Goal: Complete application form: Complete application form

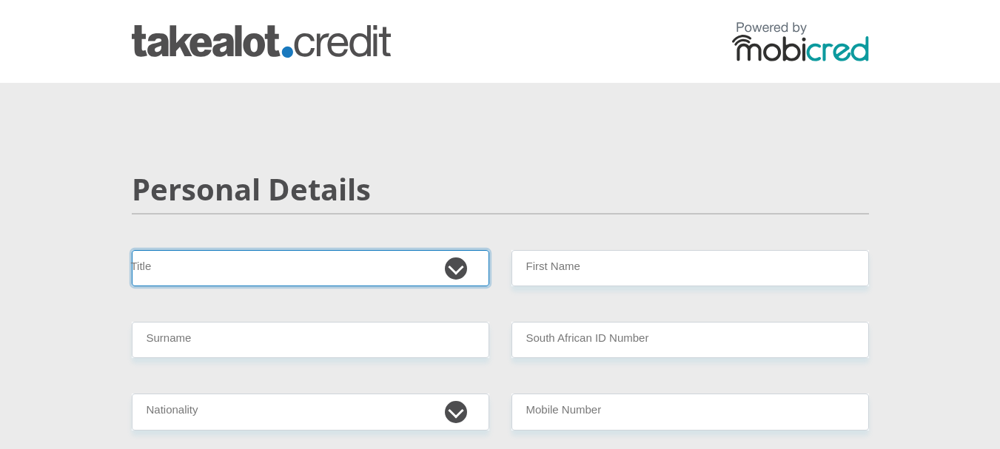
click at [194, 268] on select "Mr Ms Mrs Dr [PERSON_NAME]" at bounding box center [311, 268] width 358 height 36
select select "Mr"
click at [132, 250] on select "Mr Ms Mrs Dr [PERSON_NAME]" at bounding box center [311, 268] width 358 height 36
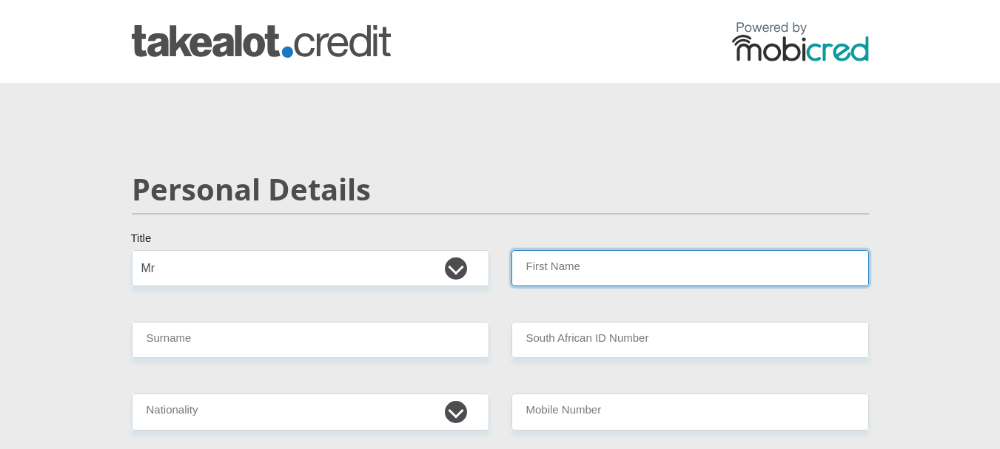
click at [566, 265] on input "First Name" at bounding box center [691, 268] width 358 height 36
type input "tyrone"
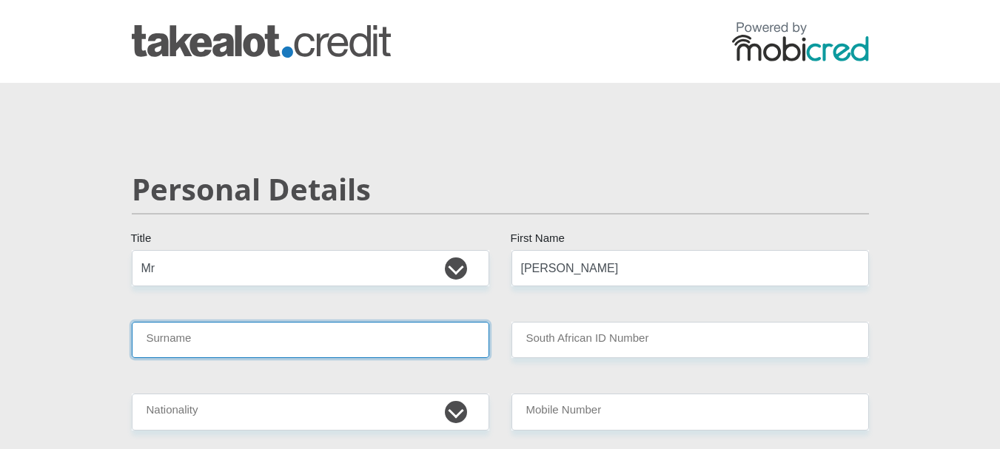
click at [229, 338] on input "Surname" at bounding box center [311, 340] width 358 height 36
type input "lebreton"
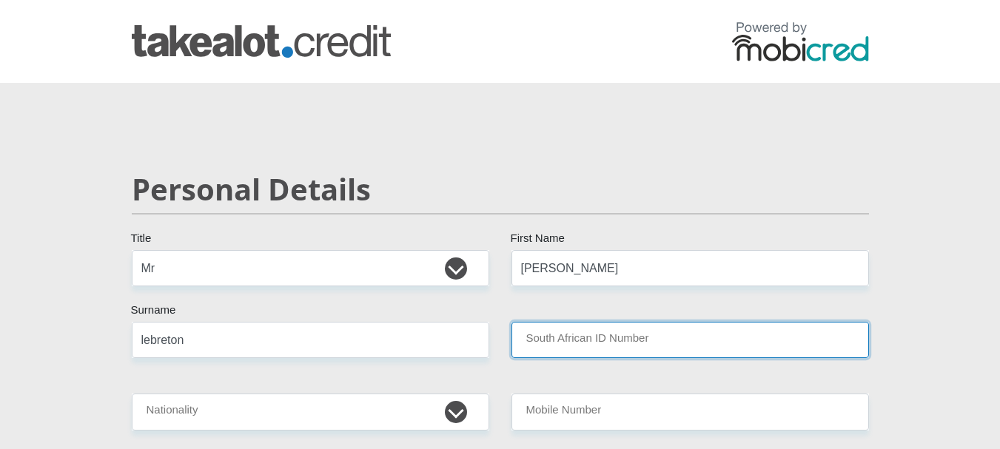
click at [583, 347] on input "South African ID Number" at bounding box center [691, 340] width 358 height 36
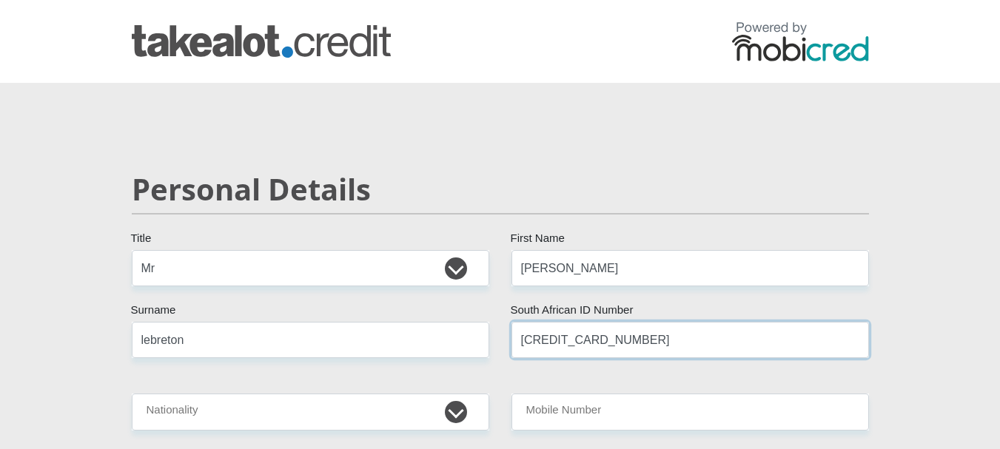
type input "5610315133083"
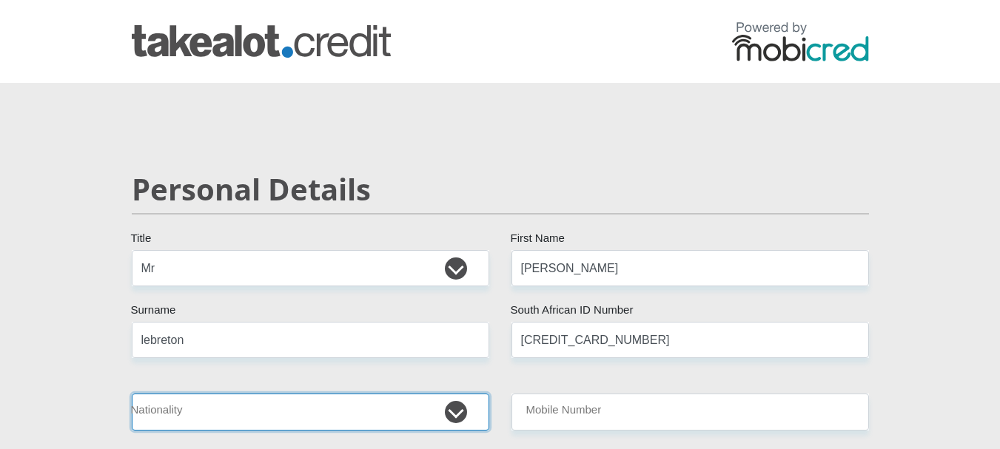
click at [368, 415] on select "South Africa Afghanistan Aland Islands Albania Algeria America Samoa American V…" at bounding box center [311, 412] width 358 height 36
click at [458, 414] on select "South Africa Afghanistan Aland Islands Albania Algeria America Samoa American V…" at bounding box center [311, 412] width 358 height 36
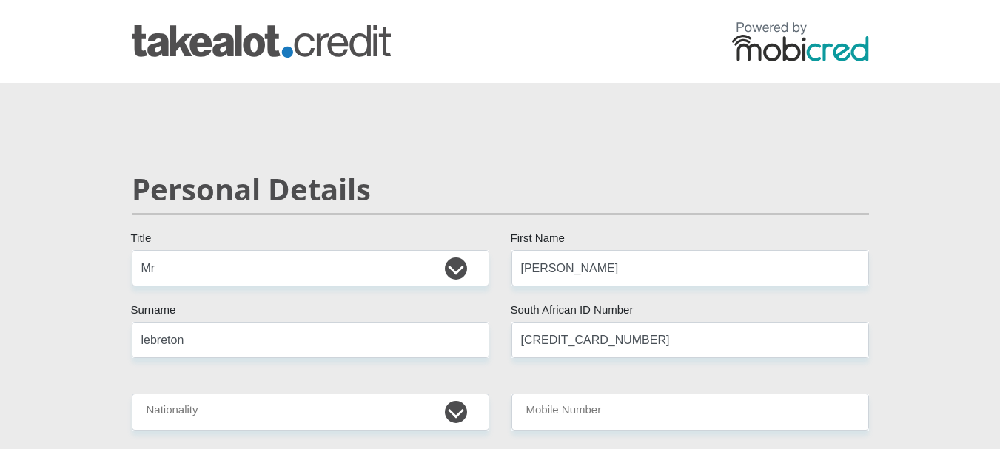
click at [701, 196] on h2 "Personal Details" at bounding box center [501, 190] width 738 height 36
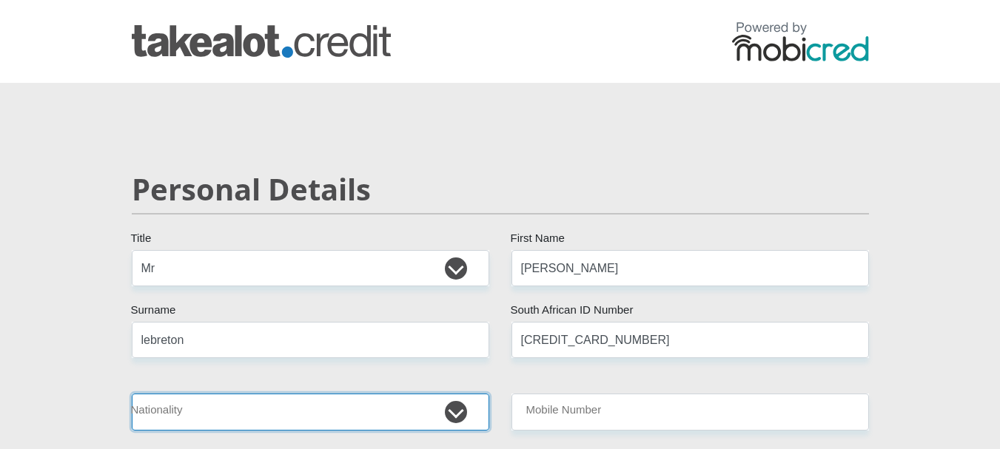
click at [454, 412] on select "South Africa Afghanistan Aland Islands Albania Algeria America Samoa American V…" at bounding box center [311, 412] width 358 height 36
click at [132, 394] on select "South Africa Afghanistan Aland Islands Albania Algeria America Samoa American V…" at bounding box center [311, 412] width 358 height 36
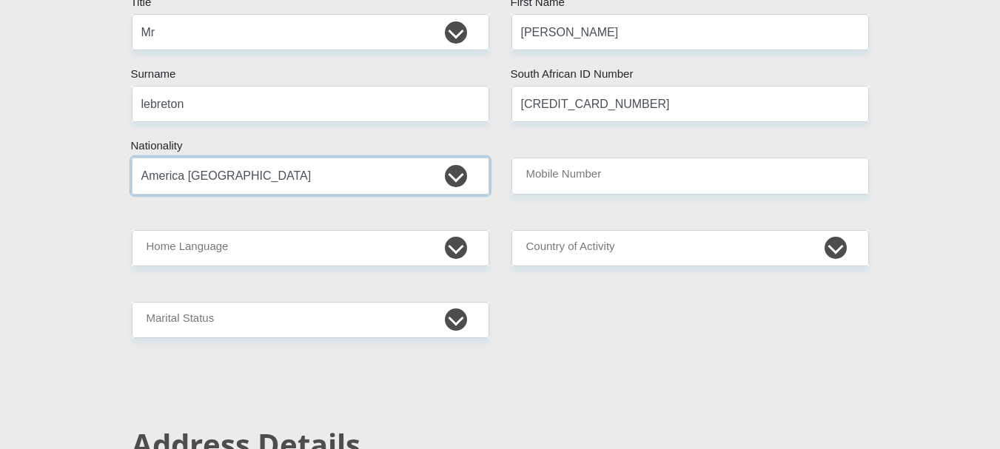
scroll to position [237, 0]
click at [457, 177] on select "South Africa Afghanistan Aland Islands Albania Algeria America Samoa American V…" at bounding box center [311, 175] width 358 height 36
select select "ZAF"
click at [132, 157] on select "South Africa Afghanistan Aland Islands Albania Algeria America Samoa American V…" at bounding box center [311, 175] width 358 height 36
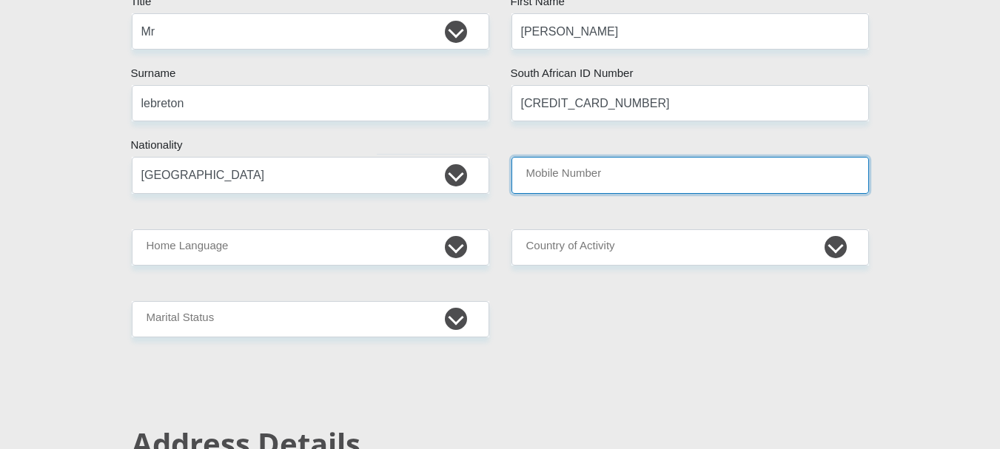
click at [626, 164] on input "Mobile Number" at bounding box center [691, 175] width 358 height 36
type input "0833476147"
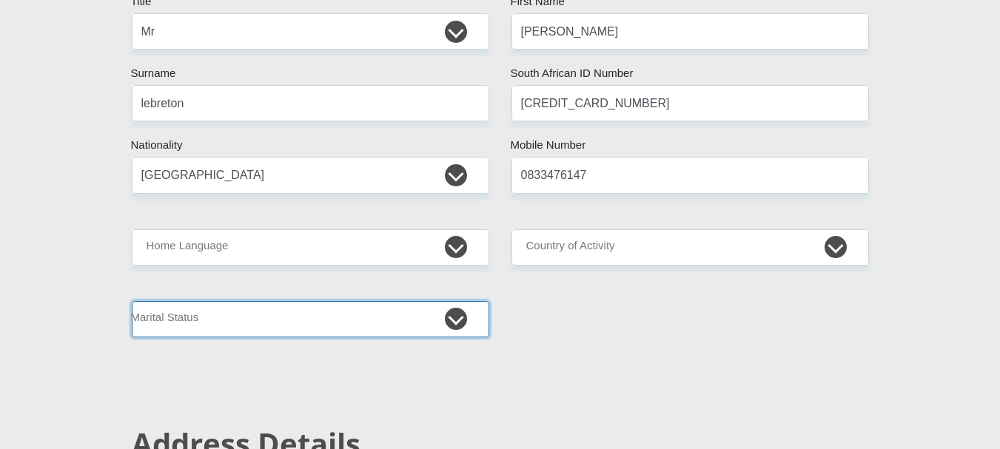
click at [326, 313] on select "Married ANC Single Divorced Widowed Married COP or Customary Law" at bounding box center [311, 319] width 358 height 36
select select "4"
click at [132, 301] on select "Married ANC Single Divorced Widowed Married COP or Customary Law" at bounding box center [311, 319] width 358 height 36
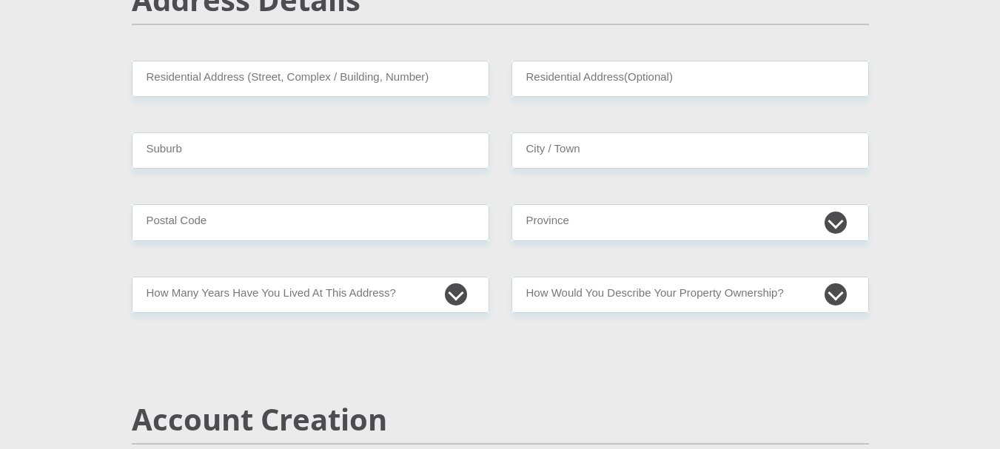
scroll to position [711, 0]
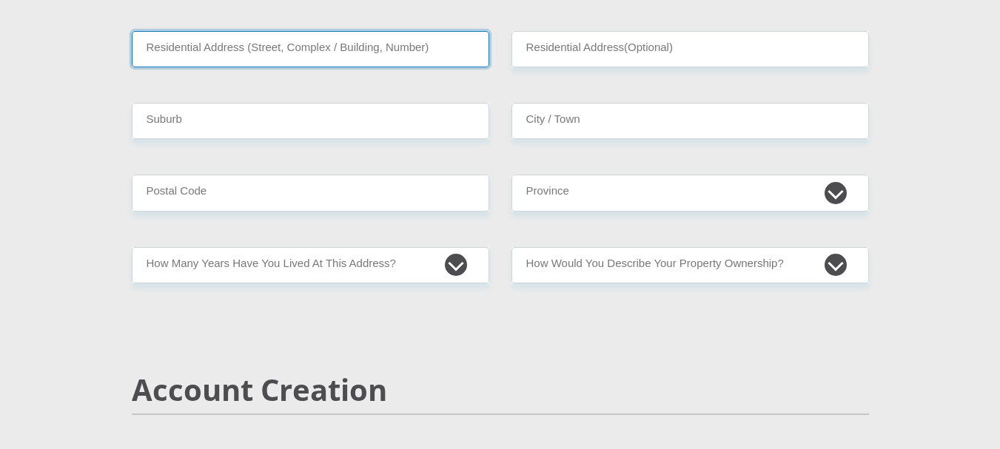
click at [281, 51] on input "Residential Address (Street, Complex / Building, Number)" at bounding box center [311, 49] width 358 height 36
type input "11 vega street"
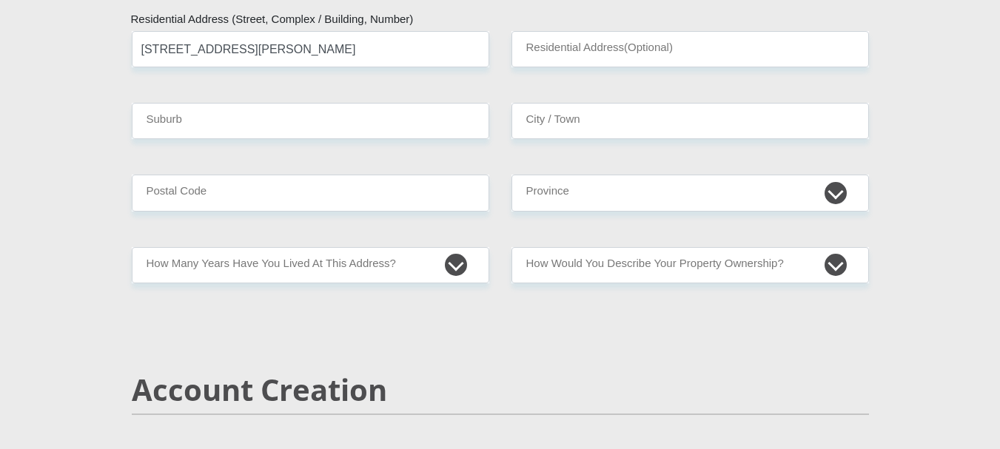
select select "ZAF"
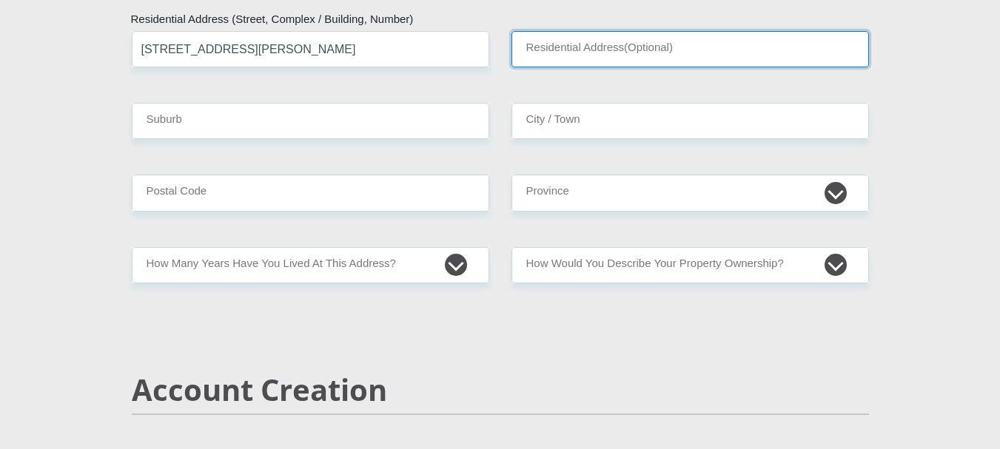
type input "fishershill"
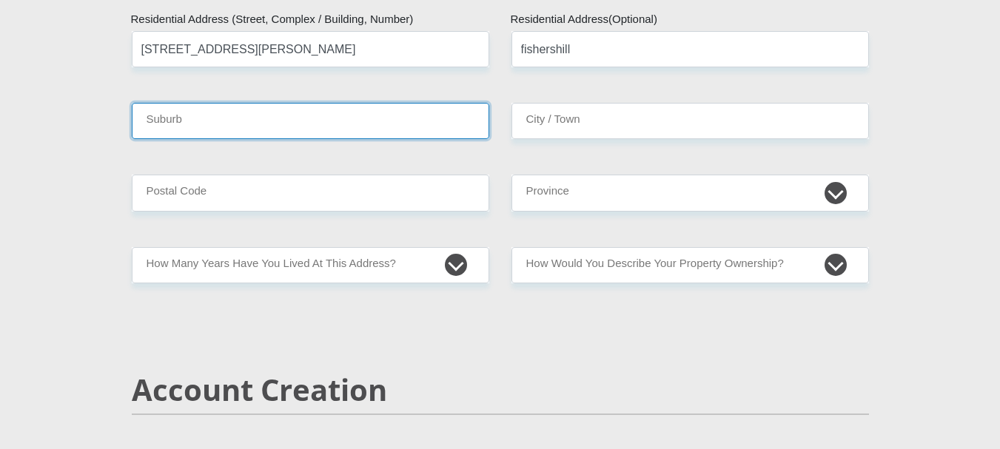
type input "germiston"
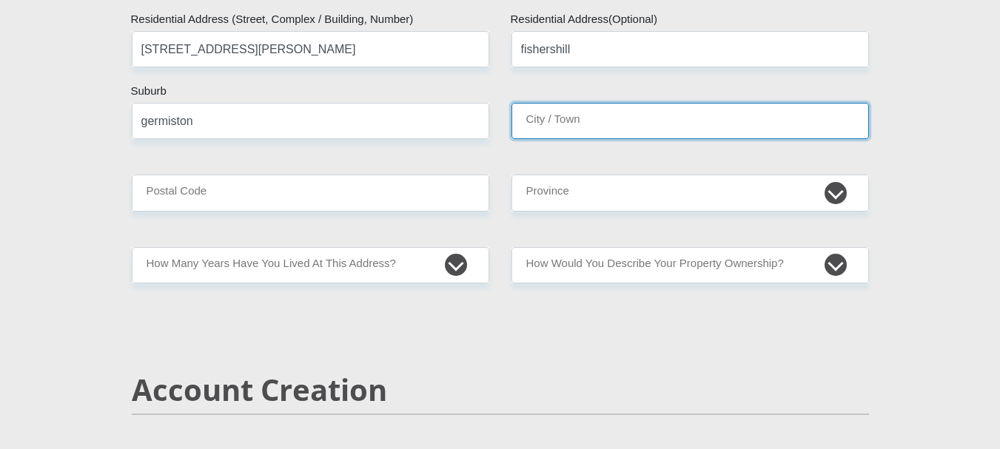
type input "germiston"
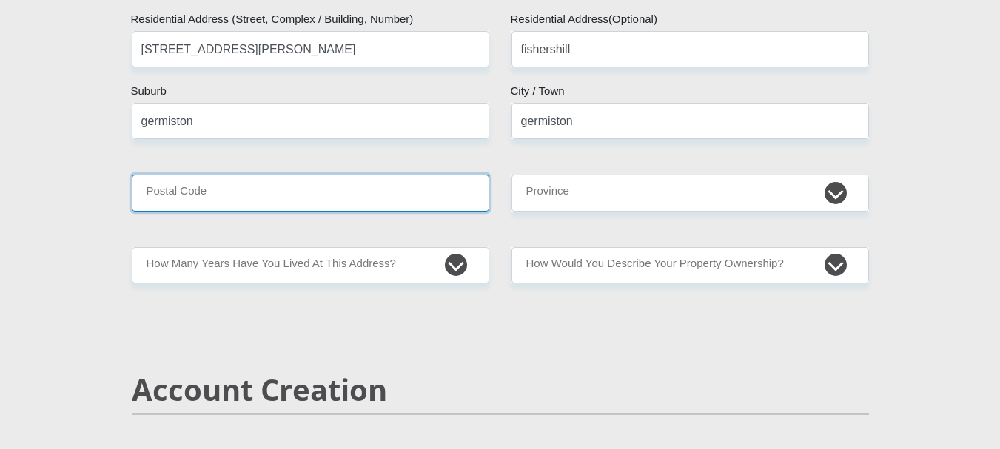
type input "1401"
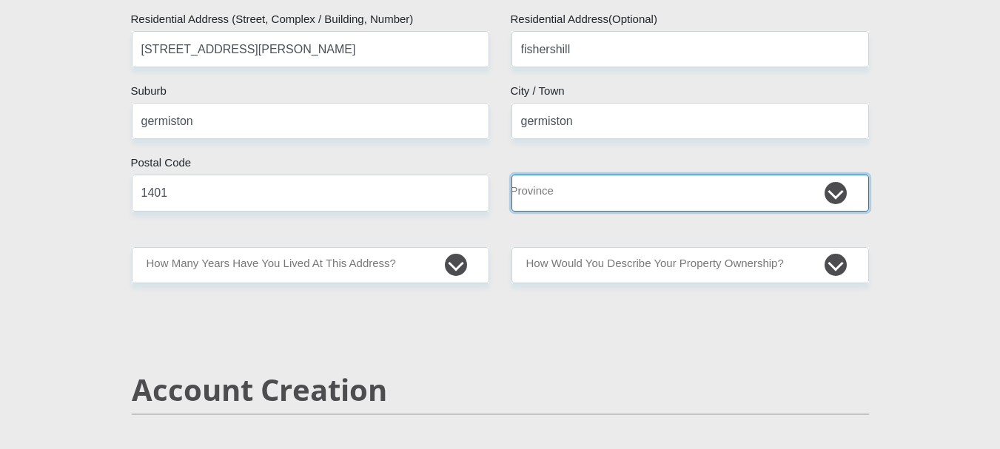
click at [838, 191] on select "Eastern Cape Free State Gauteng KwaZulu-Natal Limpopo Mpumalanga Northern Cape …" at bounding box center [691, 193] width 358 height 36
select select "Gauteng"
click at [512, 175] on select "Eastern Cape Free State Gauteng KwaZulu-Natal Limpopo Mpumalanga Northern Cape …" at bounding box center [691, 193] width 358 height 36
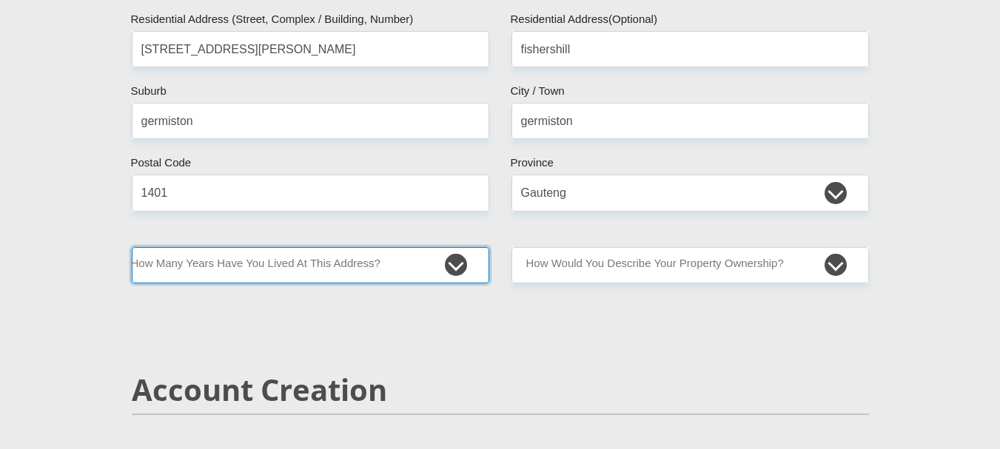
click at [458, 262] on select "less than 1 year 1-3 years 3-5 years 5+ years" at bounding box center [311, 265] width 358 height 36
select select "5"
click at [132, 247] on select "less than 1 year 1-3 years 3-5 years 5+ years" at bounding box center [311, 265] width 358 height 36
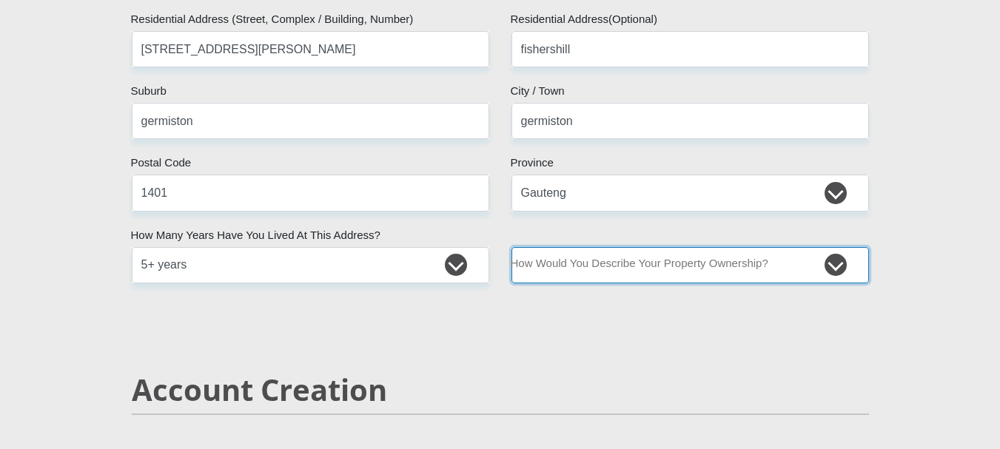
click at [839, 267] on select "Owned Rented Family Owned Company Dwelling" at bounding box center [691, 265] width 358 height 36
select select "Owned"
click at [512, 247] on select "Owned Rented Family Owned Company Dwelling" at bounding box center [691, 265] width 358 height 36
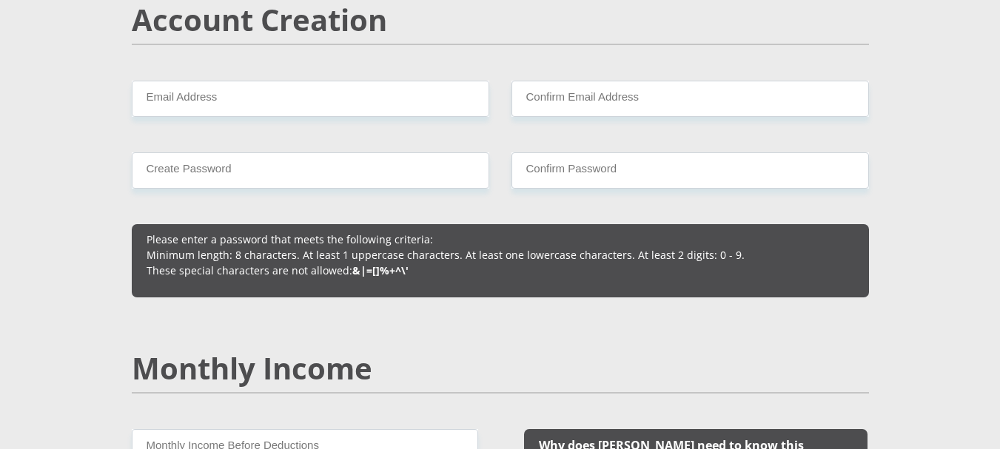
scroll to position [1096, 0]
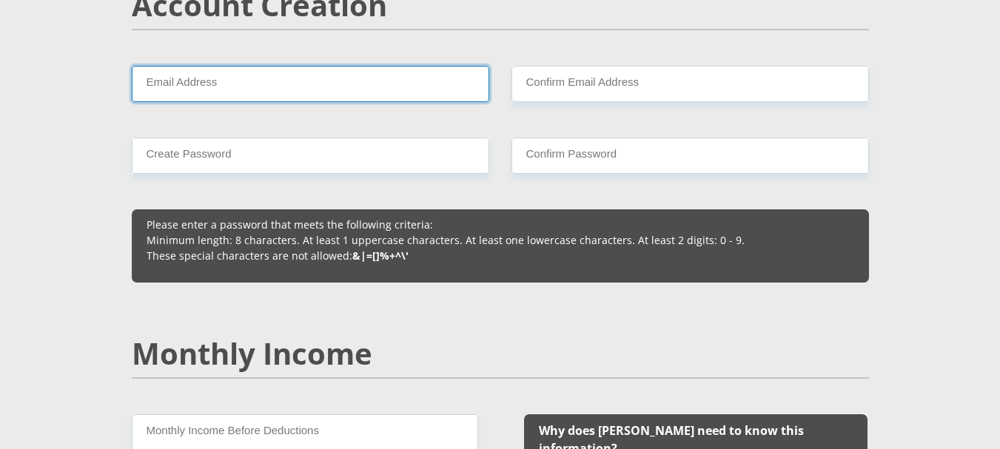
click at [268, 87] on input "Email Address" at bounding box center [311, 84] width 358 height 36
type input "tyronelebreton@yahoo.com"
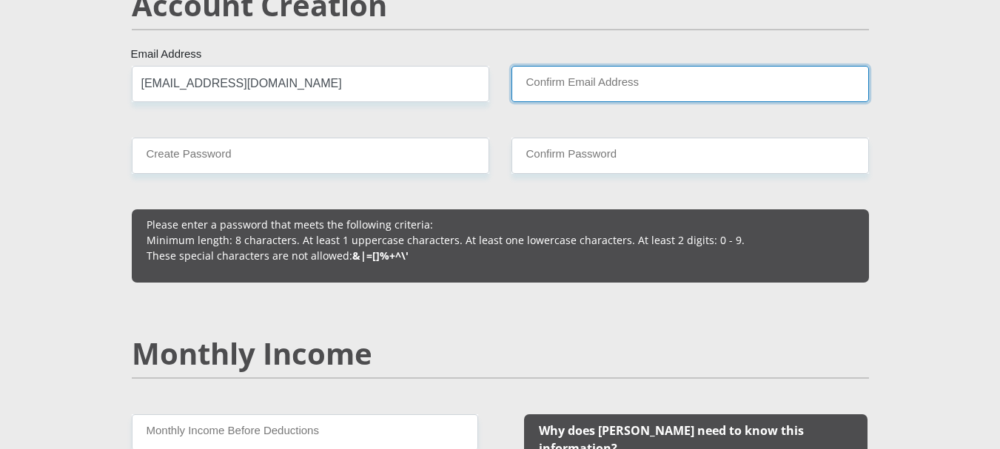
click at [556, 93] on input "Confirm Email Address" at bounding box center [691, 84] width 358 height 36
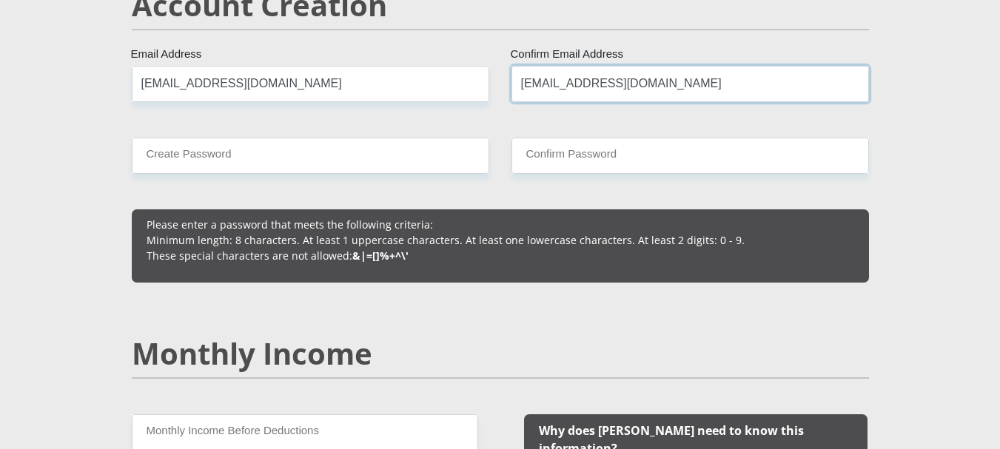
type input "tyronelebreton@yahoo.com"
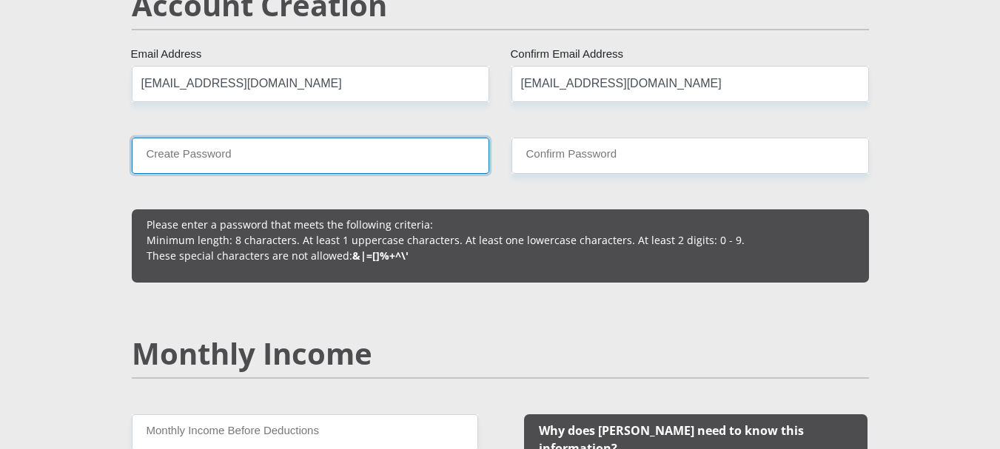
click at [315, 157] on input "Create Password" at bounding box center [311, 156] width 358 height 36
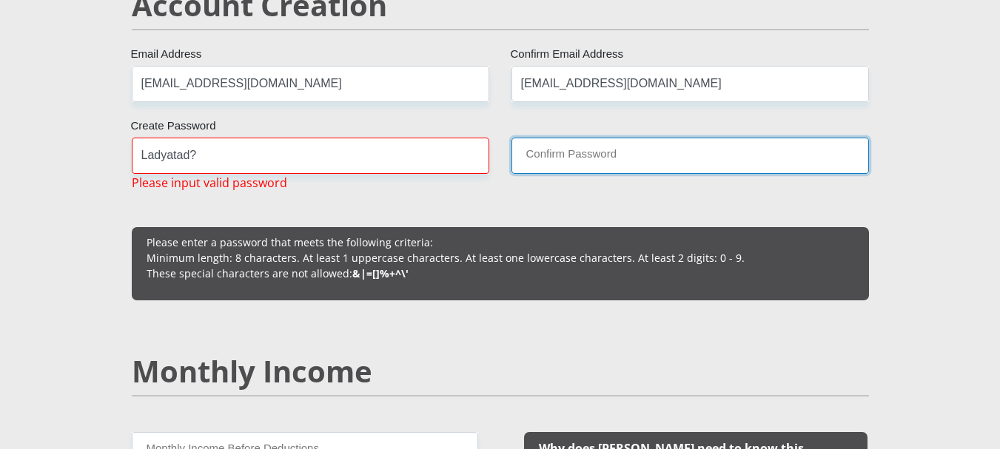
click at [573, 158] on input "Confirm Password" at bounding box center [691, 156] width 358 height 36
click at [552, 155] on input "Confirm Password" at bounding box center [691, 156] width 358 height 36
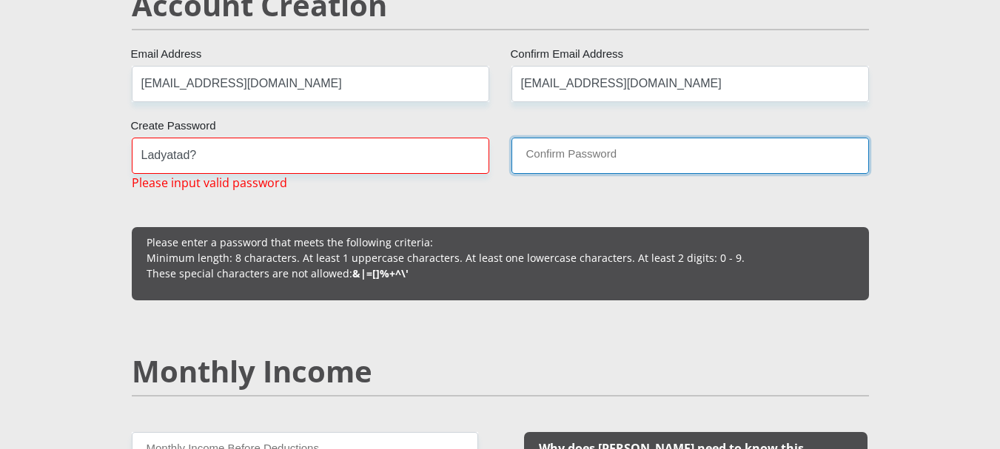
click at [552, 155] on input "Confirm Password" at bounding box center [691, 156] width 358 height 36
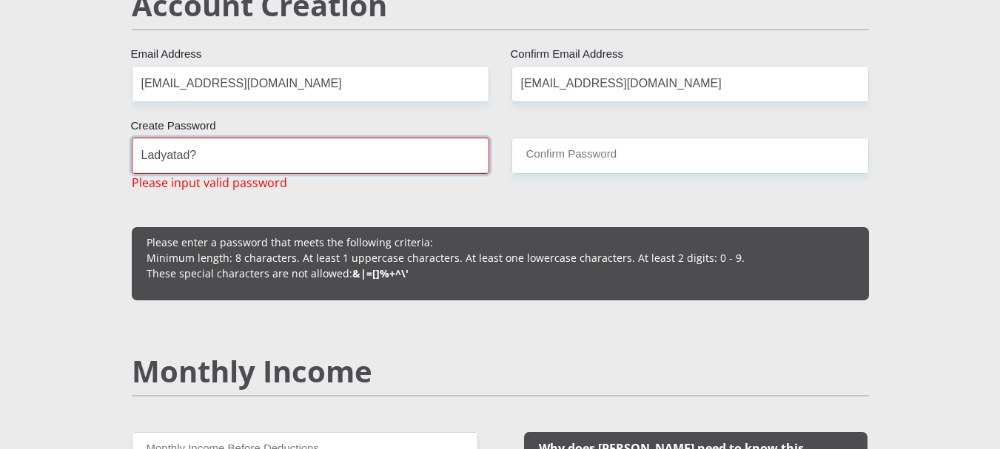
click at [188, 156] on input "Ladyatad?" at bounding box center [311, 156] width 358 height 36
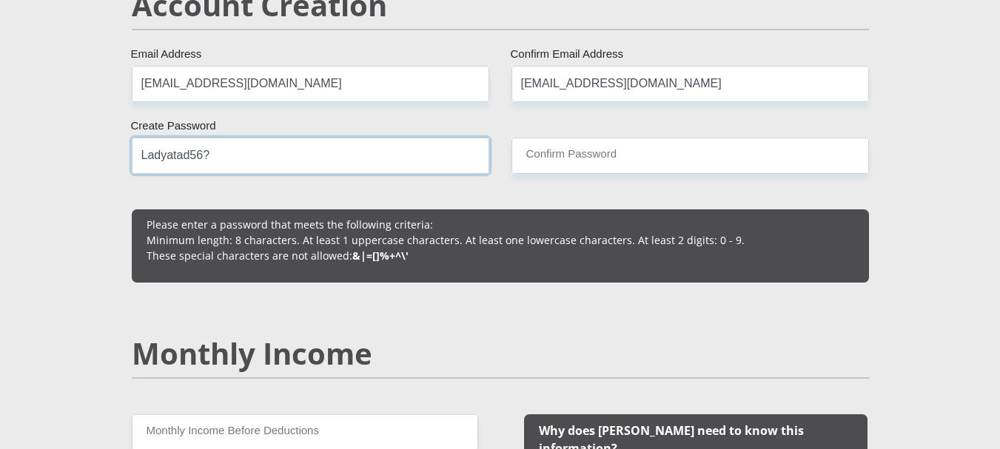
click at [379, 167] on input "Ladyatad56?" at bounding box center [311, 156] width 358 height 36
click at [339, 167] on input "Ladyatad56?" at bounding box center [311, 156] width 358 height 36
drag, startPoint x: 321, startPoint y: 162, endPoint x: 105, endPoint y: 157, distance: 216.3
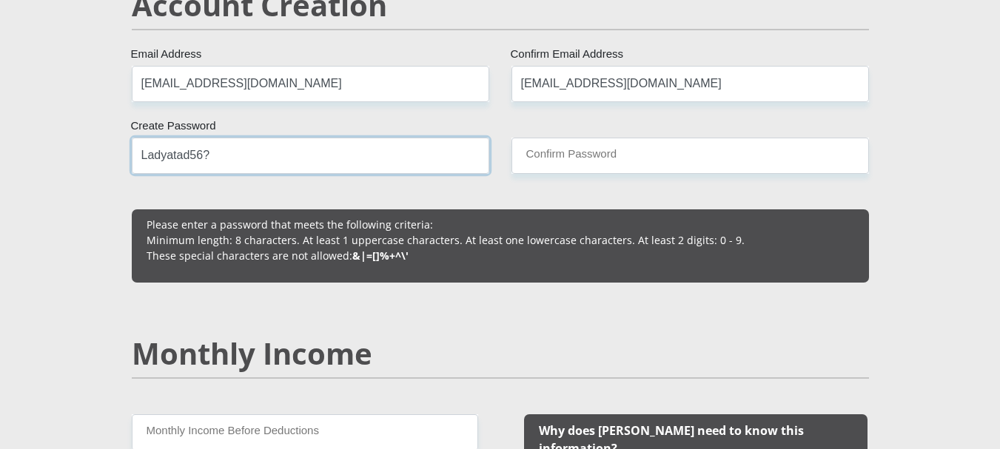
type input "Ladyatad56?"
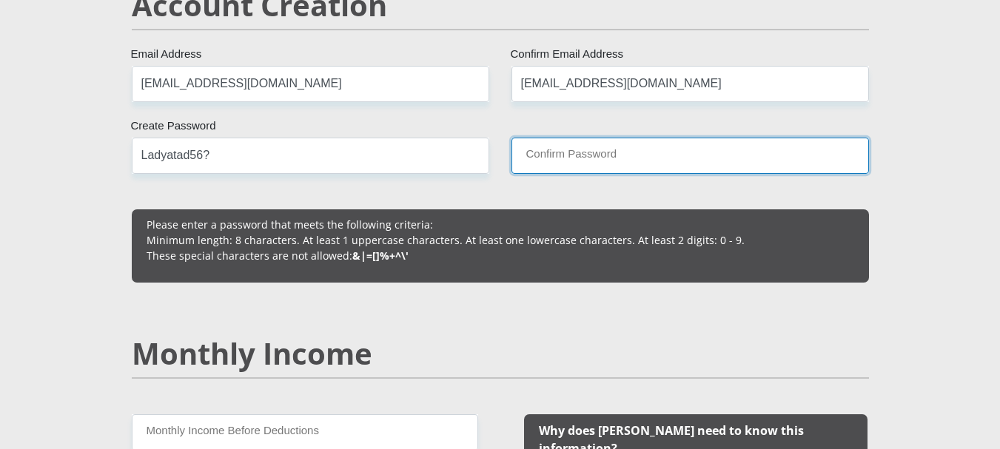
click at [661, 160] on input "Confirm Password" at bounding box center [691, 156] width 358 height 36
paste input "Ladyatad56?"
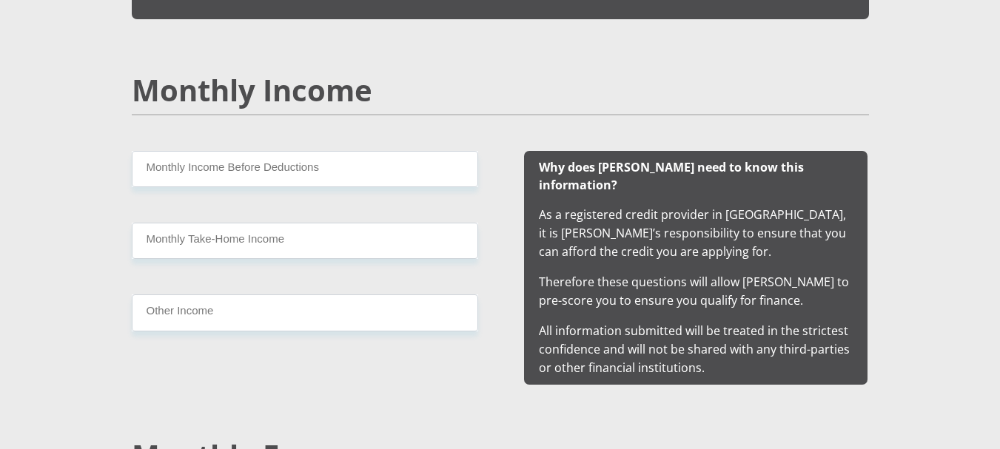
scroll to position [1401, 0]
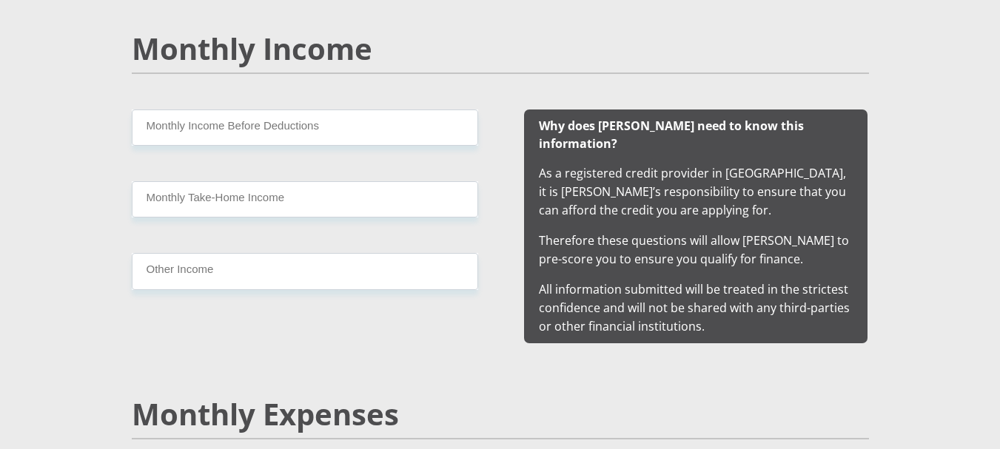
type input "Ladyatad56?"
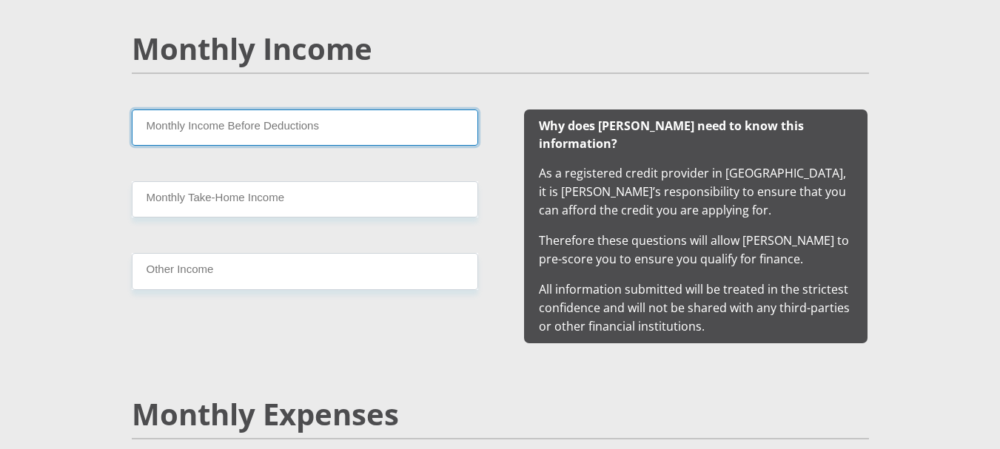
click at [318, 118] on input "Monthly Income Before Deductions" at bounding box center [305, 128] width 347 height 36
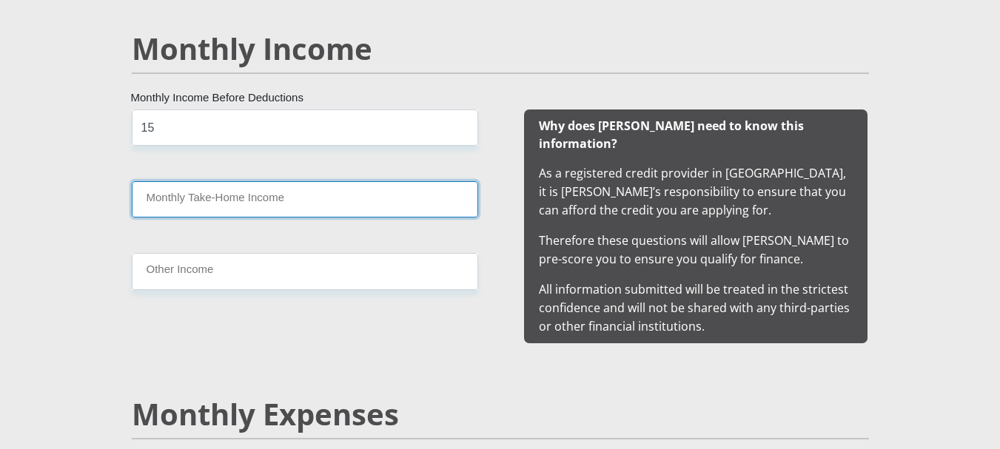
click at [274, 192] on input "Monthly Take-Home Income" at bounding box center [305, 199] width 347 height 36
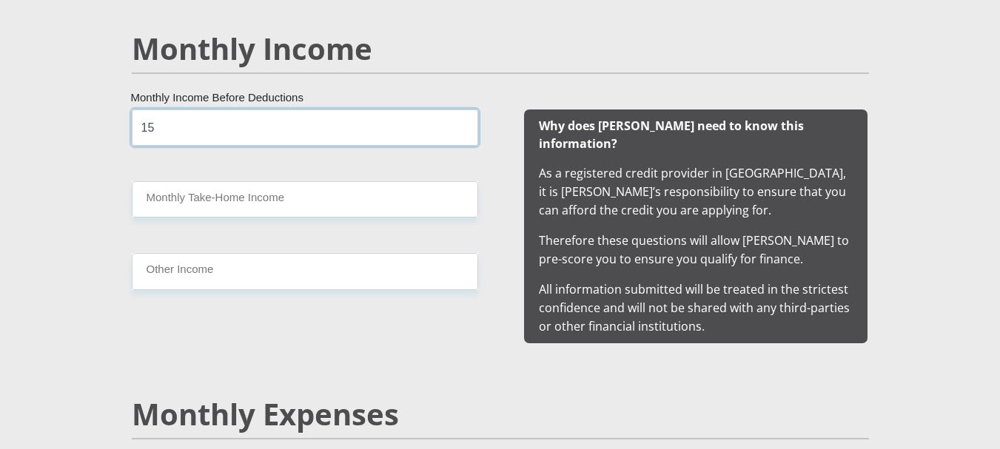
click at [158, 127] on input "15" at bounding box center [305, 128] width 347 height 36
type input "1"
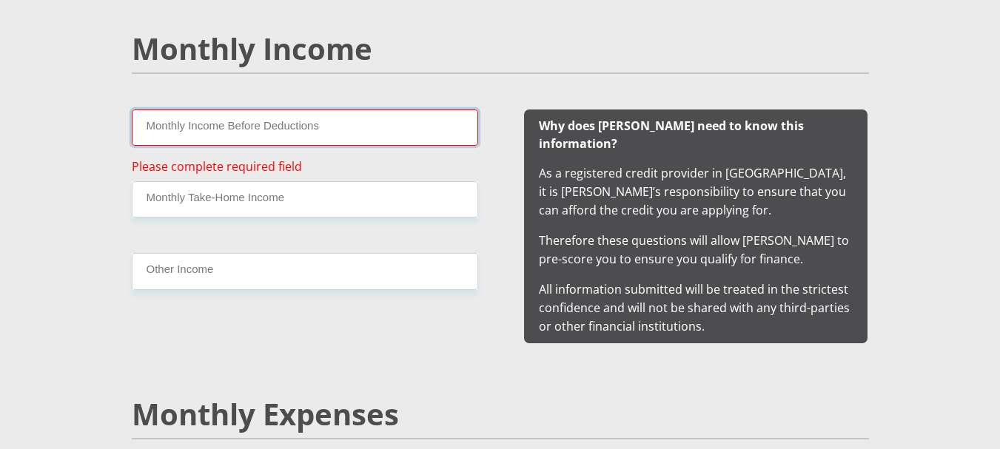
type input "8"
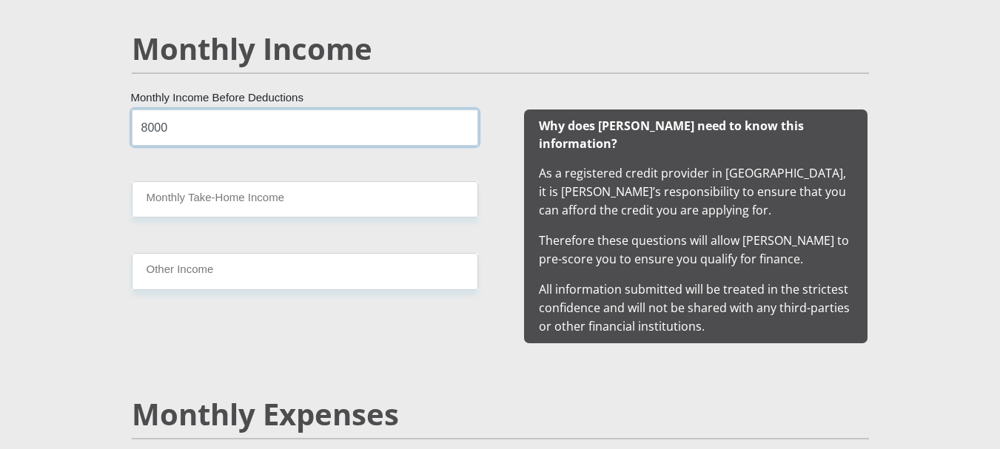
type input "8000"
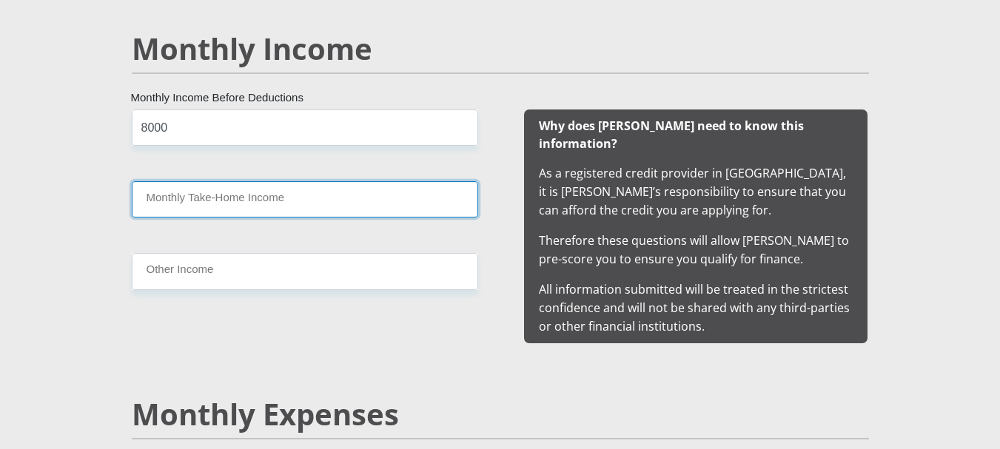
click at [210, 197] on input "Monthly Take-Home Income" at bounding box center [305, 199] width 347 height 36
type input "3"
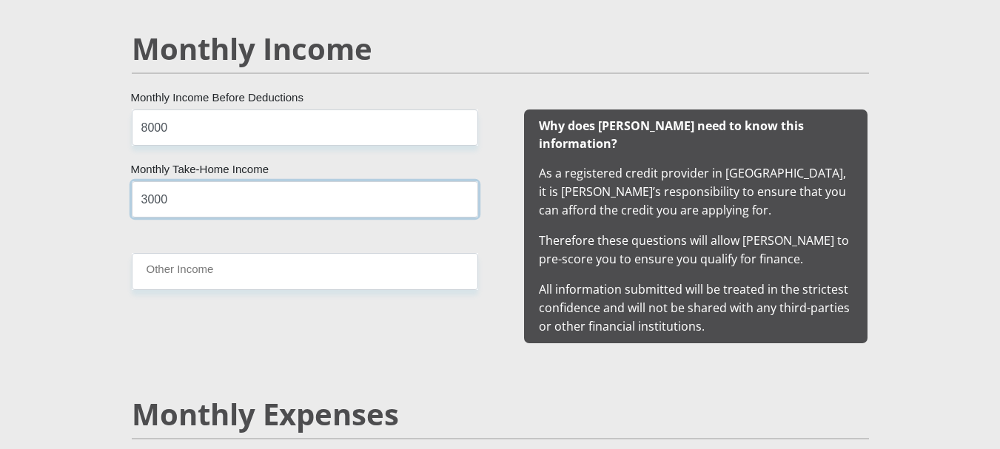
type input "3000"
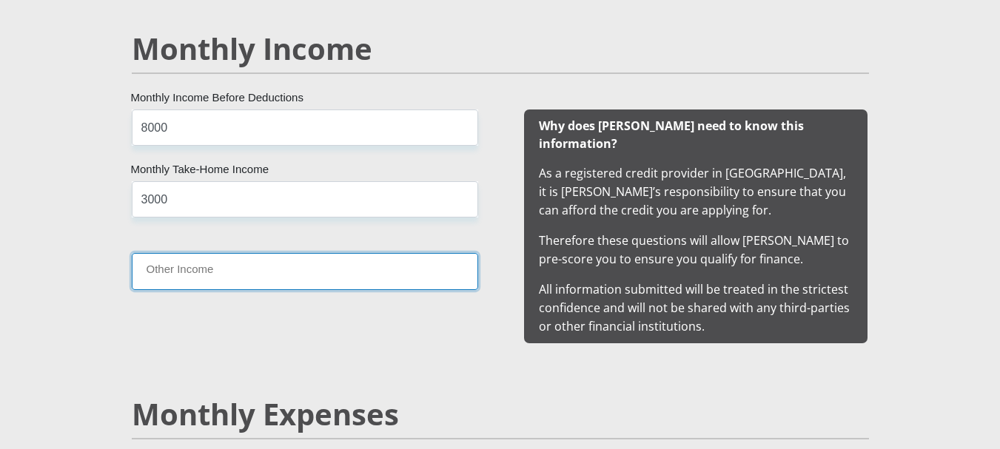
click at [222, 272] on input "Other Income" at bounding box center [305, 271] width 347 height 36
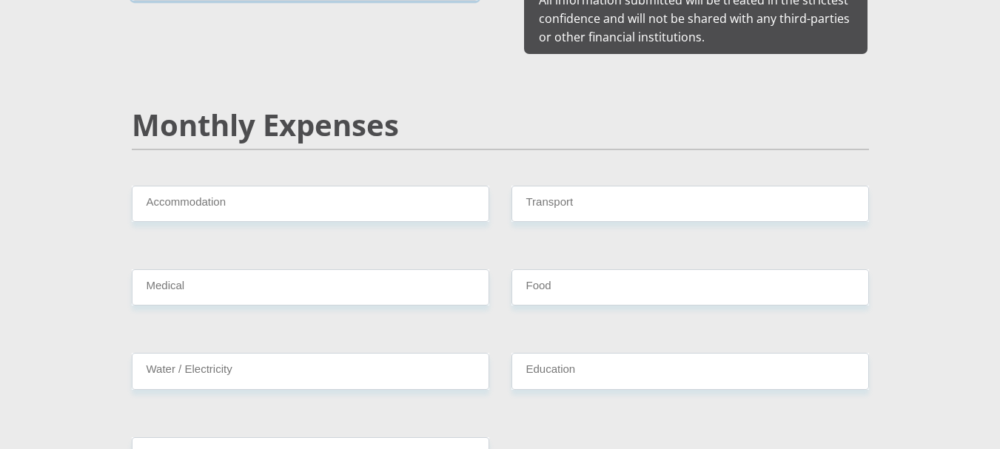
scroll to position [1697, 0]
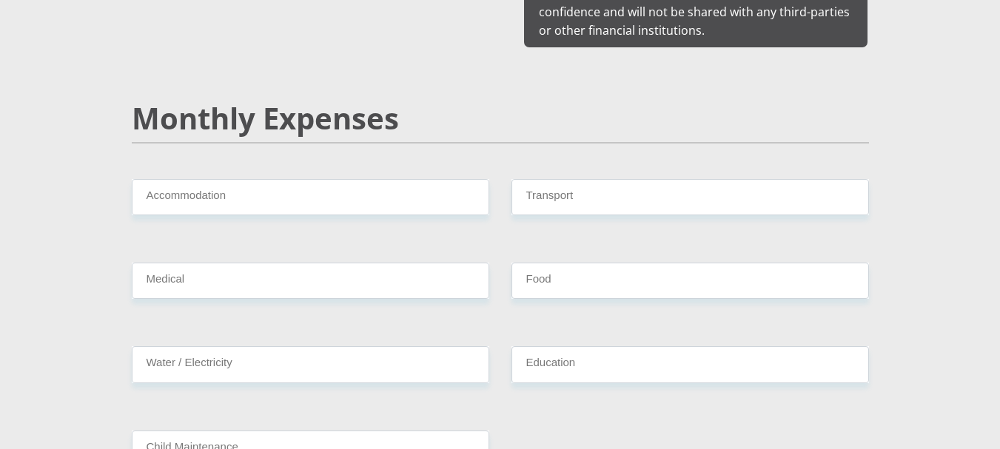
type input "17000"
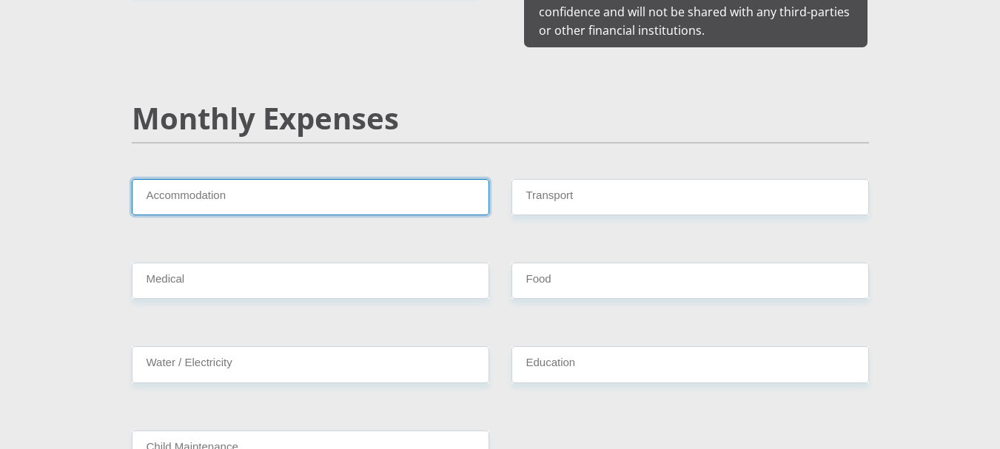
click at [189, 184] on input "Accommodation" at bounding box center [311, 197] width 358 height 36
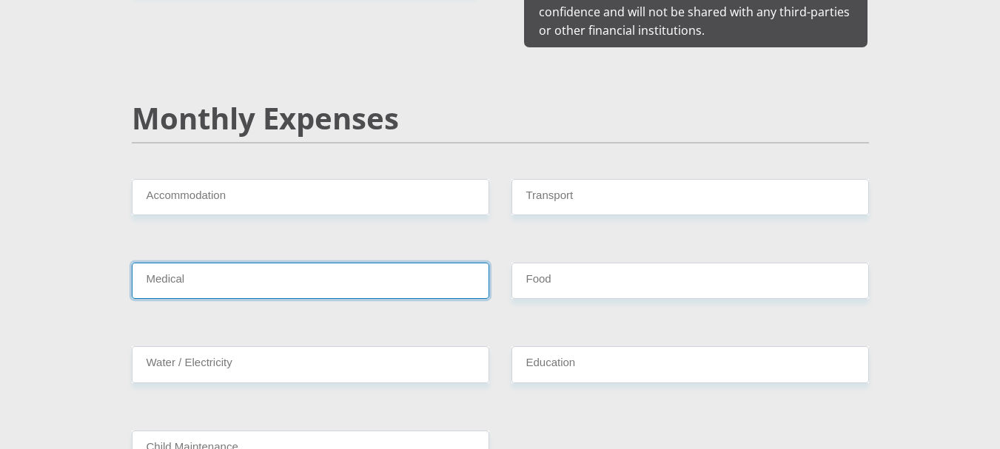
click at [204, 263] on input "Medical" at bounding box center [311, 281] width 358 height 36
type input "3000"
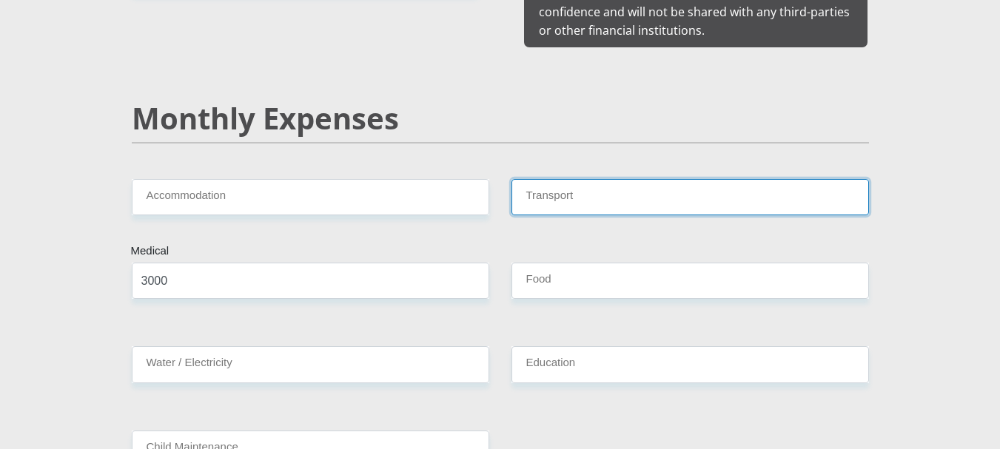
click at [558, 179] on input "Transport" at bounding box center [691, 197] width 358 height 36
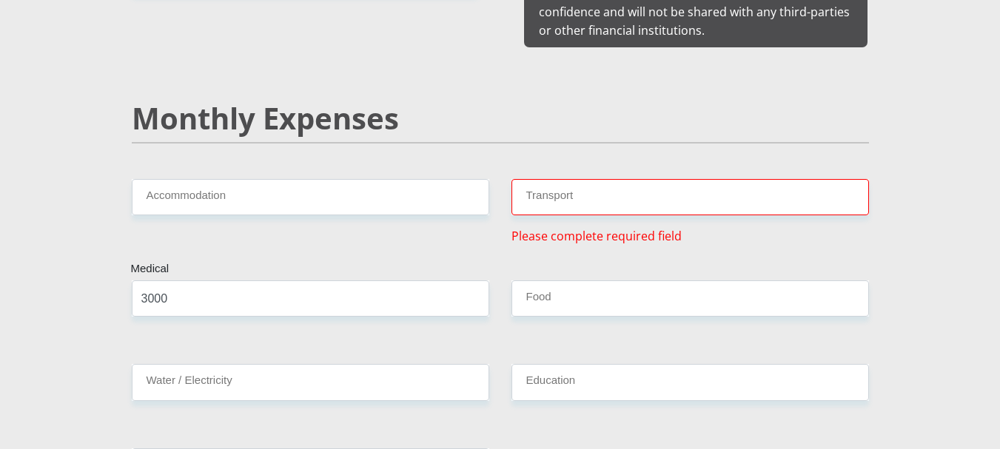
click at [492, 220] on div "Accommodation" at bounding box center [311, 212] width 380 height 66
click at [553, 179] on input "Transport" at bounding box center [691, 197] width 358 height 36
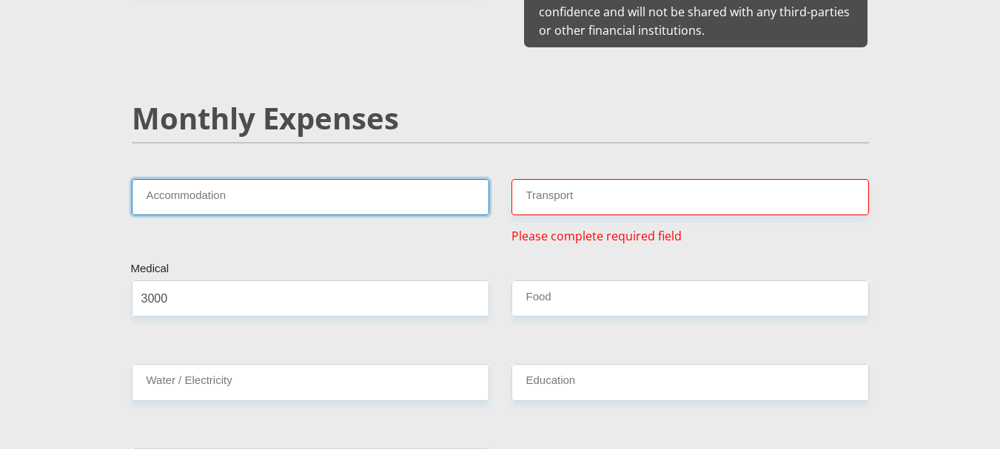
click at [197, 187] on input "Accommodation" at bounding box center [311, 197] width 358 height 36
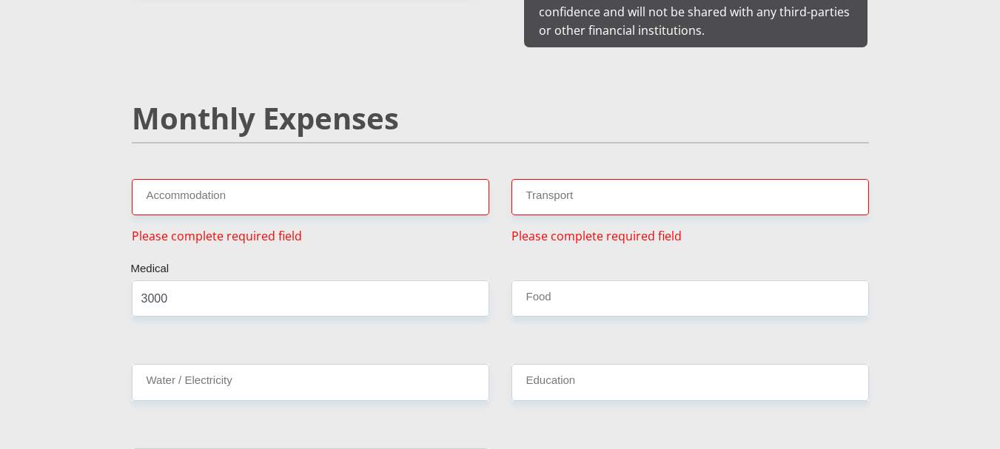
click at [218, 198] on div "Accommodation Please complete required field" at bounding box center [311, 212] width 380 height 66
click at [187, 182] on input "Accommodation" at bounding box center [311, 197] width 358 height 36
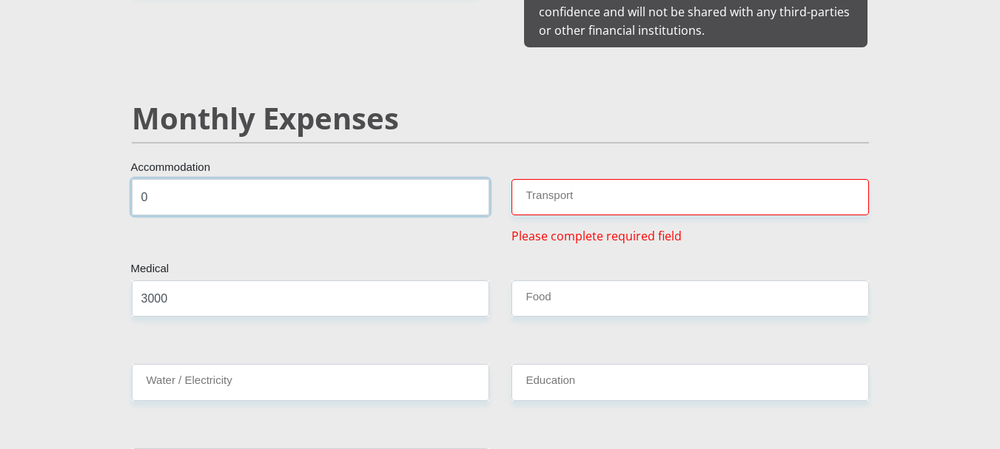
type input "0"
click at [572, 179] on input "Transport" at bounding box center [691, 197] width 358 height 36
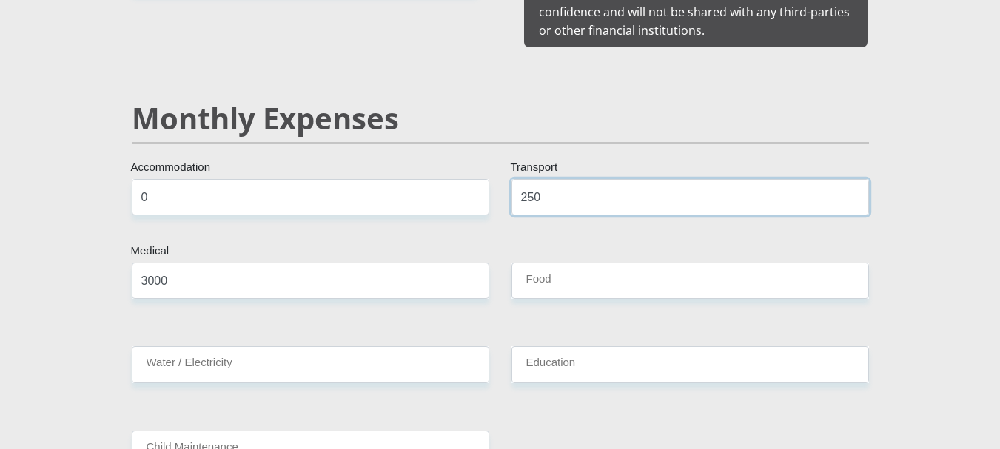
type input "250"
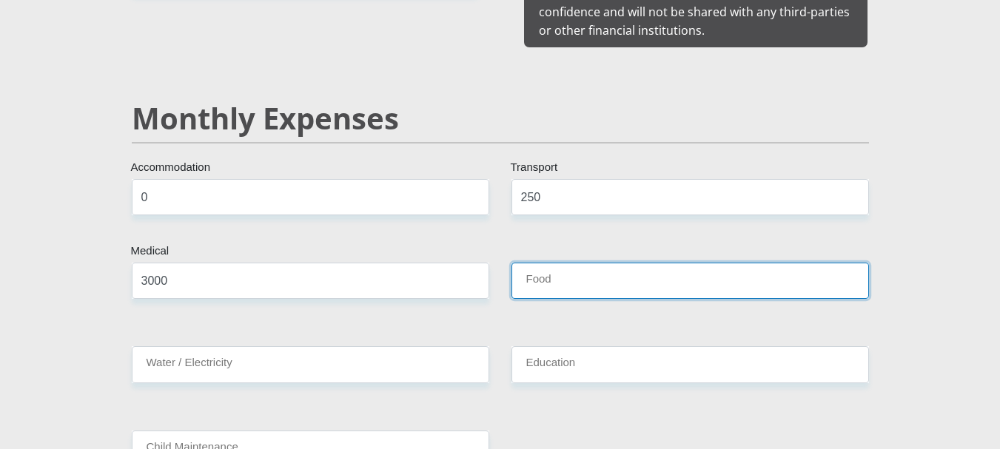
click at [582, 267] on input "Food" at bounding box center [691, 281] width 358 height 36
type input "250"
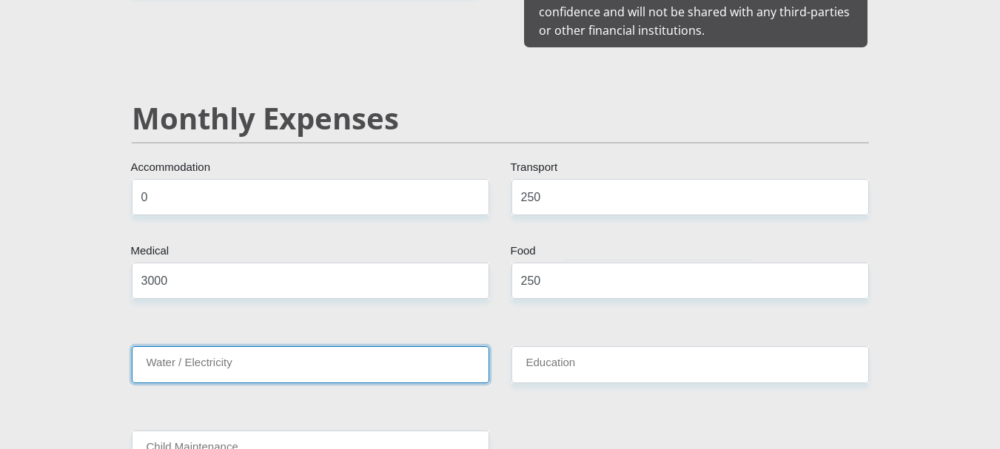
click at [389, 347] on input "Water / Electricity" at bounding box center [311, 365] width 358 height 36
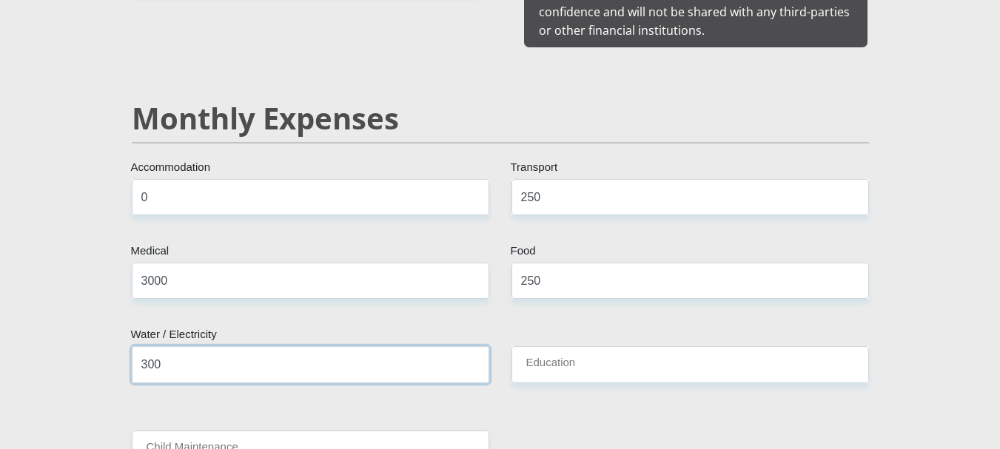
type input "300"
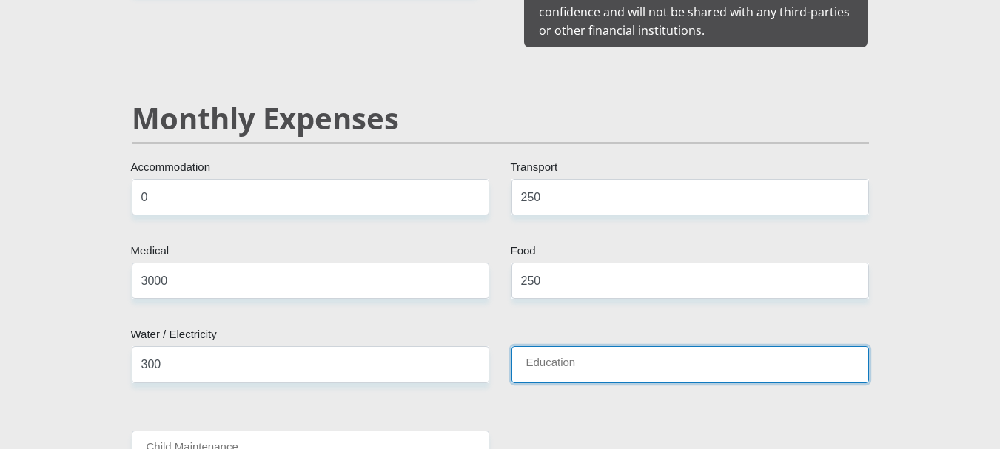
click at [529, 347] on input "Education" at bounding box center [691, 365] width 358 height 36
type input "0"
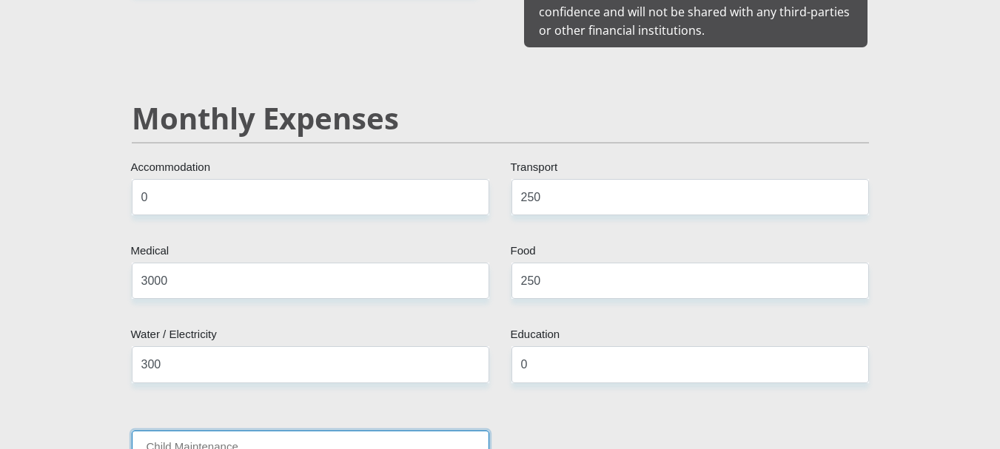
click at [369, 436] on input "Child Maintenance" at bounding box center [311, 449] width 358 height 36
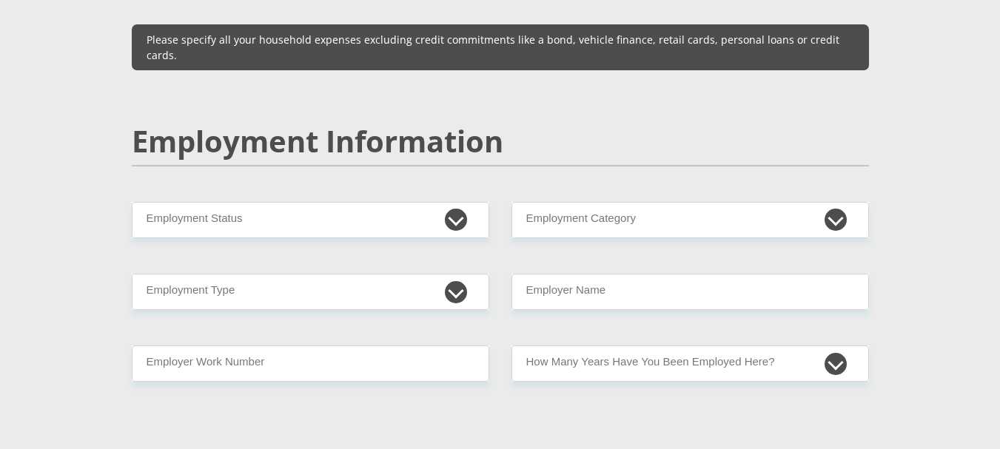
scroll to position [2167, 0]
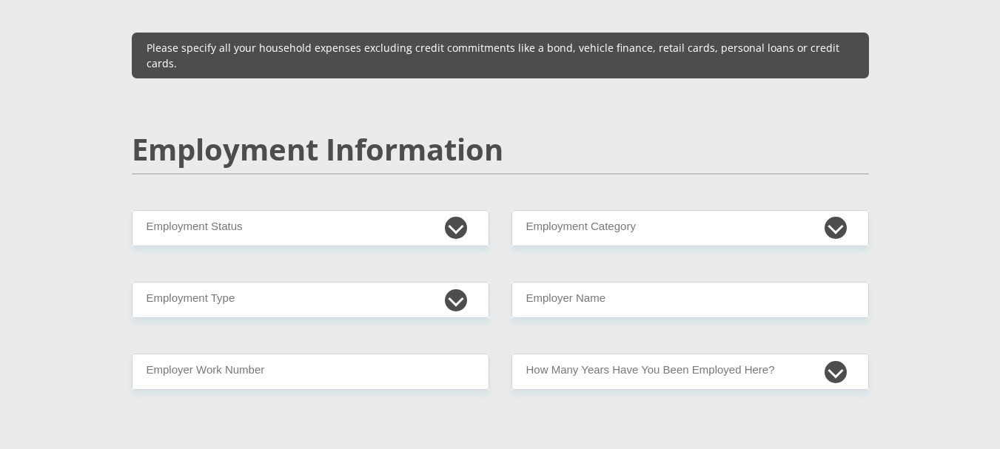
type input "0"
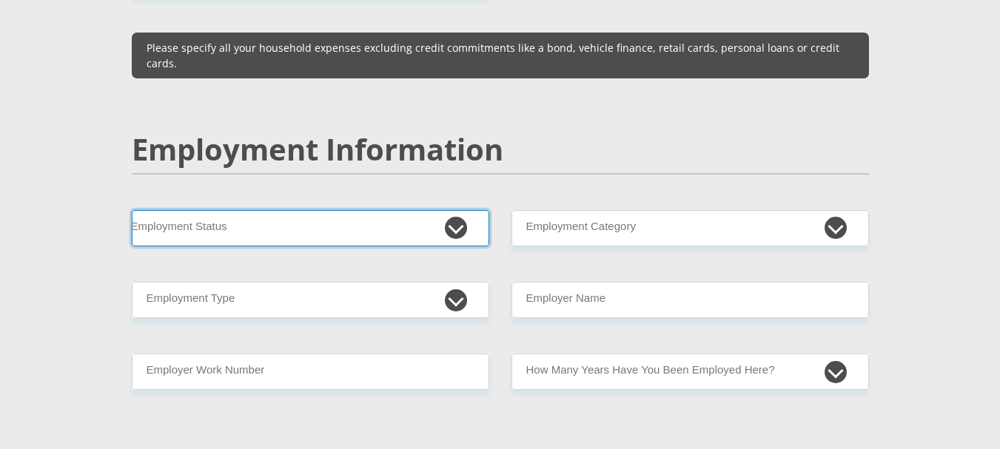
click at [461, 210] on select "Permanent/Full-time Part-time/Casual Contract Worker Self-Employed Housewife Re…" at bounding box center [311, 228] width 358 height 36
click at [132, 210] on select "Permanent/Full-time Part-time/Casual Contract Worker Self-Employed Housewife Re…" at bounding box center [311, 228] width 358 height 36
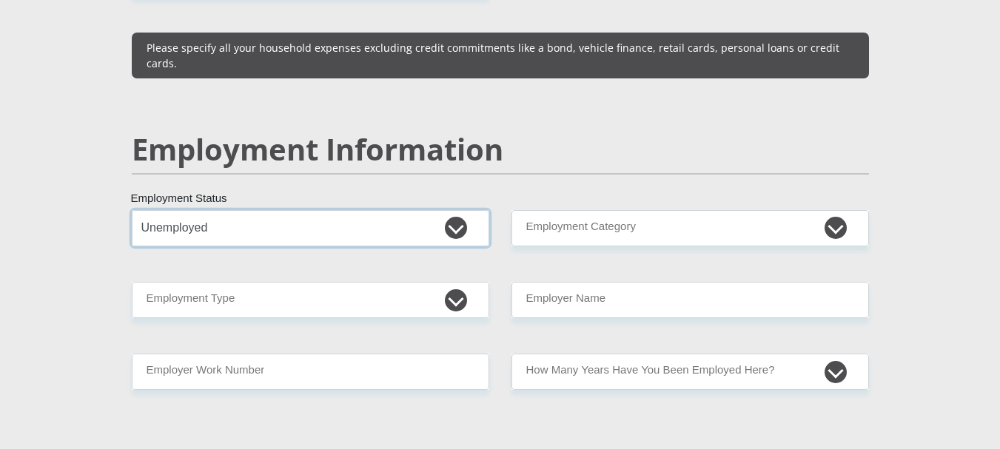
click at [441, 210] on select "Permanent/Full-time Part-time/Casual Contract Worker Self-Employed Housewife Re…" at bounding box center [311, 228] width 358 height 36
select select "6"
click at [132, 210] on select "Permanent/Full-time Part-time/Casual Contract Worker Self-Employed Housewife Re…" at bounding box center [311, 228] width 358 height 36
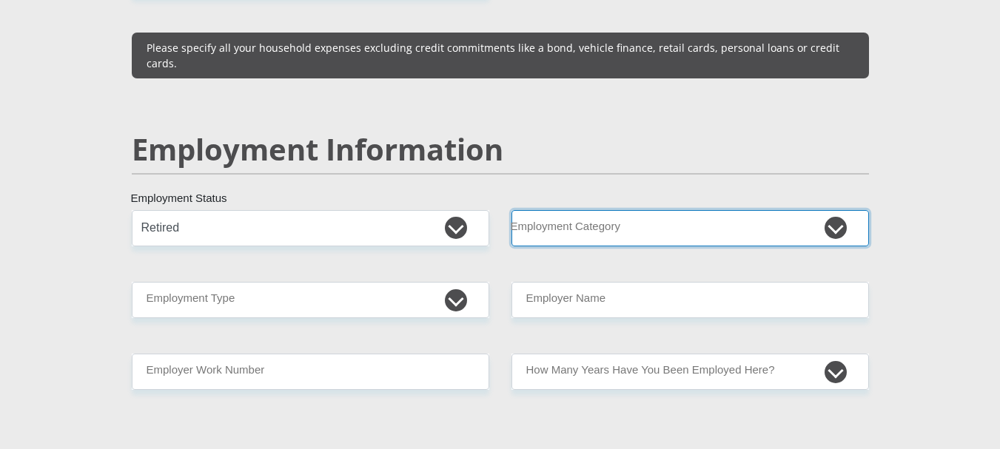
click at [640, 210] on select "AGRICULTURE ALCOHOL & TOBACCO CONSTRUCTION MATERIALS METALLURGY EQUIPMENT FOR R…" at bounding box center [691, 228] width 358 height 36
click at [512, 210] on select "AGRICULTURE ALCOHOL & TOBACCO CONSTRUCTION MATERIALS METALLURGY EQUIPMENT FOR R…" at bounding box center [691, 228] width 358 height 36
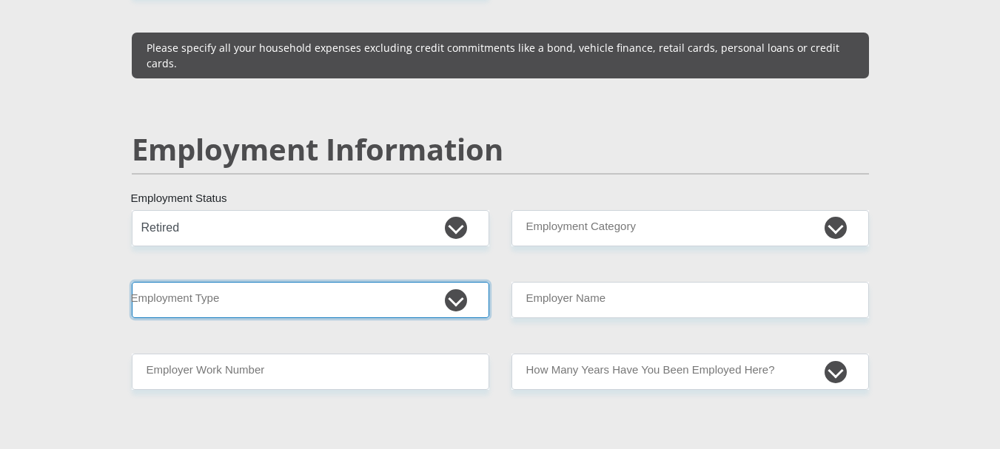
click at [451, 282] on select "College/Lecturer Craft Seller Creative Driver Executive Farmer Forces - Non Com…" at bounding box center [311, 300] width 358 height 36
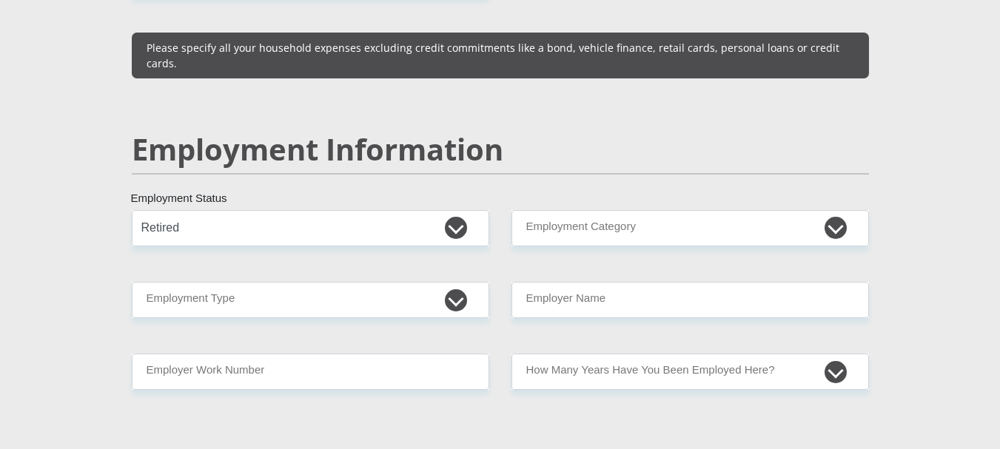
click at [538, 238] on div "Mr Ms Mrs Dr Other Title tyrone First Name lebreton Surname 5610315133083 South…" at bounding box center [501, 195] width 760 height 4224
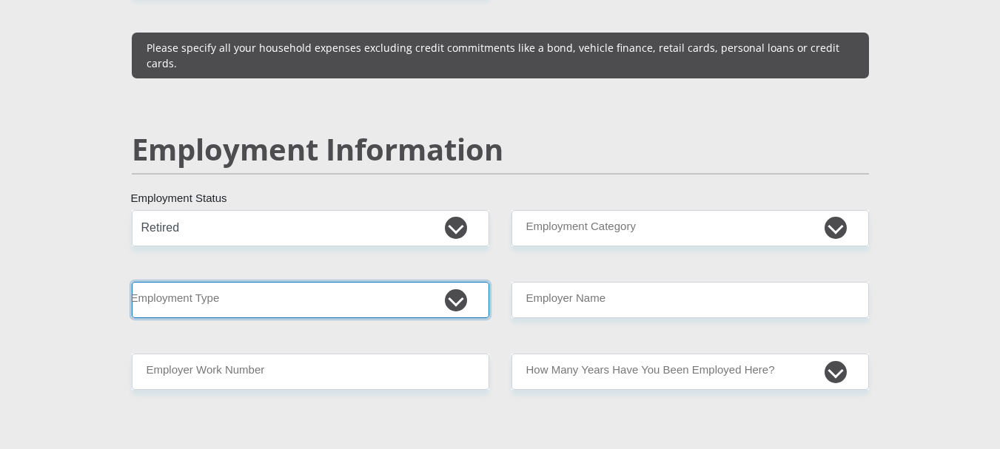
click at [465, 282] on select "College/Lecturer Craft Seller Creative Driver Executive Farmer Forces - Non Com…" at bounding box center [311, 300] width 358 height 36
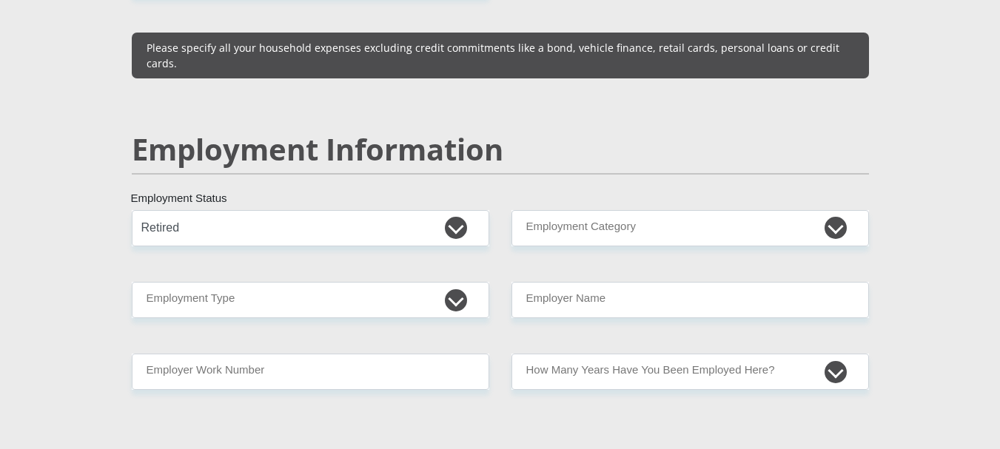
click at [519, 240] on div "Mr Ms Mrs Dr Other Title tyrone First Name lebreton Surname 5610315133083 South…" at bounding box center [501, 195] width 760 height 4224
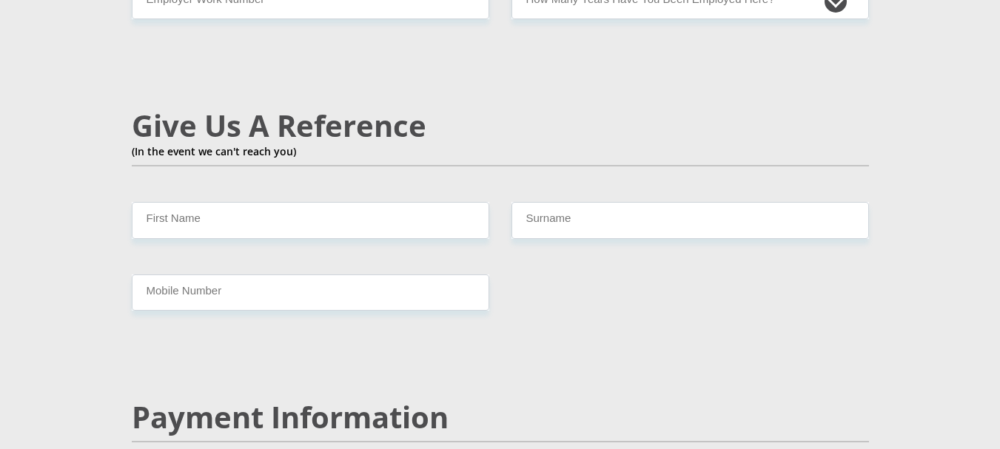
scroll to position [2564, 0]
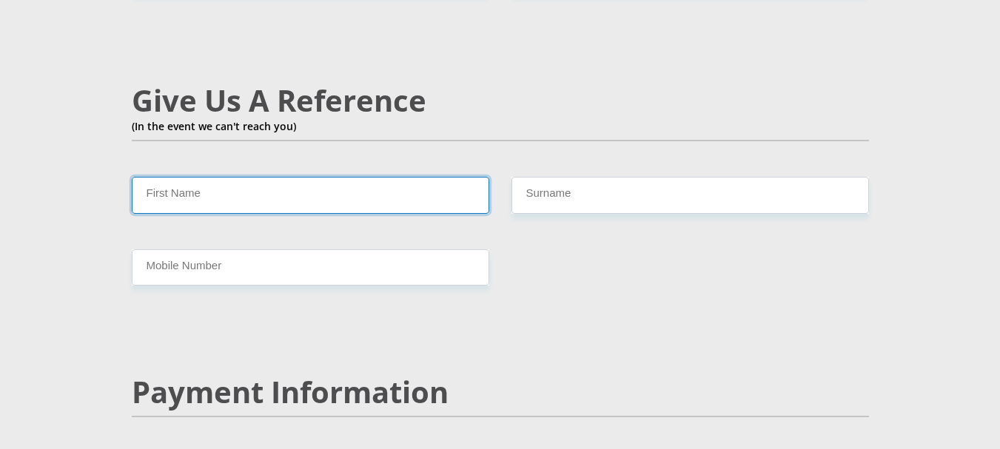
click at [456, 177] on input "First Name" at bounding box center [311, 195] width 358 height 36
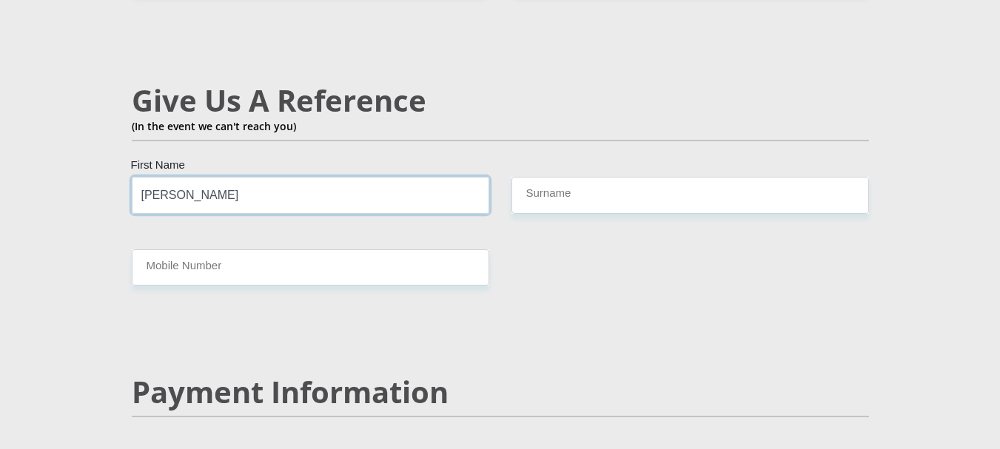
type input "chantel"
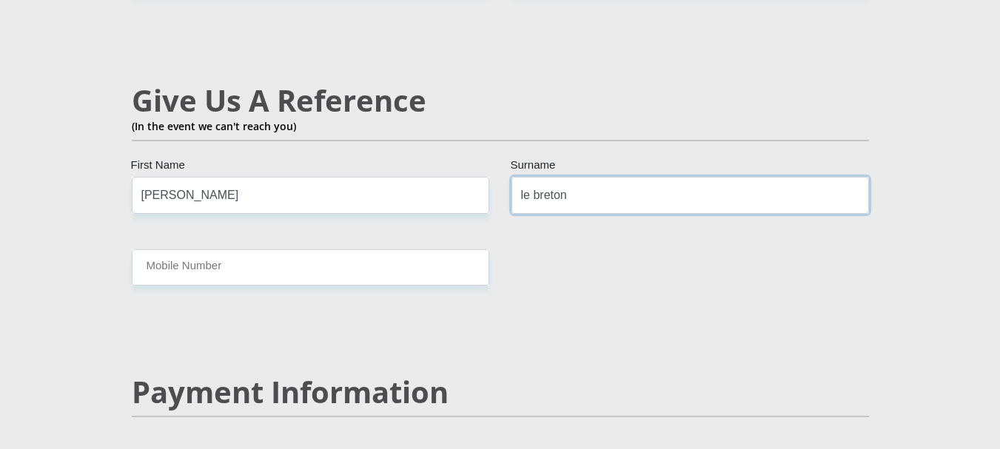
type input "le breton"
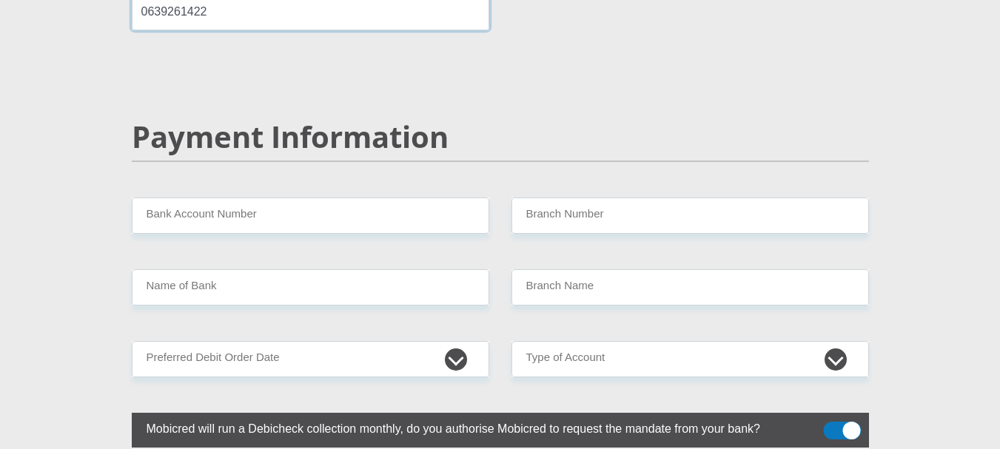
scroll to position [2844, 0]
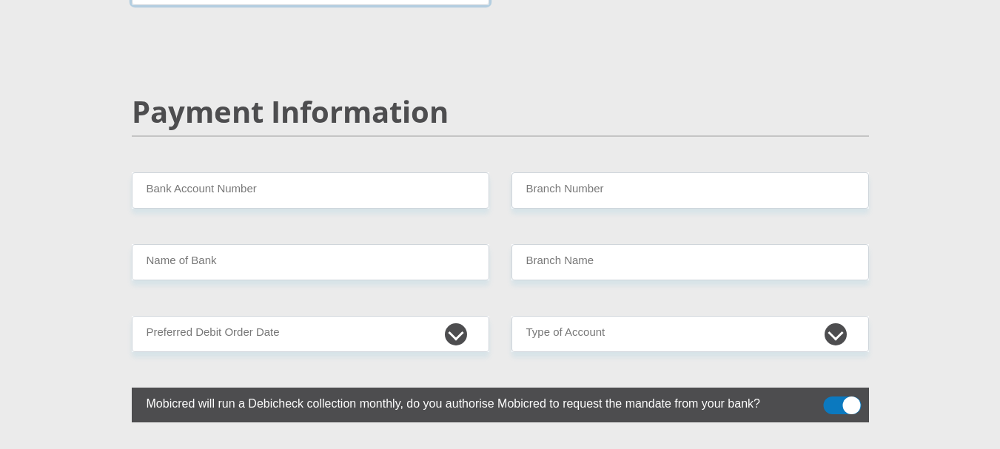
type input "0639261422"
click at [424, 388] on label "Mobicred will run a Debicheck collection monthly, do you authorise Mobicred to …" at bounding box center [464, 402] width 664 height 29
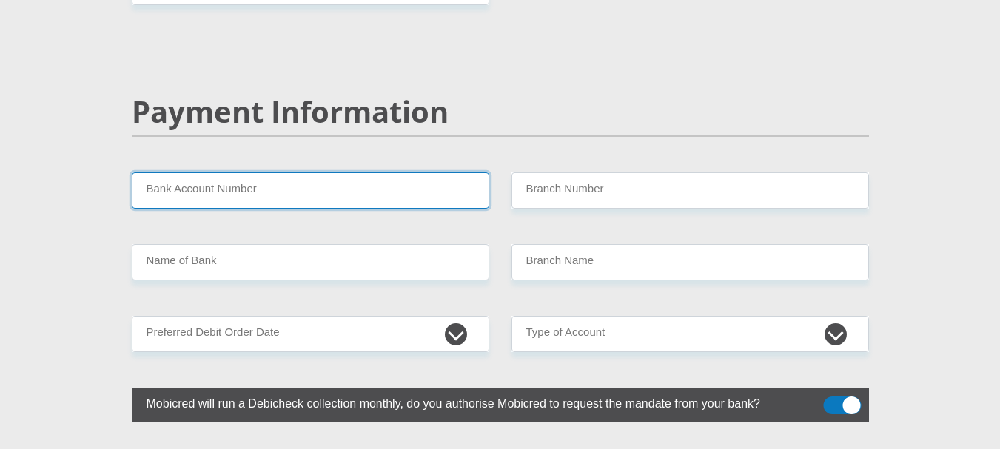
click at [201, 173] on input "Bank Account Number" at bounding box center [311, 191] width 358 height 36
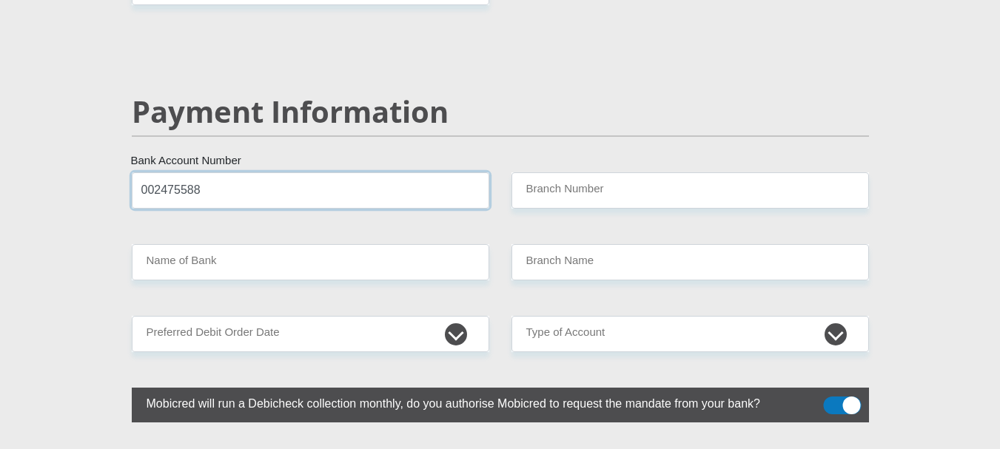
type input "002475588"
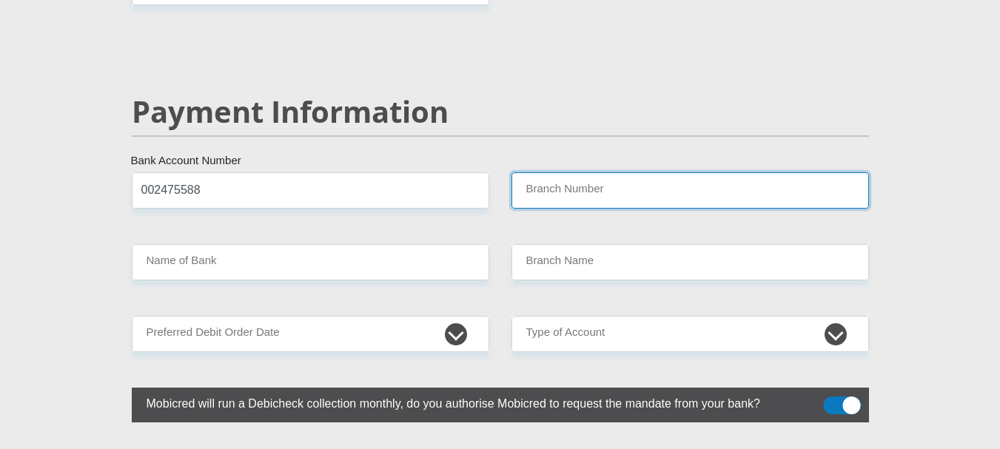
click at [575, 173] on input "Branch Number" at bounding box center [691, 191] width 358 height 36
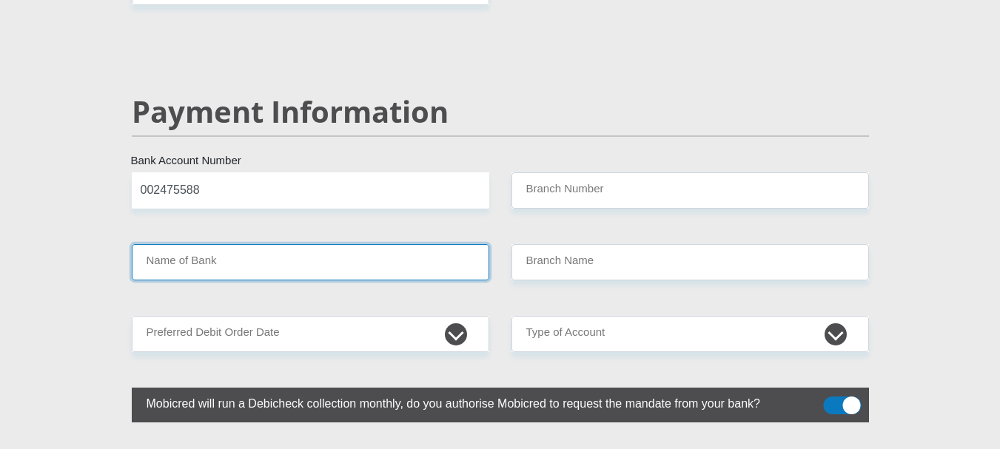
click at [394, 244] on input "Name of Bank" at bounding box center [311, 262] width 358 height 36
click at [395, 244] on input "Name of Bank" at bounding box center [311, 262] width 358 height 36
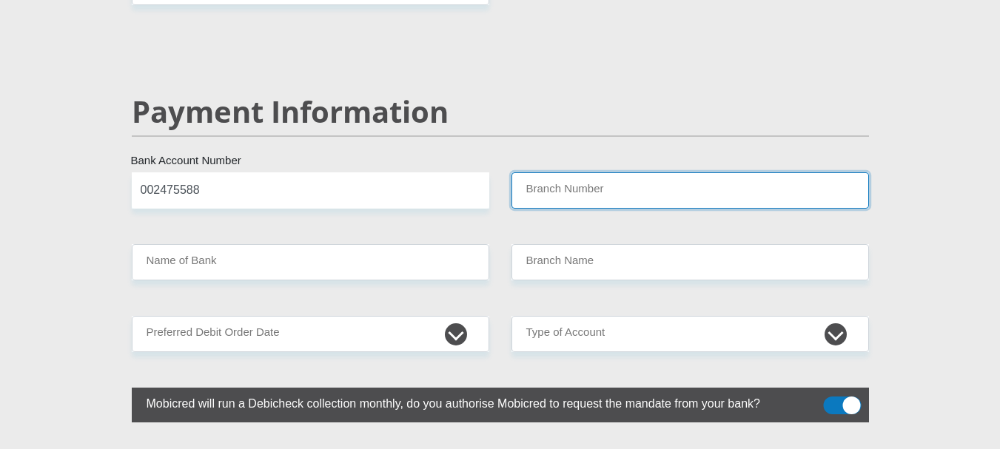
click at [595, 173] on input "Branch Number" at bounding box center [691, 191] width 358 height 36
type input "8305"
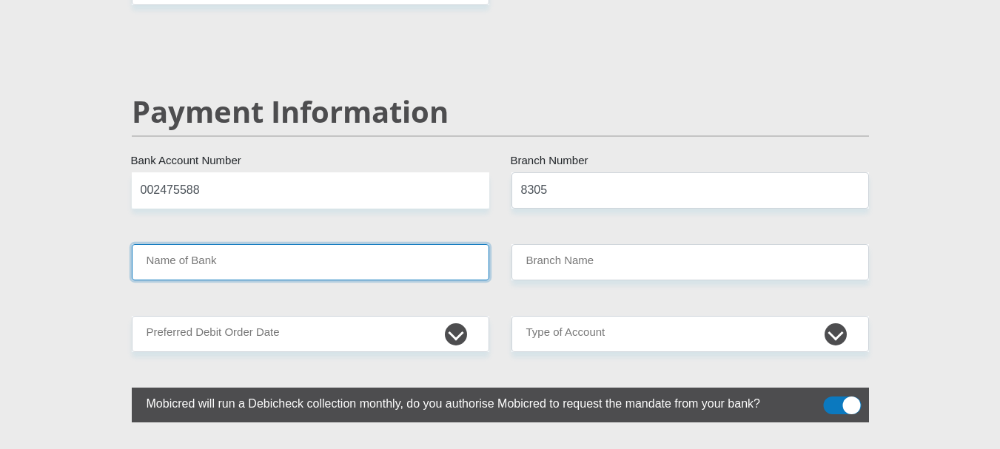
click at [353, 244] on input "Name of Bank" at bounding box center [311, 262] width 358 height 36
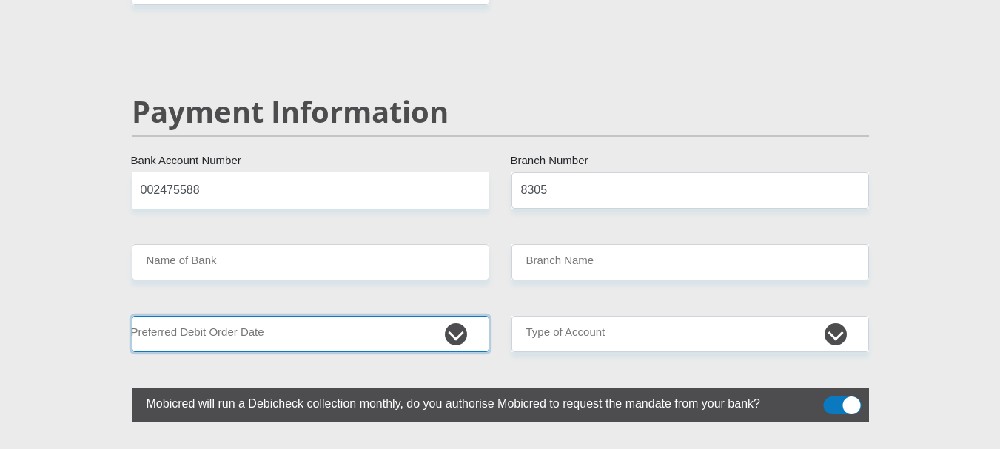
click at [303, 316] on select "1st 2nd 3rd 4th 5th 7th 18th 19th 20th 21st 22nd 23rd 24th 25th 26th 27th 28th …" at bounding box center [311, 334] width 358 height 36
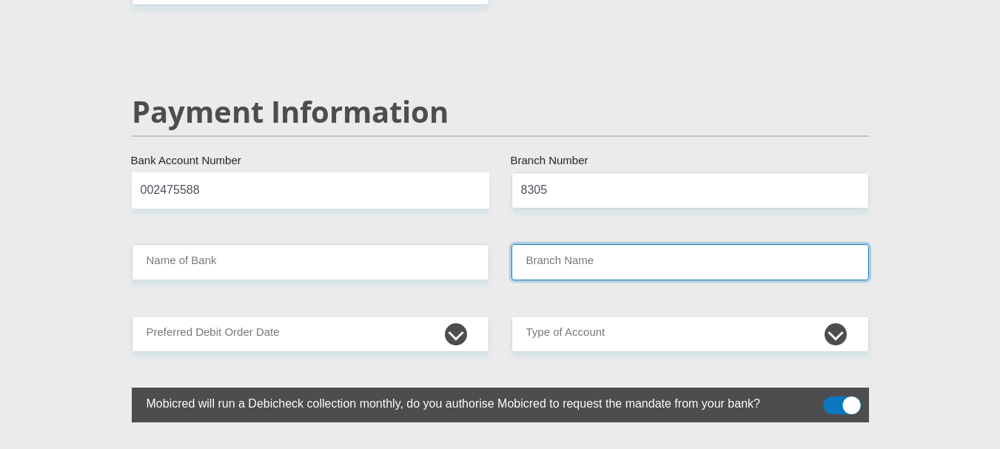
click at [552, 244] on input "Branch Name" at bounding box center [691, 262] width 358 height 36
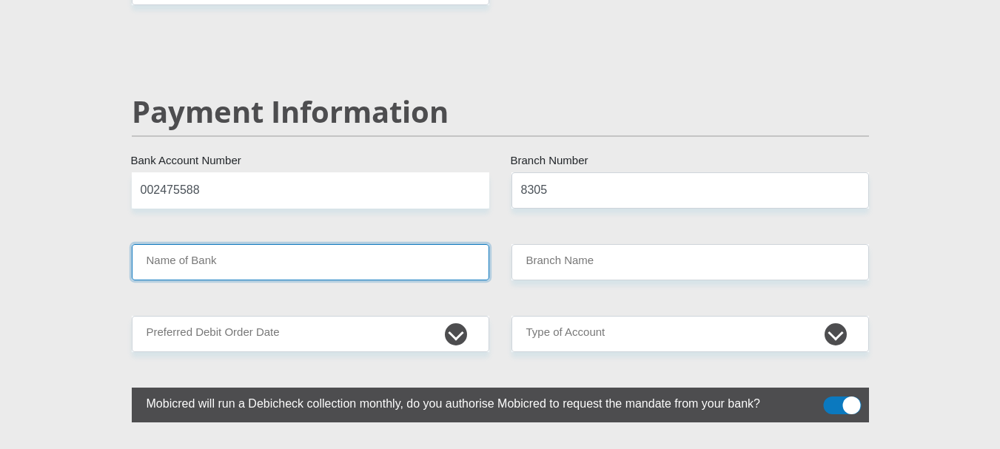
click at [449, 244] on input "Name of Bank" at bounding box center [311, 262] width 358 height 36
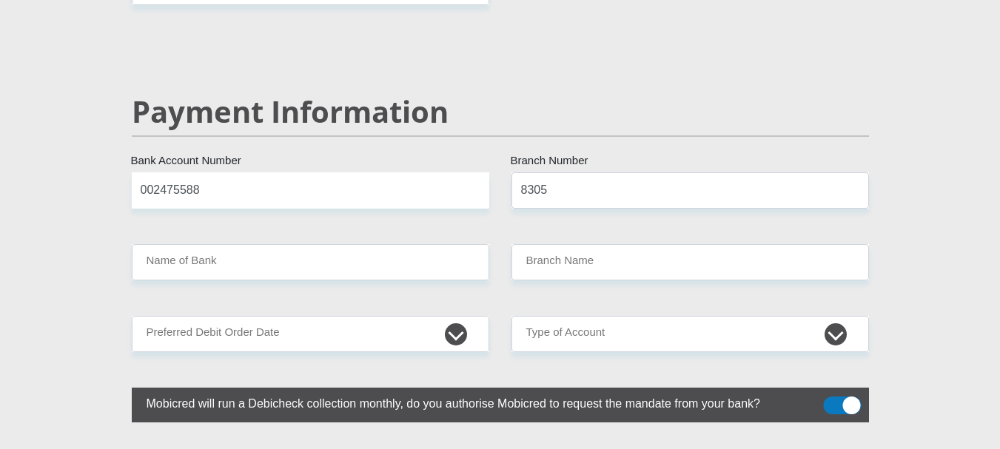
click at [587, 136] on div "Payment Information" at bounding box center [501, 133] width 760 height 78
click at [588, 173] on input "8305" at bounding box center [691, 191] width 358 height 36
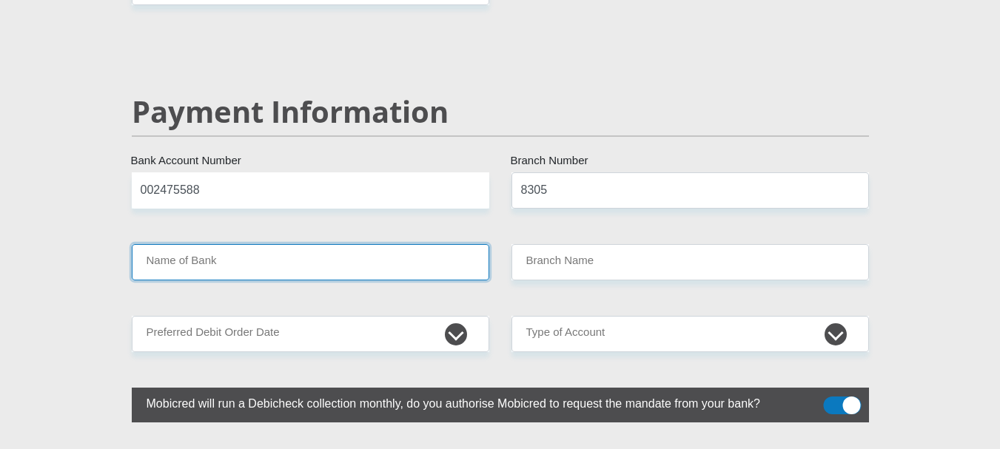
click at [190, 244] on input "Name of Bank" at bounding box center [311, 262] width 358 height 36
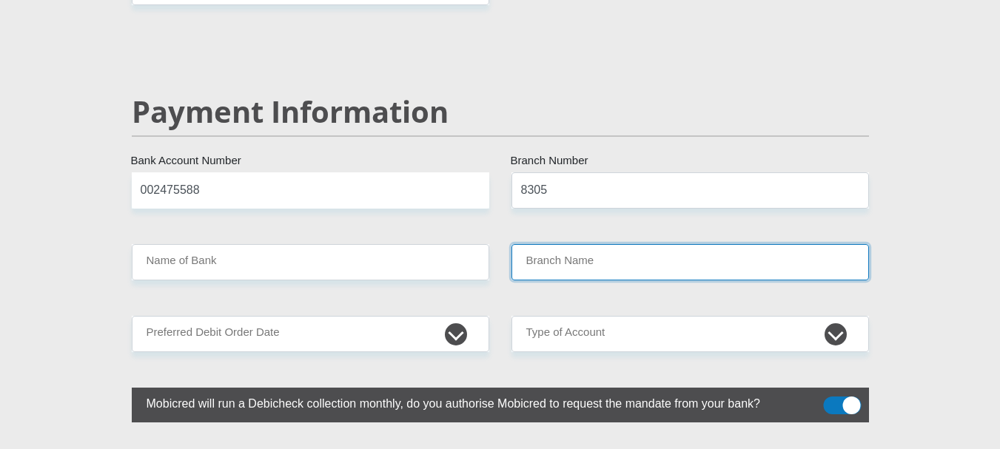
click at [598, 244] on input "Branch Name" at bounding box center [691, 262] width 358 height 36
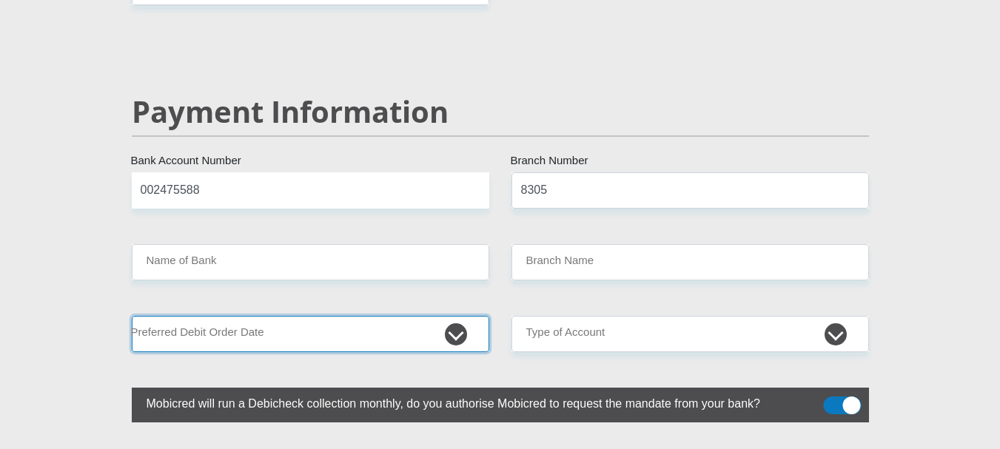
click at [460, 316] on select "1st 2nd 3rd 4th 5th 7th 18th 19th 20th 21st 22nd 23rd 24th 25th 26th 27th 28th …" at bounding box center [311, 334] width 358 height 36
select select "25"
click at [132, 316] on select "1st 2nd 3rd 4th 5th 7th 18th 19th 20th 21st 22nd 23rd 24th 25th 26th 27th 28th …" at bounding box center [311, 334] width 358 height 36
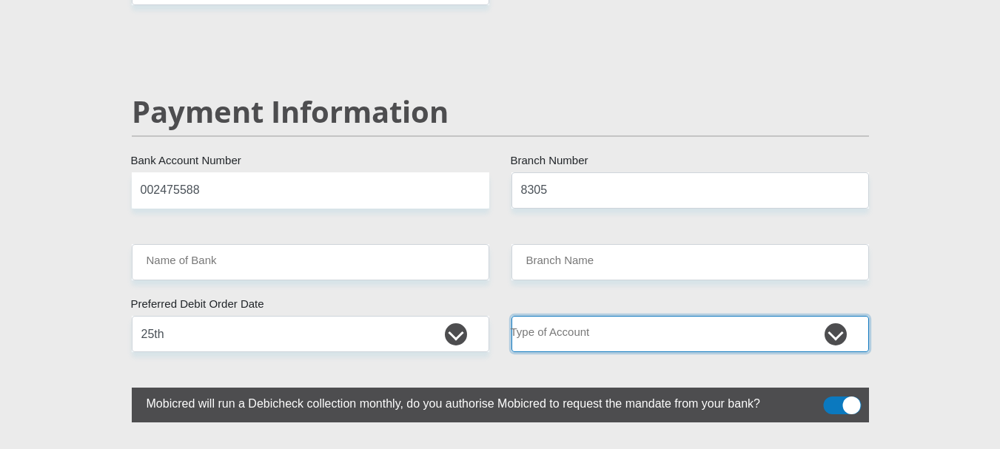
click at [630, 316] on select "Cheque Savings" at bounding box center [691, 334] width 358 height 36
select select "CUR"
click at [512, 316] on select "Cheque Savings" at bounding box center [691, 334] width 358 height 36
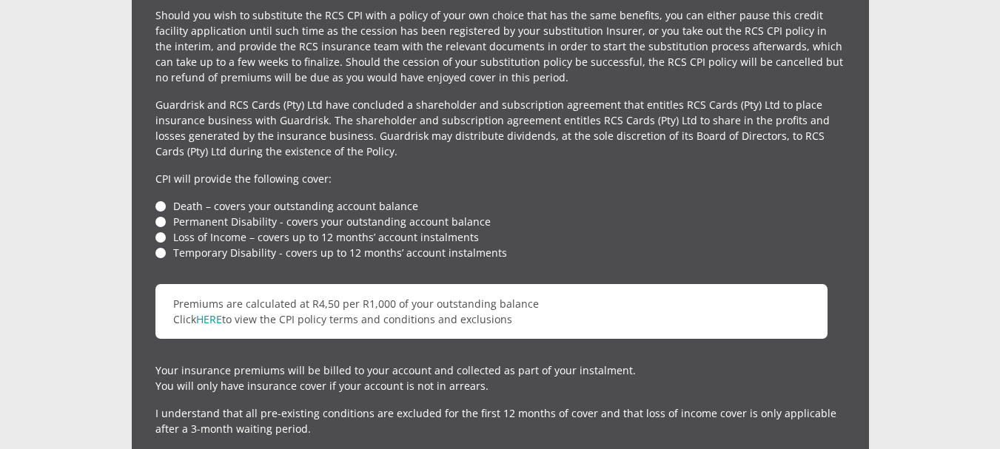
scroll to position [3515, 0]
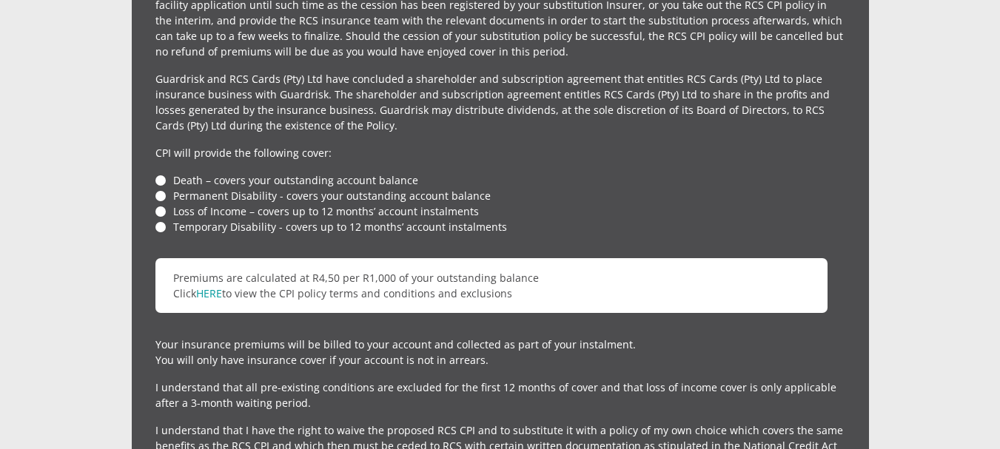
click at [164, 173] on li "Death – covers your outstanding account balance" at bounding box center [501, 181] width 690 height 16
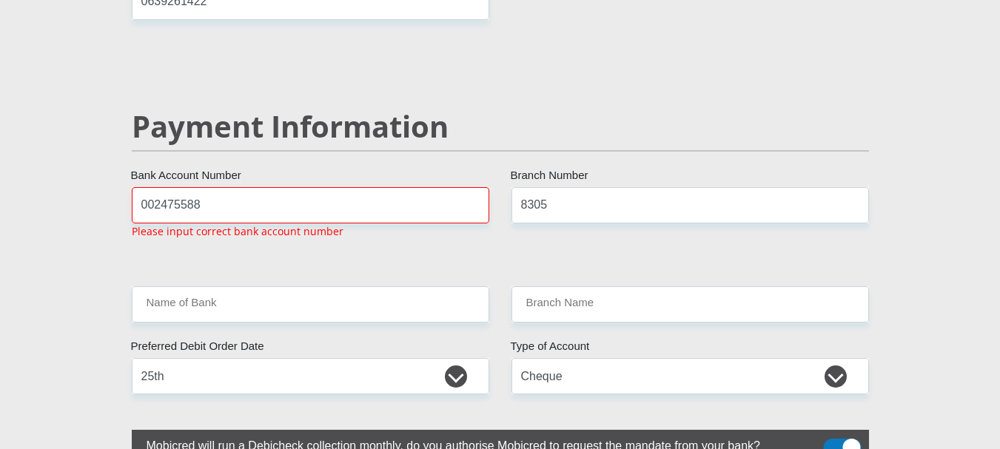
scroll to position [2798, 0]
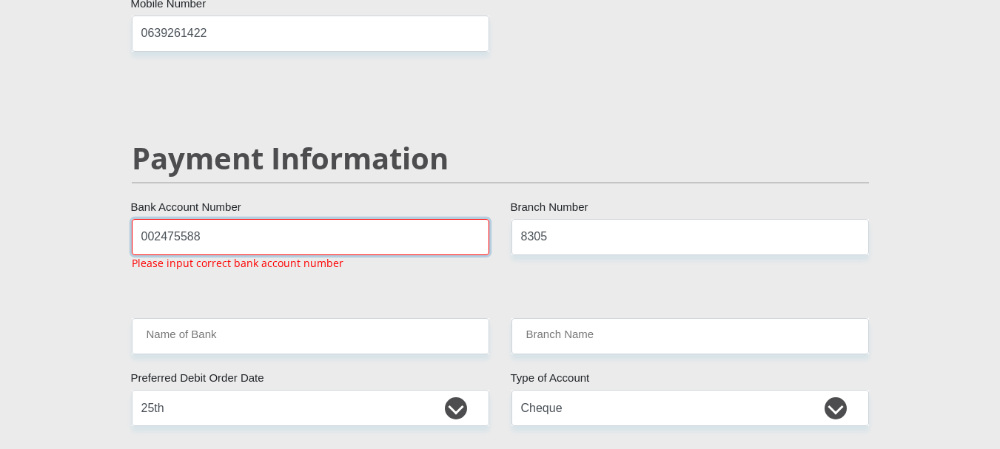
click at [241, 219] on input "002475588" at bounding box center [311, 237] width 358 height 36
type input "0"
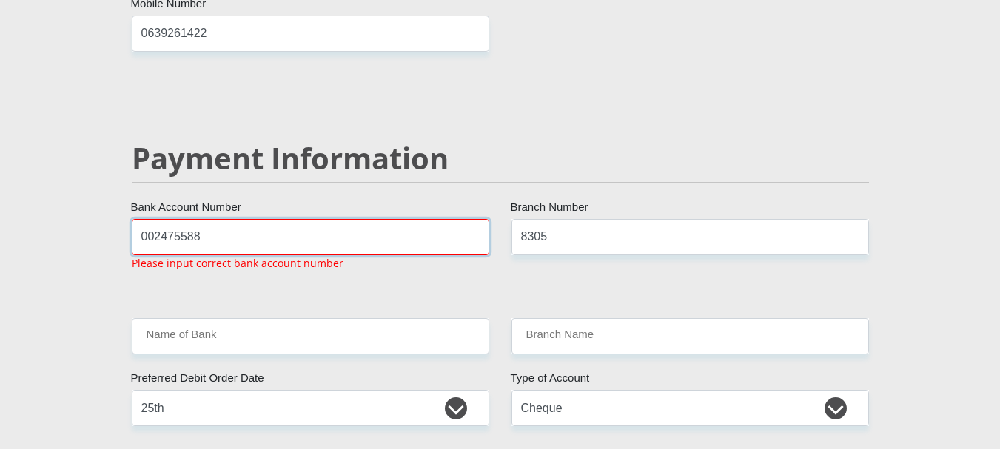
click at [153, 219] on input "002475588" at bounding box center [311, 237] width 358 height 36
type input "2475588"
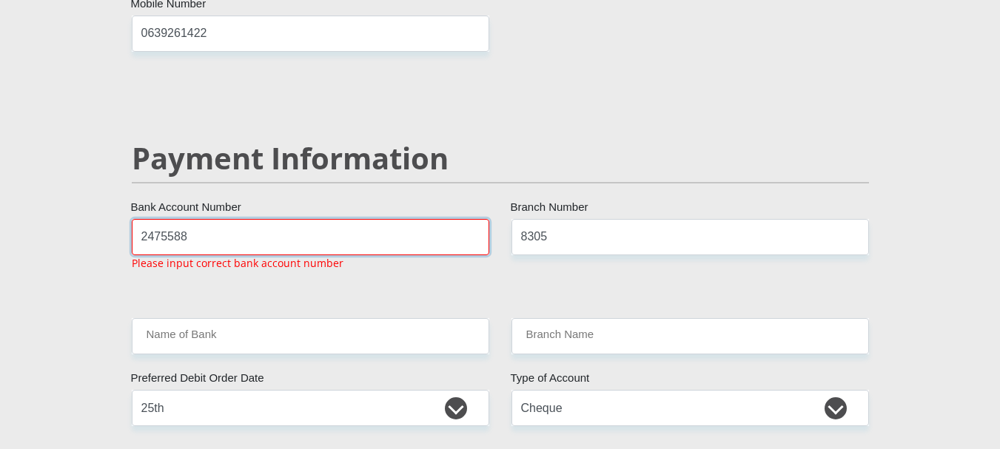
click at [203, 219] on input "2475588" at bounding box center [311, 237] width 358 height 36
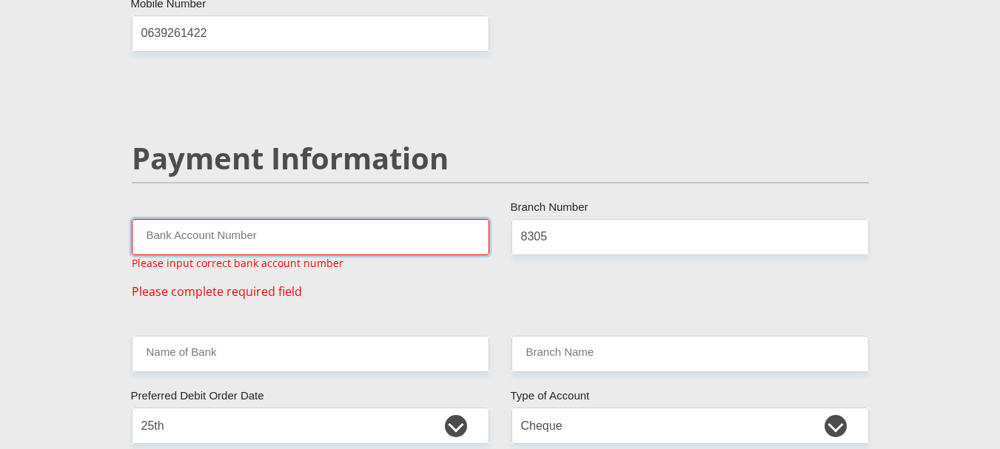
click at [247, 219] on input "Bank Account Number" at bounding box center [311, 237] width 358 height 36
type input "10128403371"
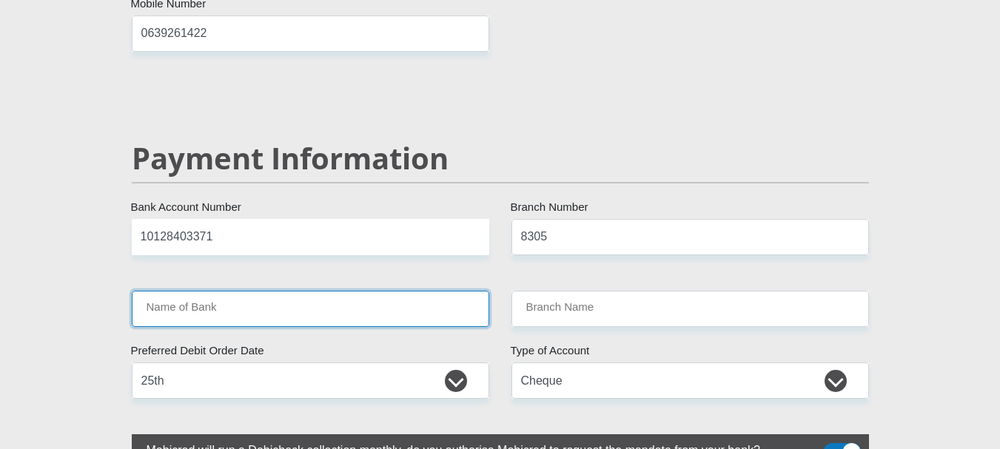
click at [230, 291] on input "Name of Bank" at bounding box center [311, 309] width 358 height 36
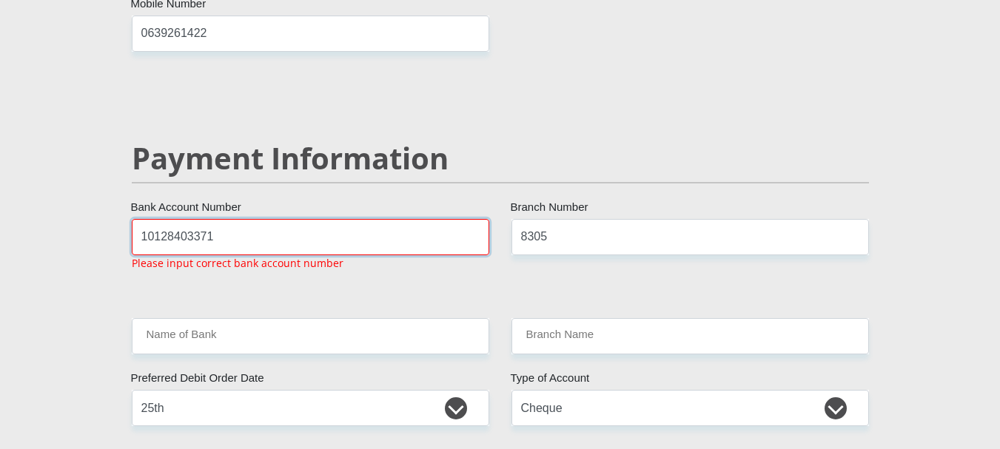
click at [262, 219] on input "10128403371" at bounding box center [311, 237] width 358 height 36
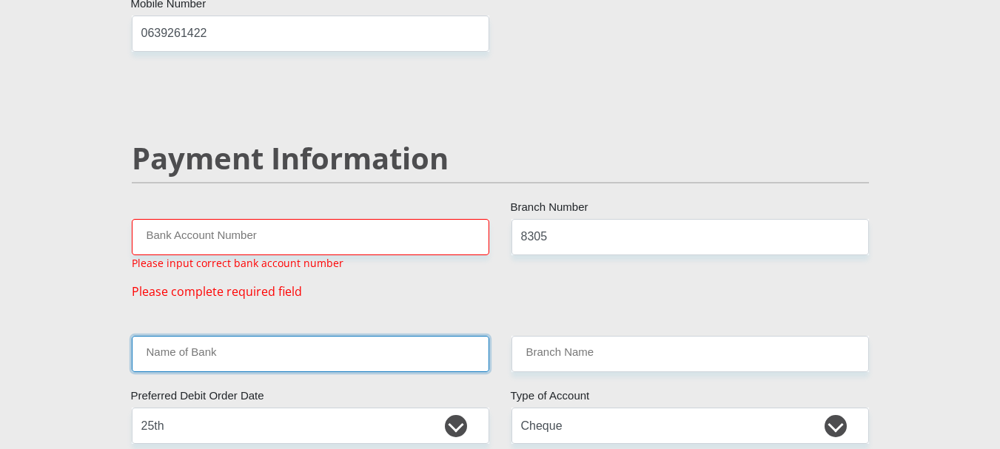
click at [287, 336] on input "Name of Bank" at bounding box center [311, 354] width 358 height 36
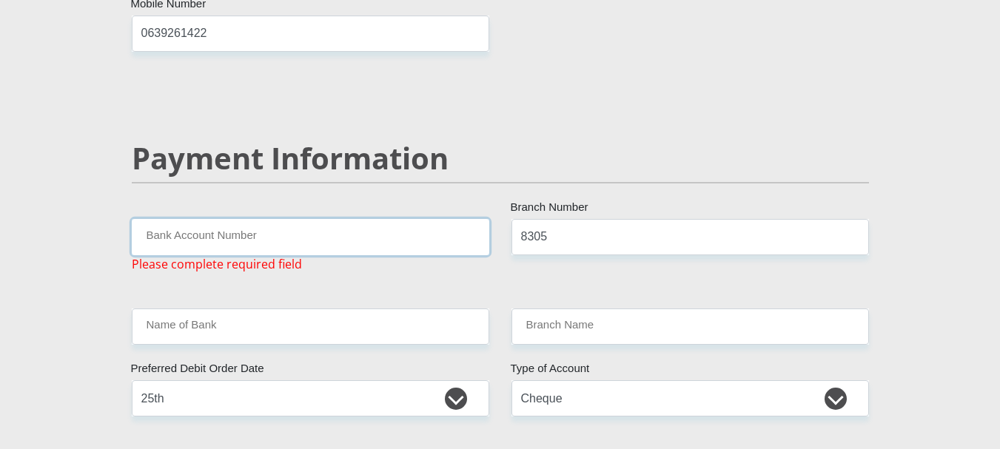
click at [247, 219] on input "Bank Account Number" at bounding box center [311, 237] width 358 height 36
click at [548, 219] on input "8305" at bounding box center [691, 237] width 358 height 36
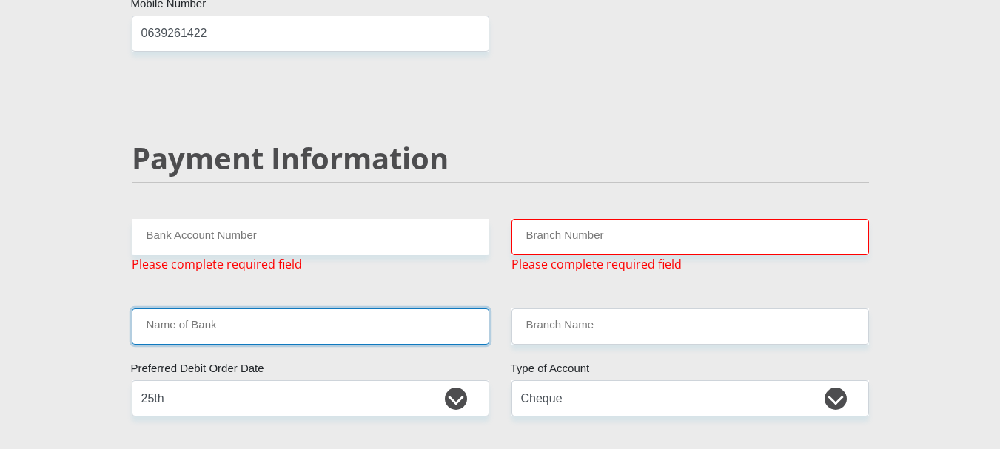
click at [395, 309] on input "Name of Bank" at bounding box center [311, 327] width 358 height 36
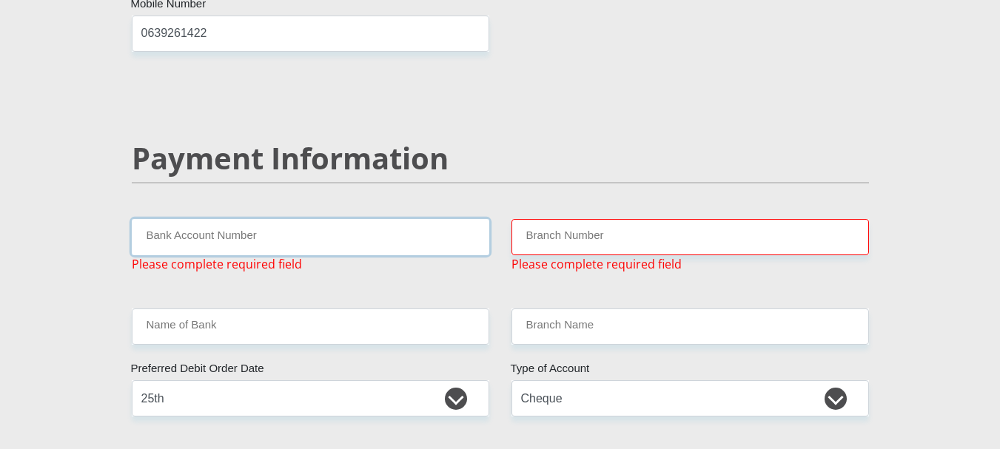
click at [400, 219] on input "Bank Account Number" at bounding box center [311, 237] width 358 height 36
type input "10154167272"
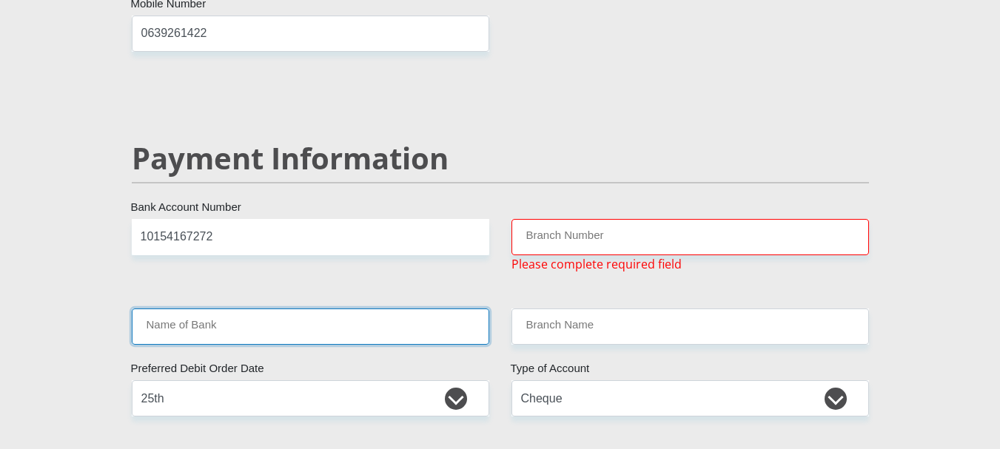
click at [360, 309] on input "Name of Bank" at bounding box center [311, 327] width 358 height 36
click at [414, 309] on input "Name of Bank" at bounding box center [311, 327] width 358 height 36
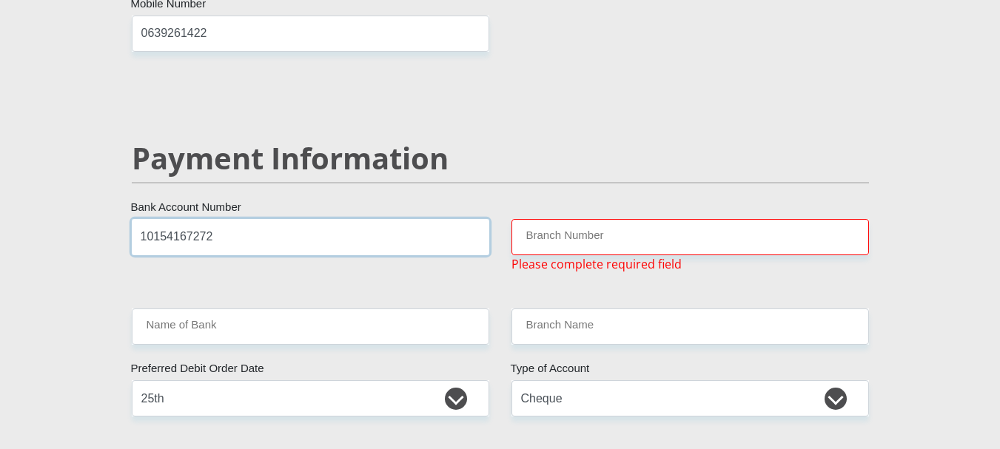
click at [332, 219] on input "10154167272" at bounding box center [311, 237] width 358 height 36
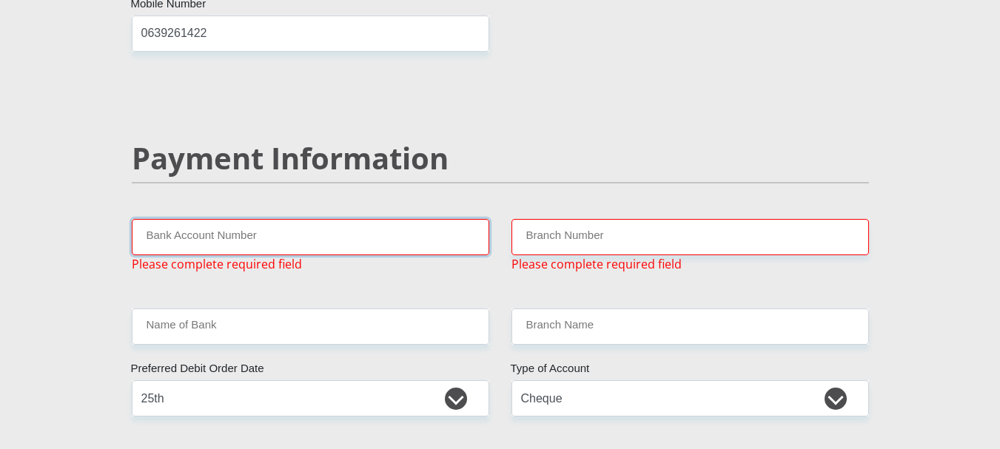
type input "1"
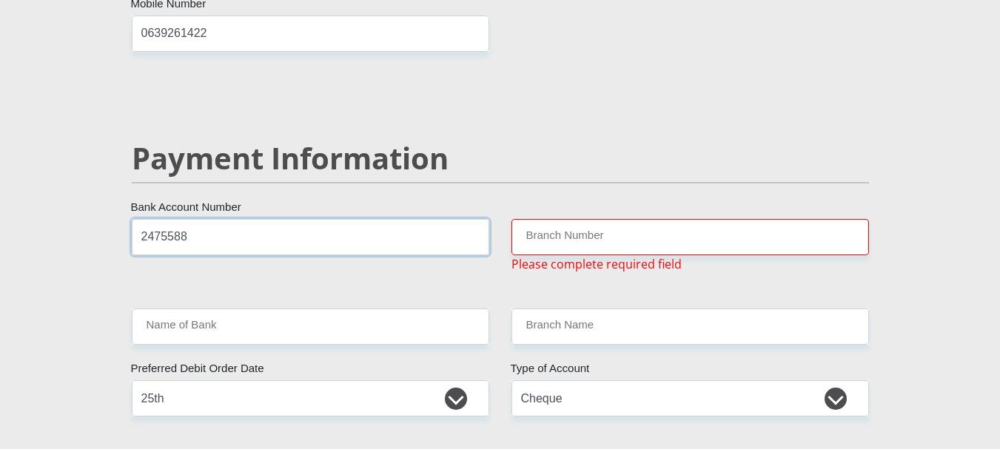
type input "2475588"
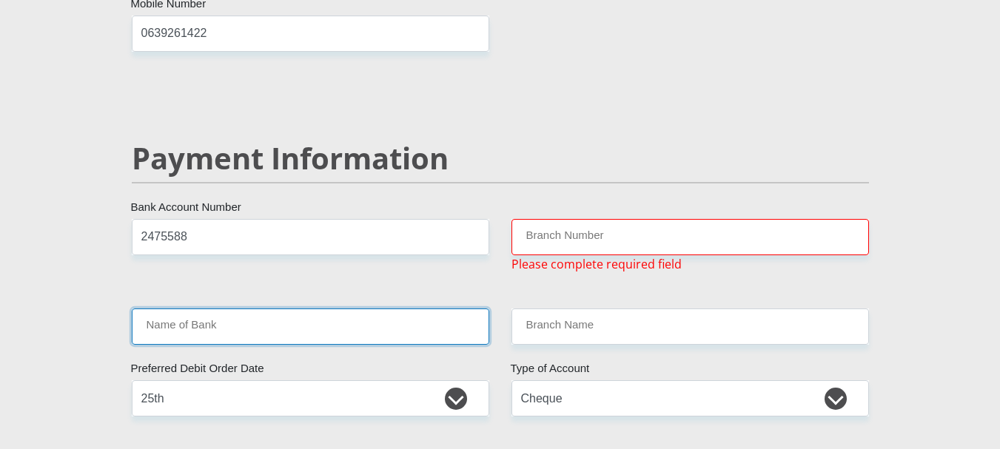
click at [282, 309] on input "Name of Bank" at bounding box center [311, 327] width 358 height 36
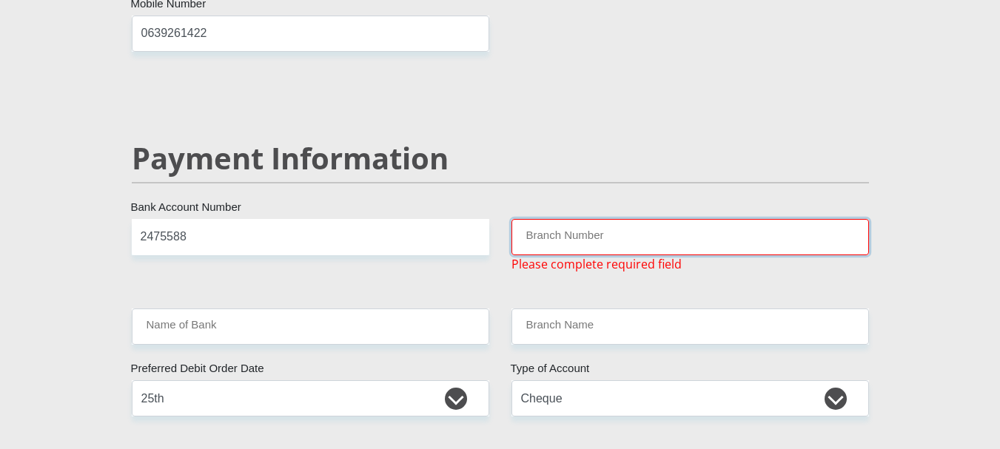
click at [537, 219] on input "Branch Number" at bounding box center [691, 237] width 358 height 36
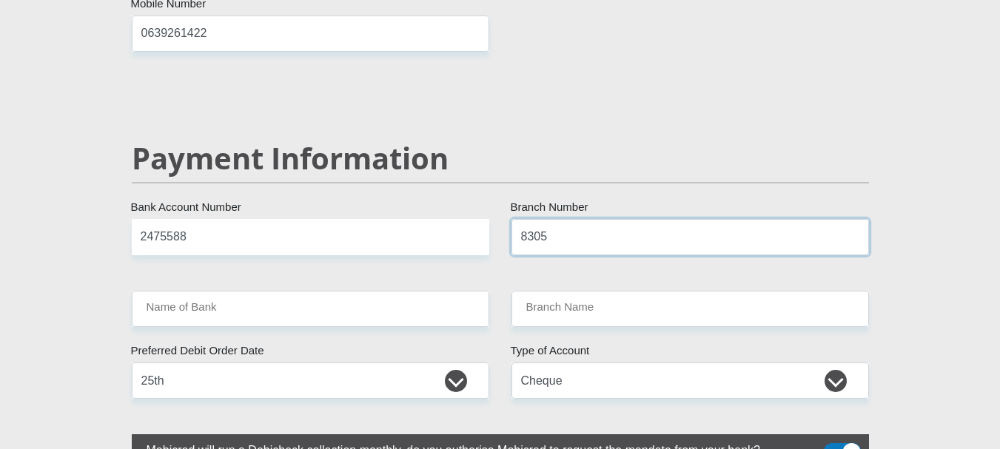
type input "8305"
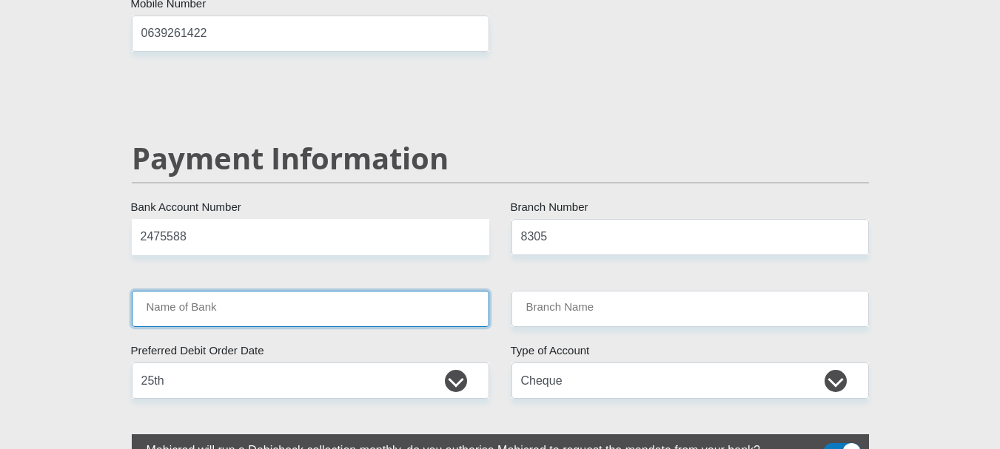
click at [391, 291] on input "Name of Bank" at bounding box center [311, 309] width 358 height 36
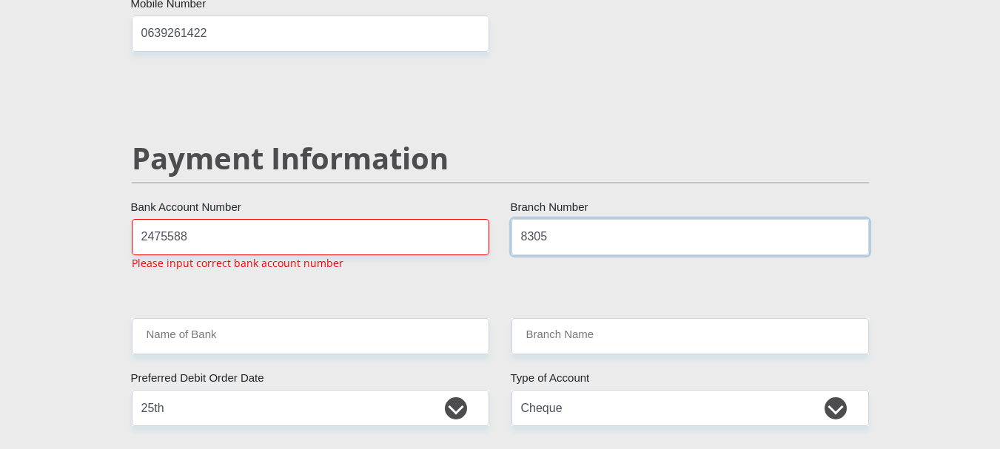
click at [559, 219] on input "8305" at bounding box center [691, 237] width 358 height 36
type input "7654"
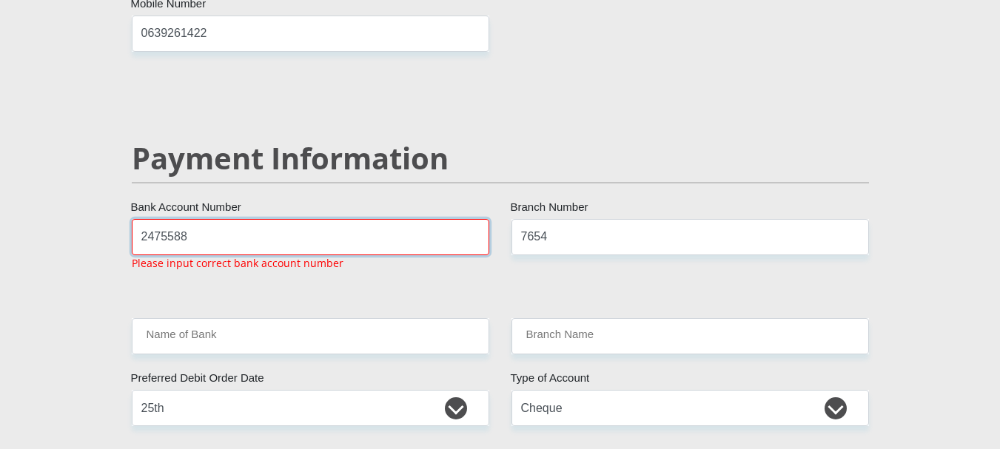
click at [254, 219] on input "2475588" at bounding box center [311, 237] width 358 height 36
click at [199, 219] on input "2475588" at bounding box center [311, 237] width 358 height 36
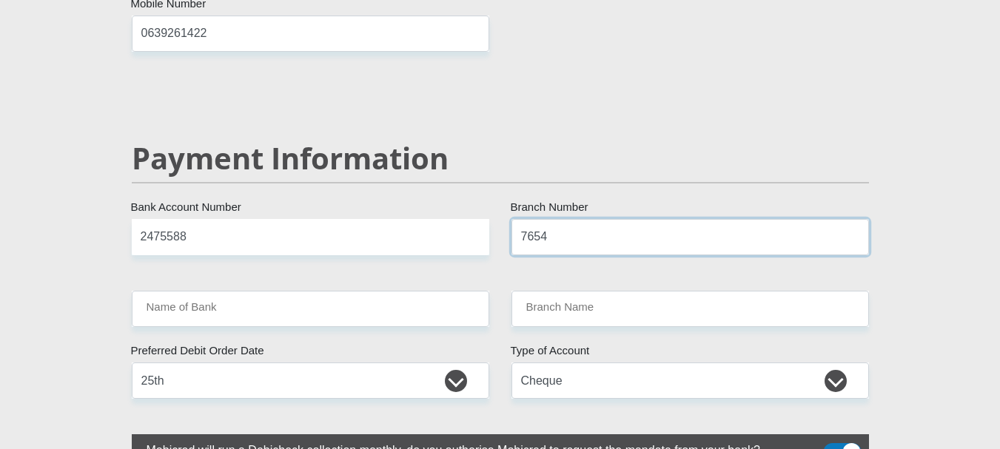
click at [618, 219] on input "7654" at bounding box center [691, 237] width 358 height 36
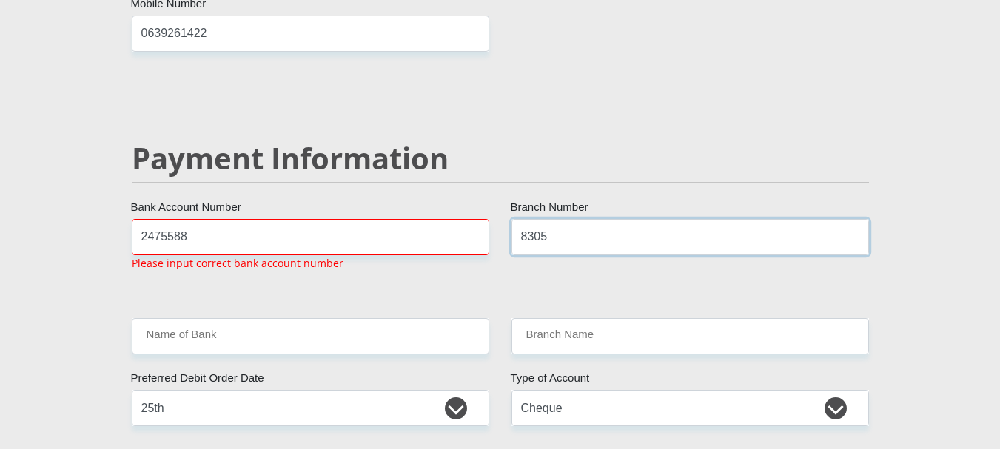
type input "8305"
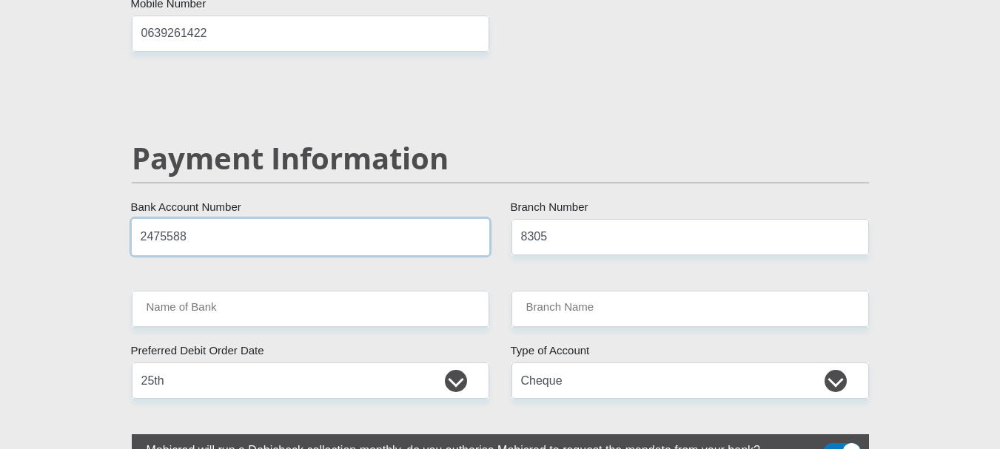
click at [439, 219] on input "2475588" at bounding box center [311, 237] width 358 height 36
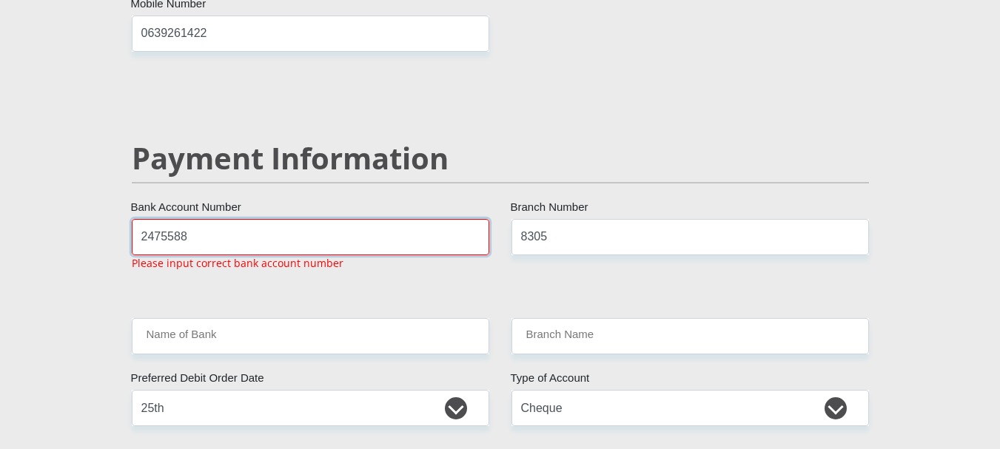
click at [135, 219] on input "2475588" at bounding box center [311, 237] width 358 height 36
type input "002475588"
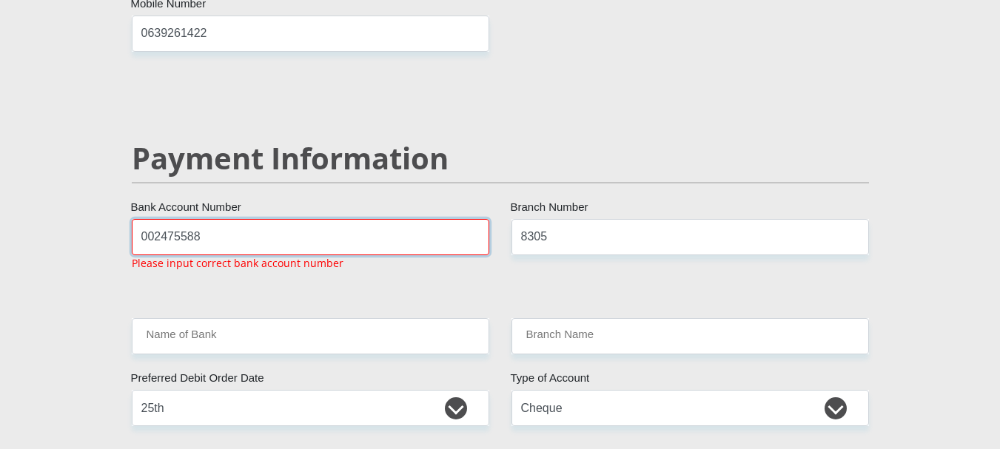
click at [450, 219] on input "002475588" at bounding box center [311, 237] width 358 height 36
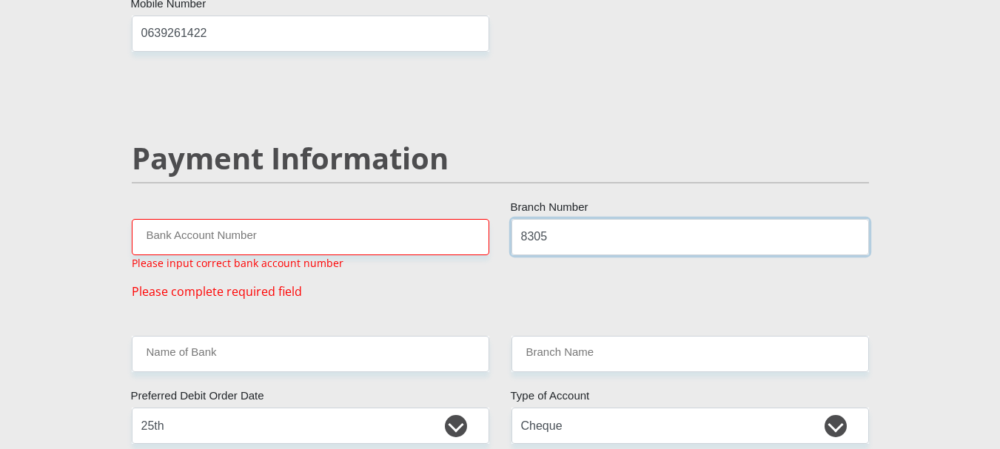
click at [564, 219] on input "8305" at bounding box center [691, 237] width 358 height 36
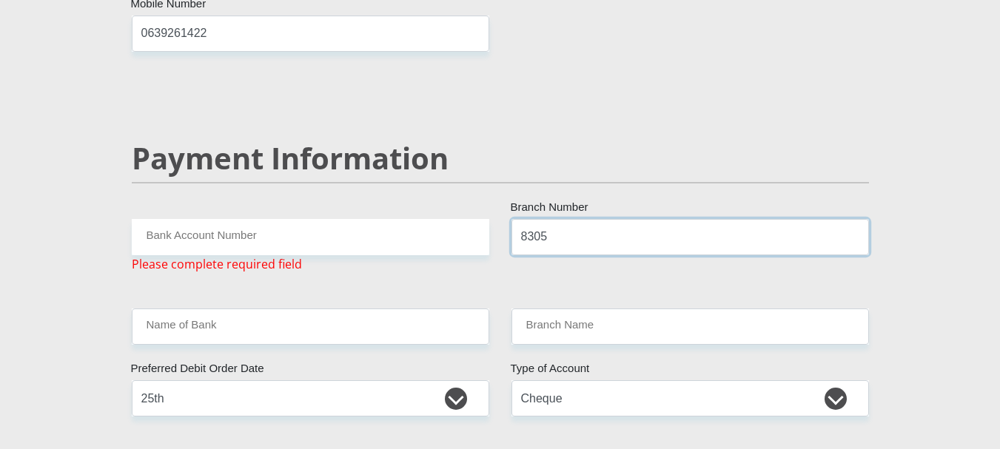
click at [564, 219] on input "8305" at bounding box center [691, 237] width 358 height 36
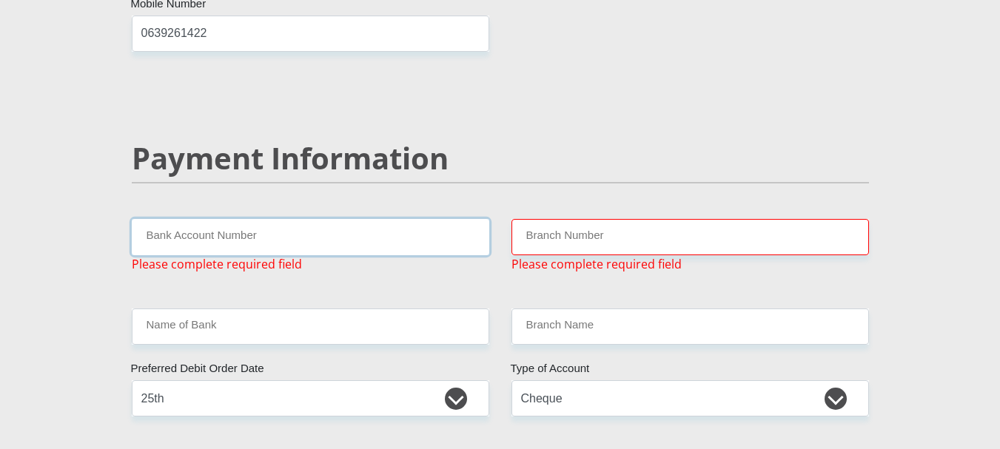
click at [382, 221] on input "Bank Account Number" at bounding box center [311, 237] width 358 height 36
type input "10154167272"
click at [546, 219] on input "Branch Number" at bounding box center [691, 237] width 358 height 36
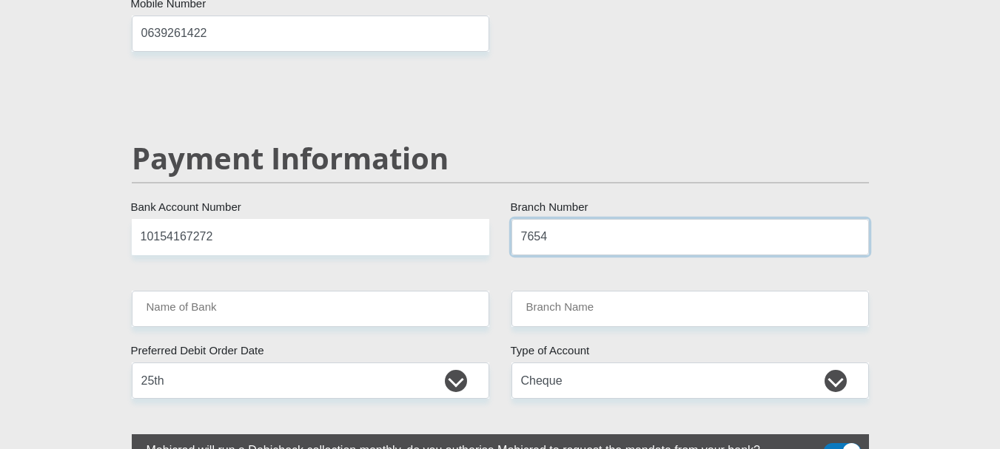
type input "7654"
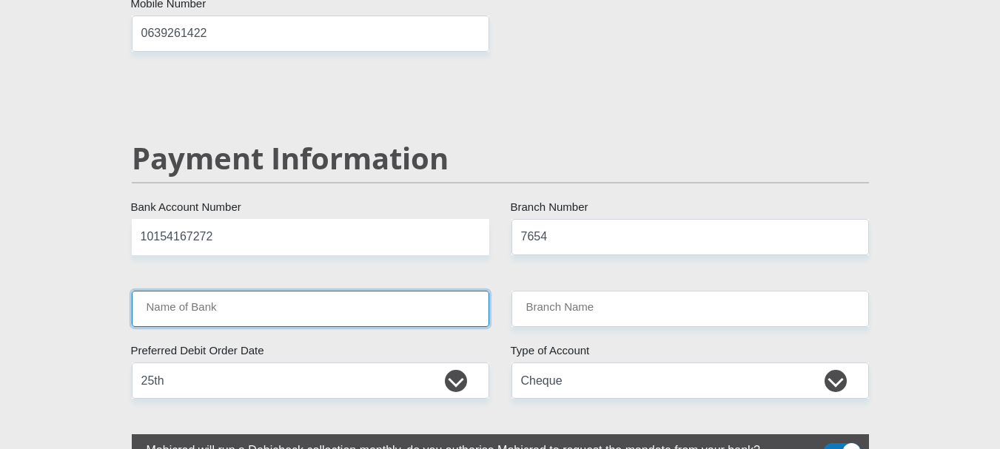
click at [402, 291] on input "Name of Bank" at bounding box center [311, 309] width 358 height 36
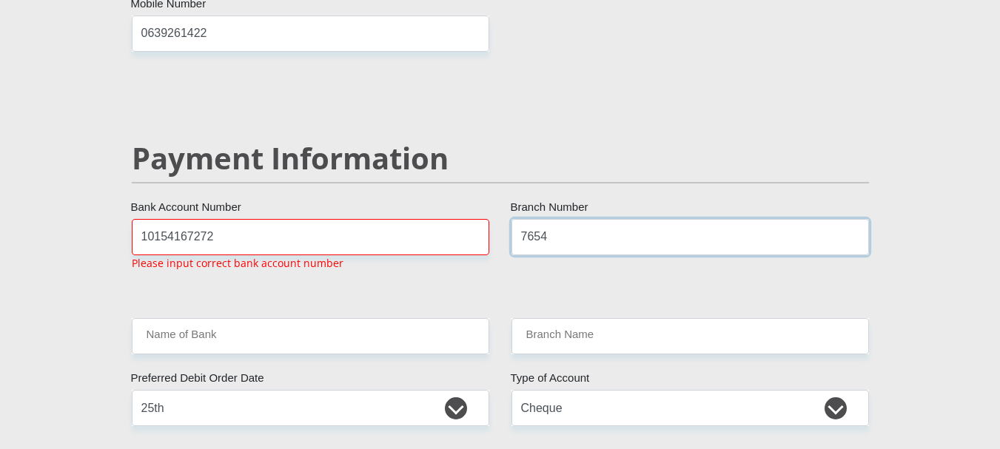
click at [558, 219] on input "7654" at bounding box center [691, 237] width 358 height 36
type input "0000"
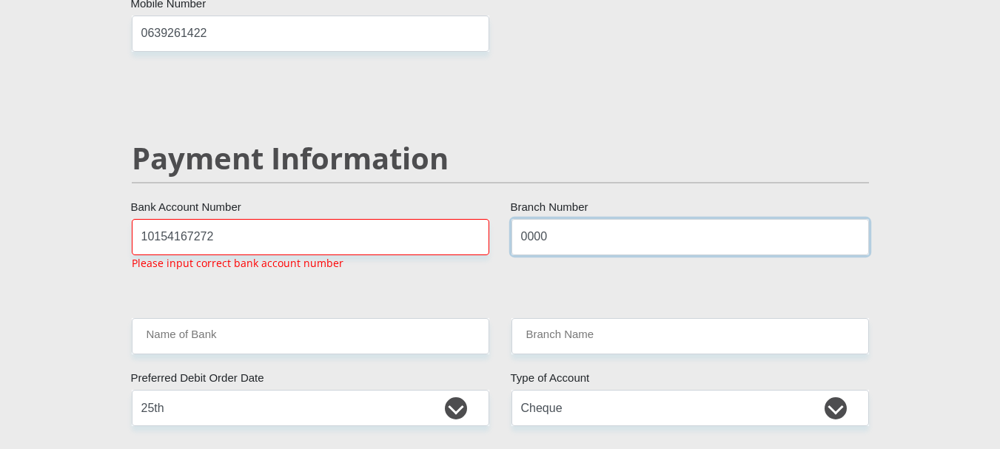
click at [572, 219] on input "0000" at bounding box center [691, 237] width 358 height 36
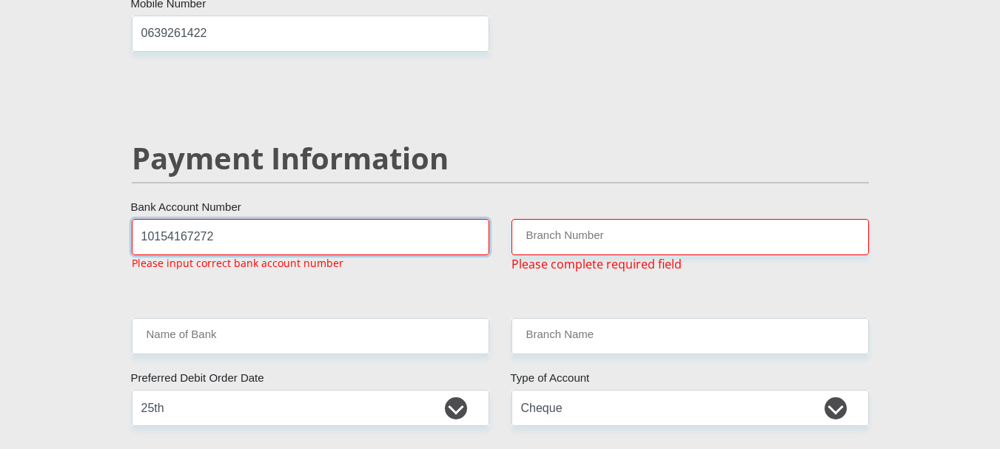
click at [464, 219] on input "10154167272" at bounding box center [311, 237] width 358 height 36
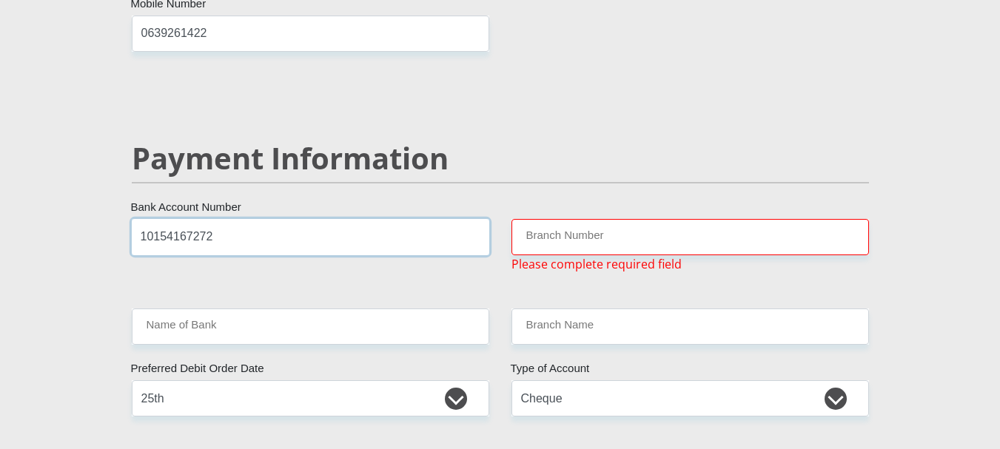
click at [464, 219] on input "10154167272" at bounding box center [311, 237] width 358 height 36
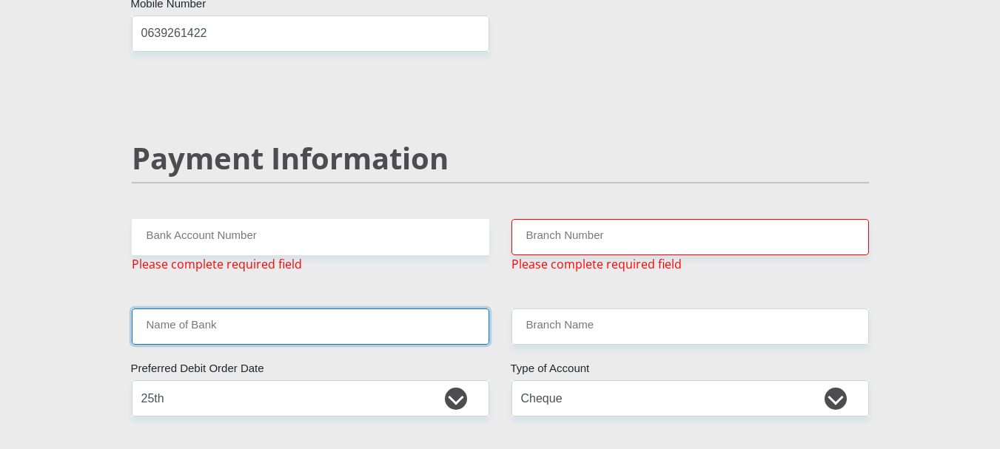
click at [404, 309] on input "Name of Bank" at bounding box center [311, 327] width 358 height 36
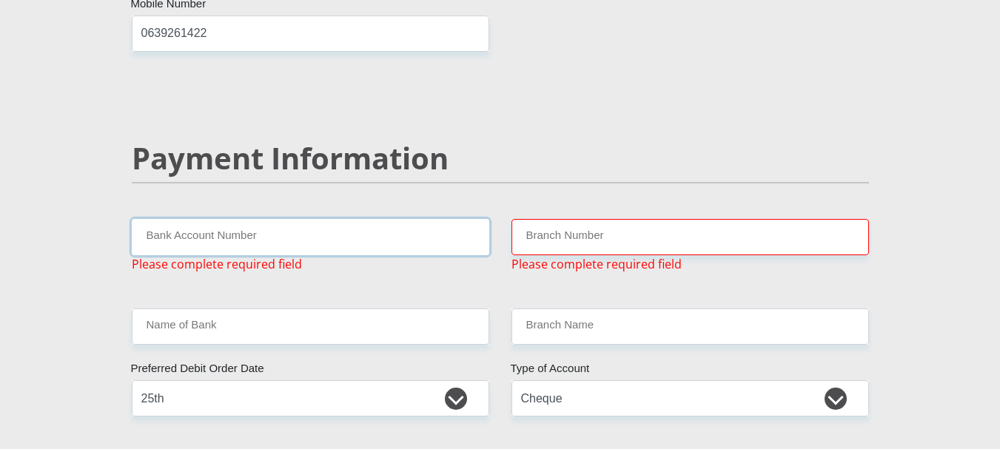
click at [349, 219] on input "Bank Account Number" at bounding box center [311, 237] width 358 height 36
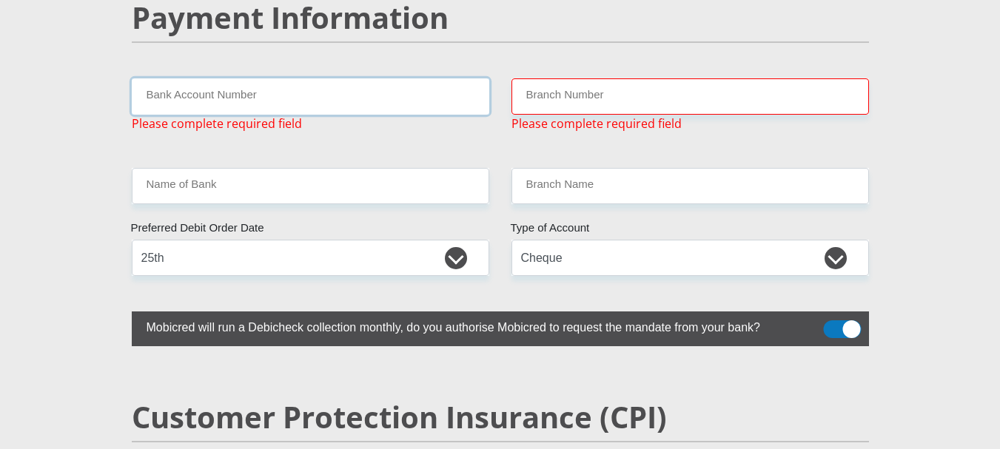
scroll to position [2806, 0]
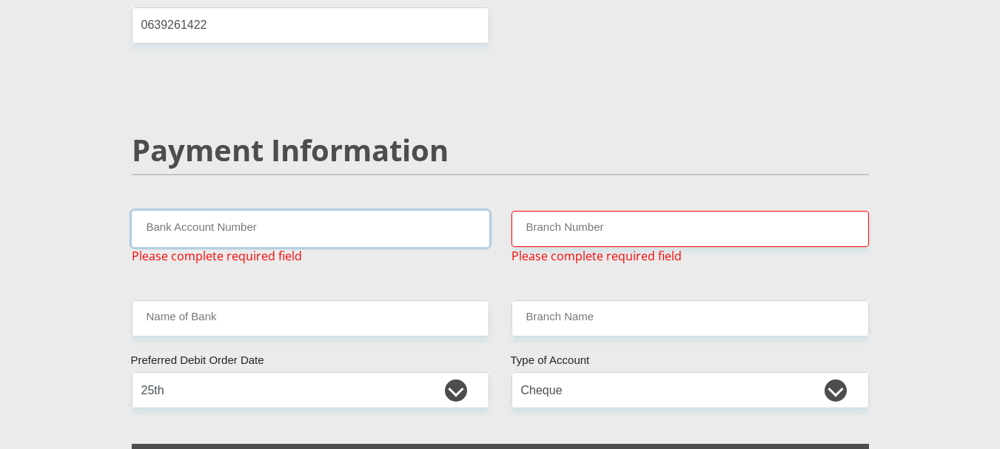
click at [356, 211] on input "Bank Account Number" at bounding box center [311, 229] width 358 height 36
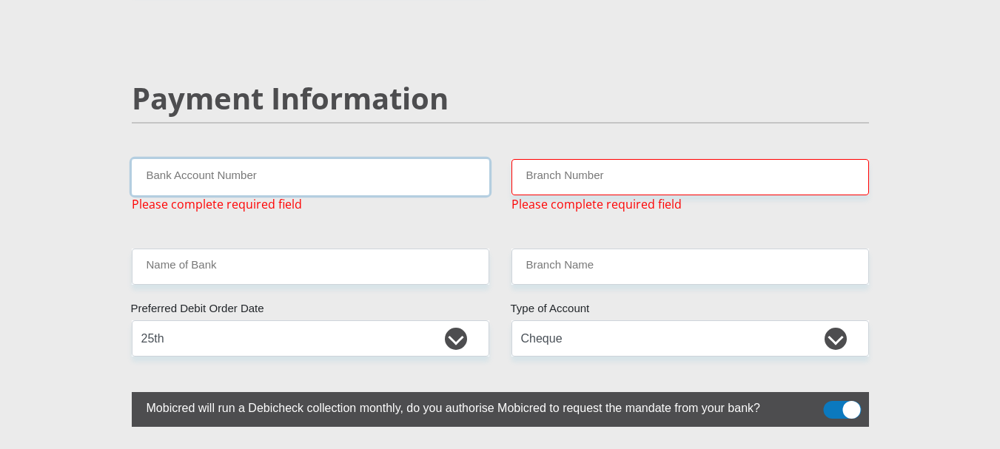
scroll to position [2883, 0]
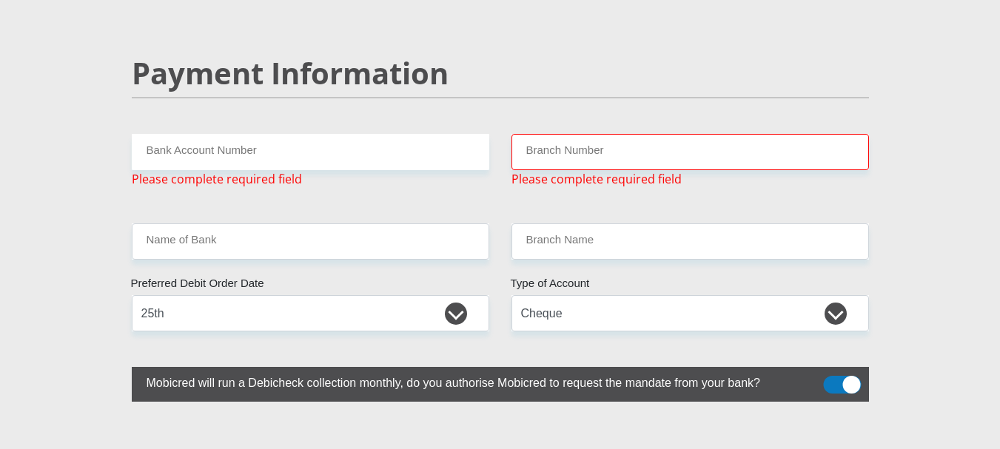
click at [140, 81] on div "Payment Information" at bounding box center [501, 95] width 760 height 78
click at [147, 134] on input "Bank Account Number" at bounding box center [311, 152] width 358 height 36
type input "10128403371"
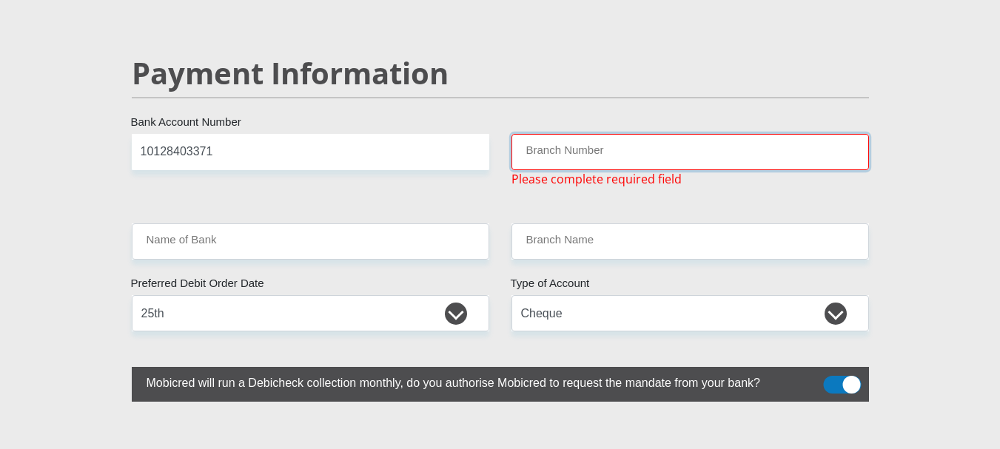
click at [567, 134] on input "Branch Number" at bounding box center [691, 152] width 358 height 36
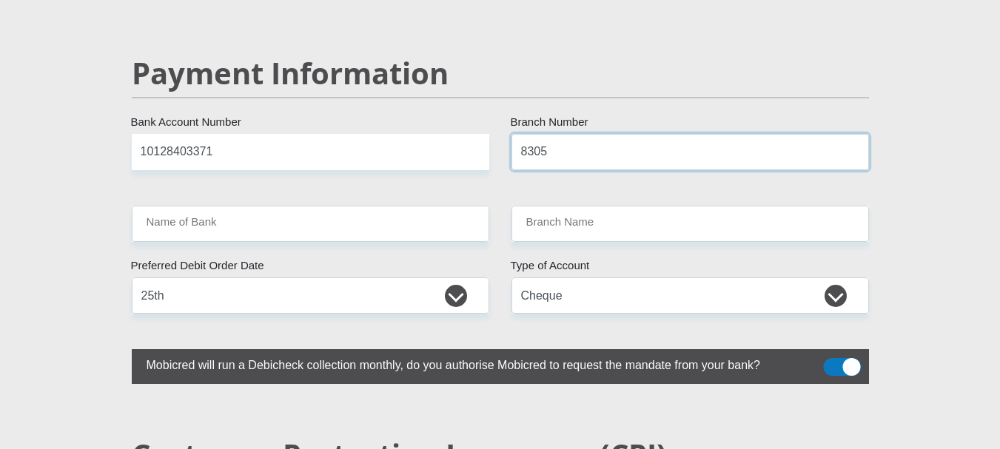
type input "8305"
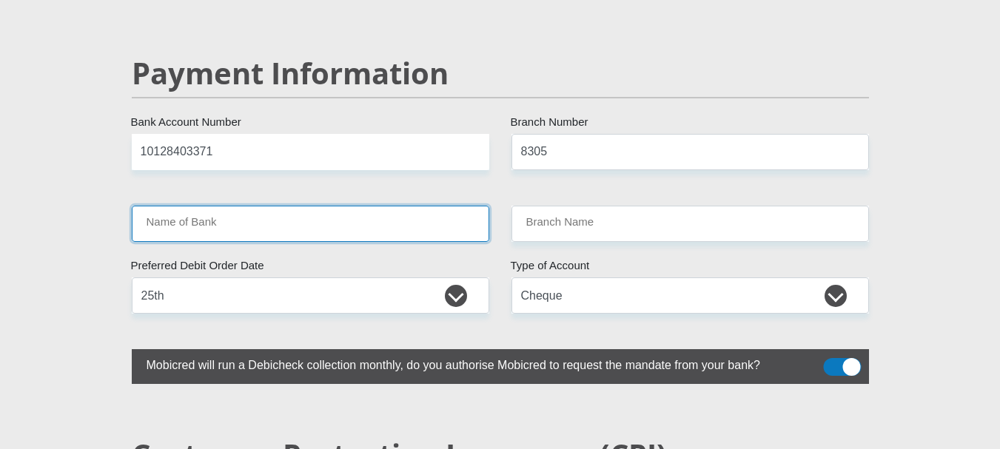
click at [342, 206] on input "Name of Bank" at bounding box center [311, 224] width 358 height 36
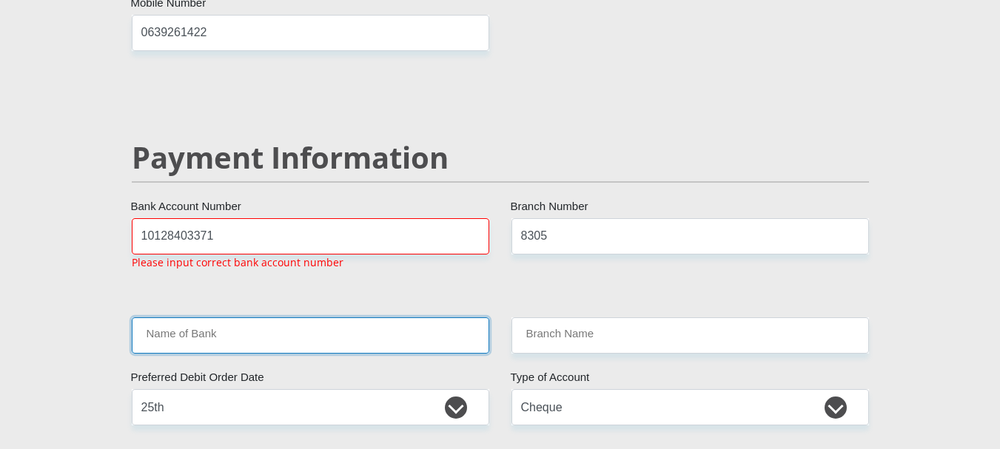
scroll to position [2798, 0]
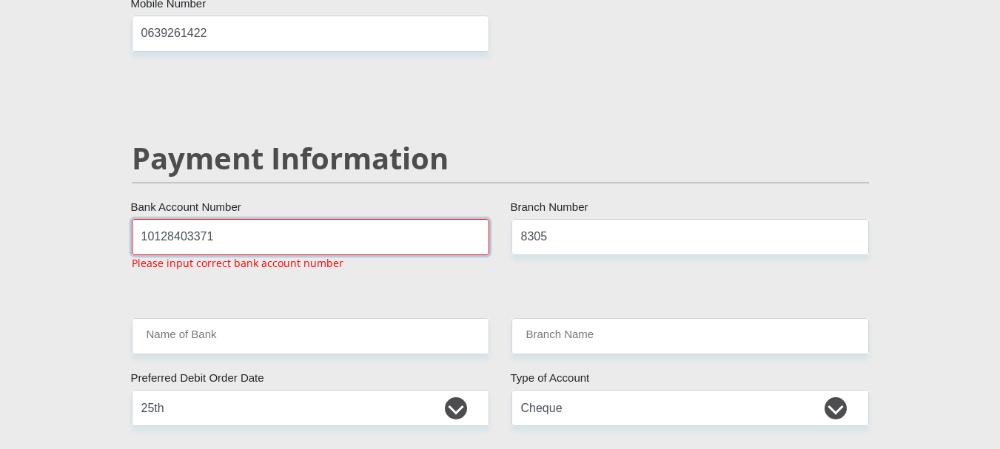
click at [159, 219] on input "10128403371" at bounding box center [311, 237] width 358 height 36
click at [234, 219] on input "28403371" at bounding box center [311, 237] width 358 height 36
type input "2"
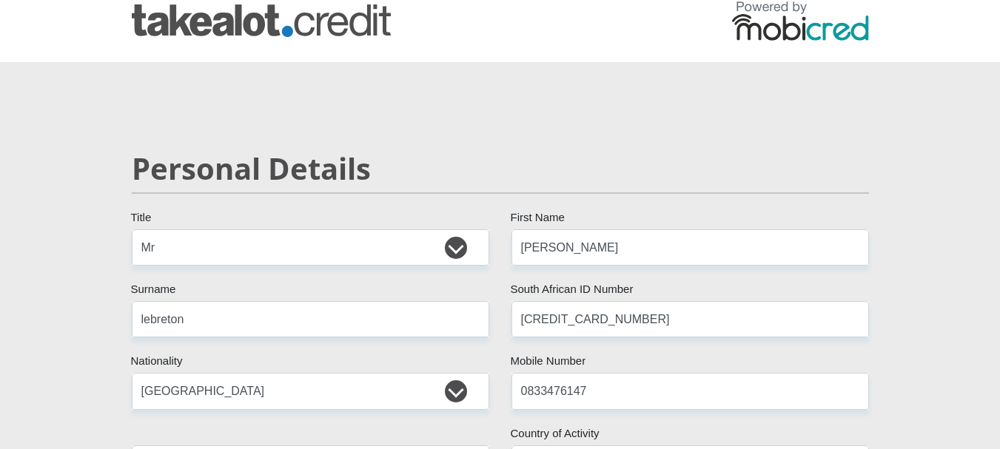
scroll to position [0, 0]
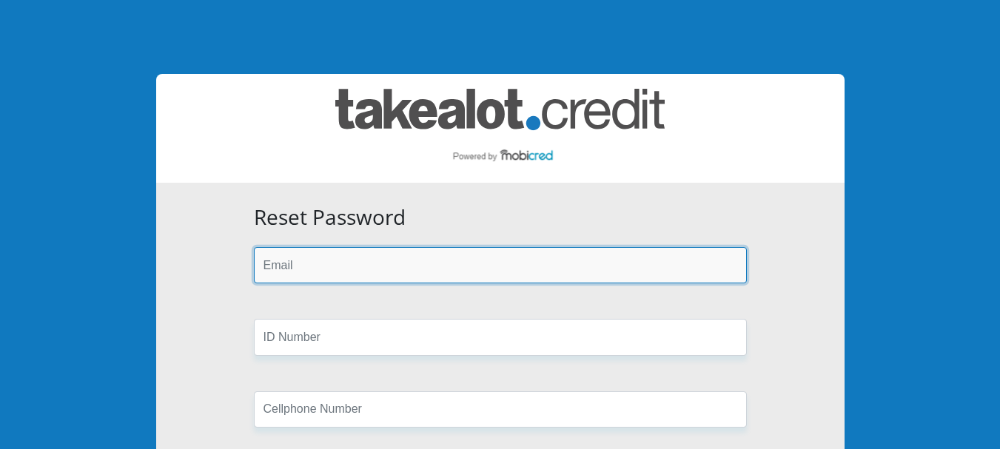
click at [347, 268] on input "email" at bounding box center [500, 265] width 493 height 36
type input "[EMAIL_ADDRESS][DOMAIN_NAME]"
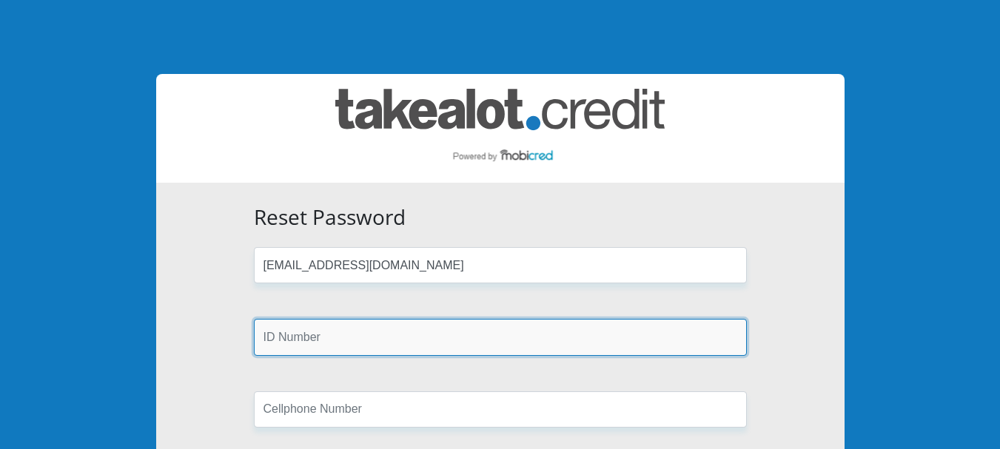
click at [367, 342] on input "text" at bounding box center [500, 337] width 493 height 36
type input "5610315133083"
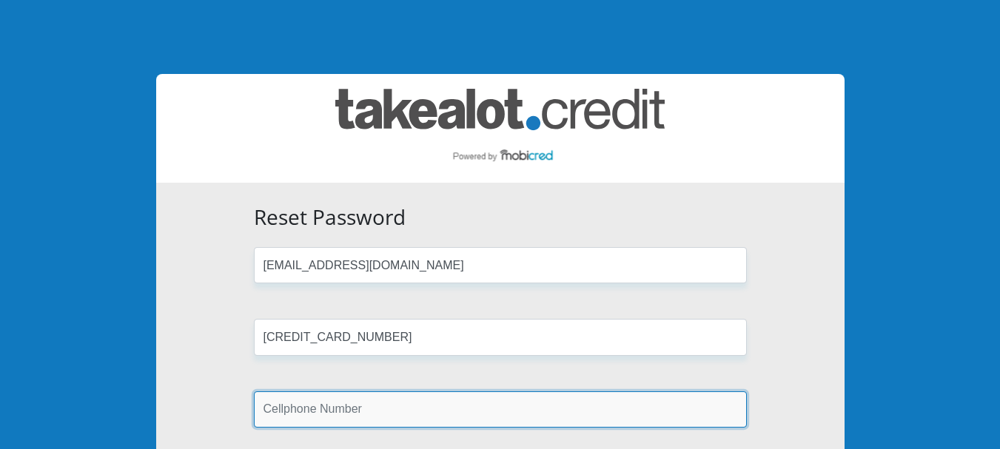
click at [354, 411] on input "text" at bounding box center [500, 410] width 493 height 36
type input "0833476147"
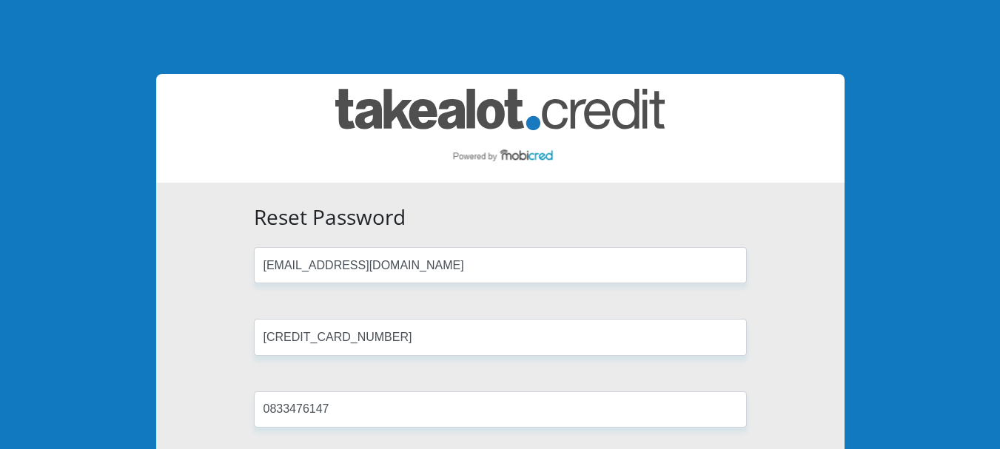
type input "tyrone"
click at [838, 414] on div "Reset Password tyronelebreton@yahoo.com 5610315133083 0833476147 tyrone Reset P…" at bounding box center [500, 393] width 689 height 421
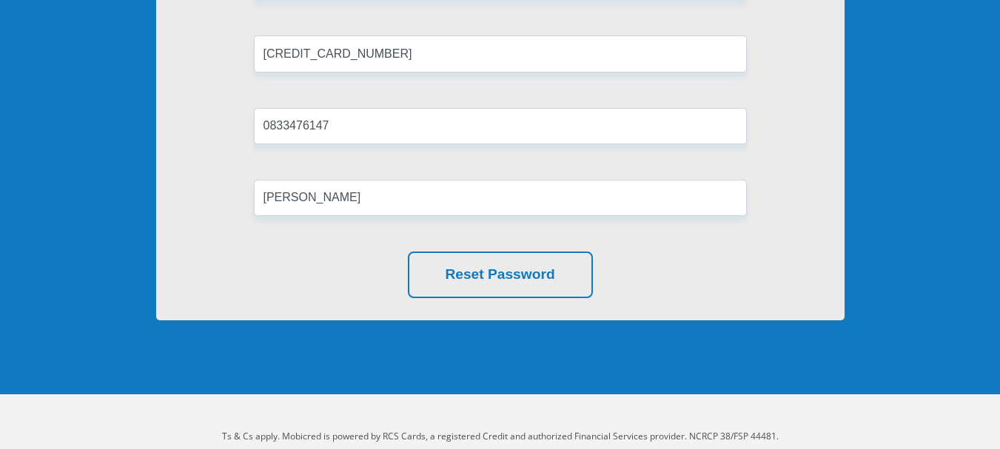
scroll to position [313, 0]
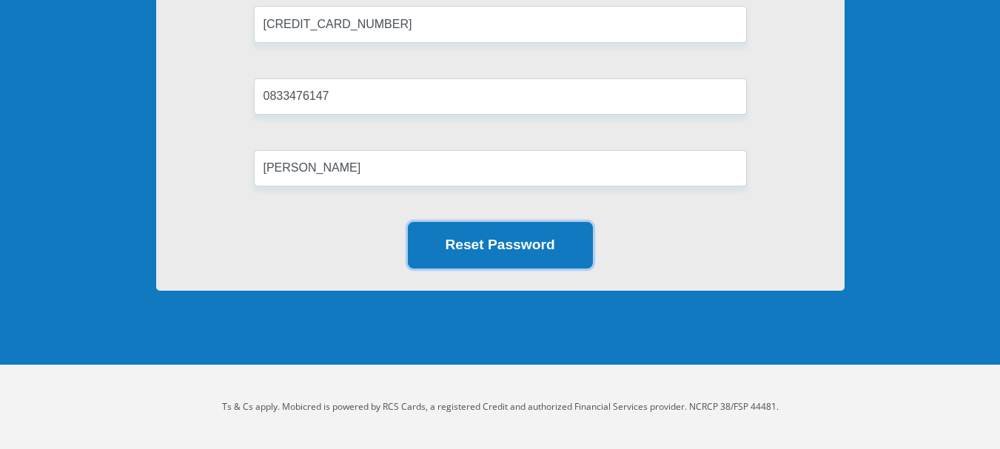
click at [515, 251] on button "Reset Password" at bounding box center [500, 245] width 185 height 47
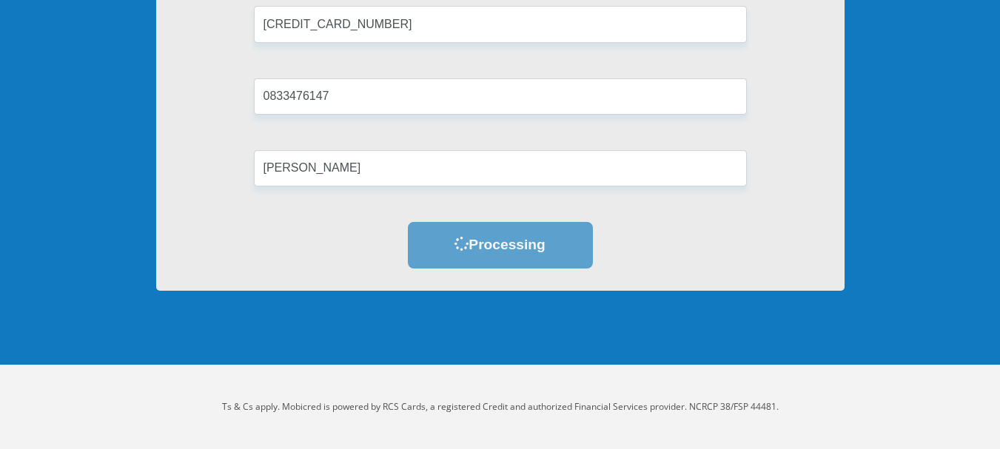
scroll to position [0, 0]
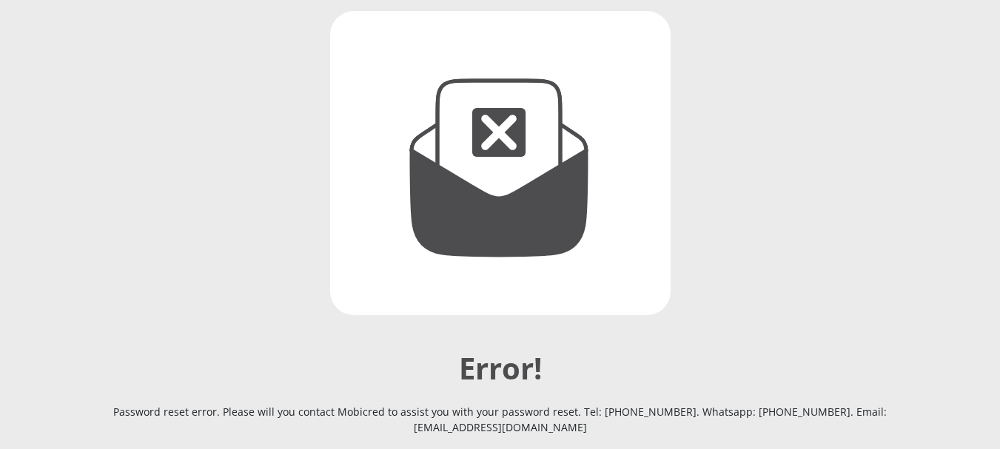
scroll to position [207, 0]
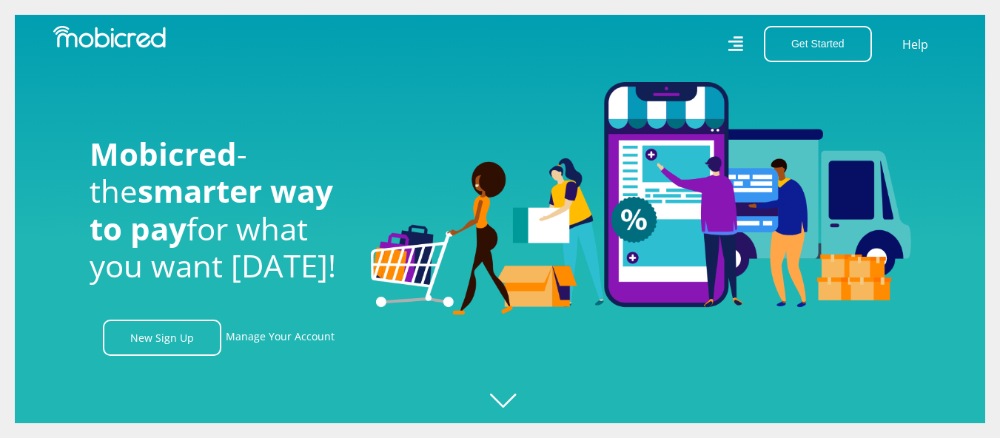
scroll to position [0, 1055]
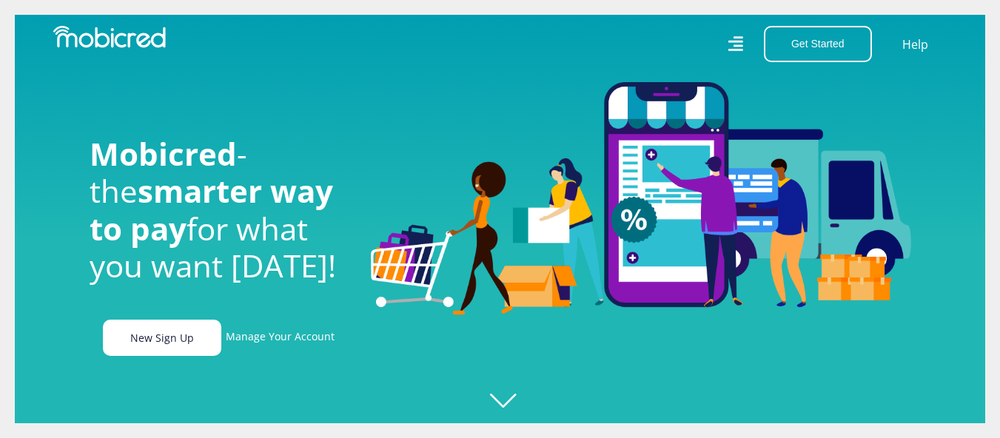
click at [158, 341] on link "New Sign Up" at bounding box center [162, 338] width 118 height 36
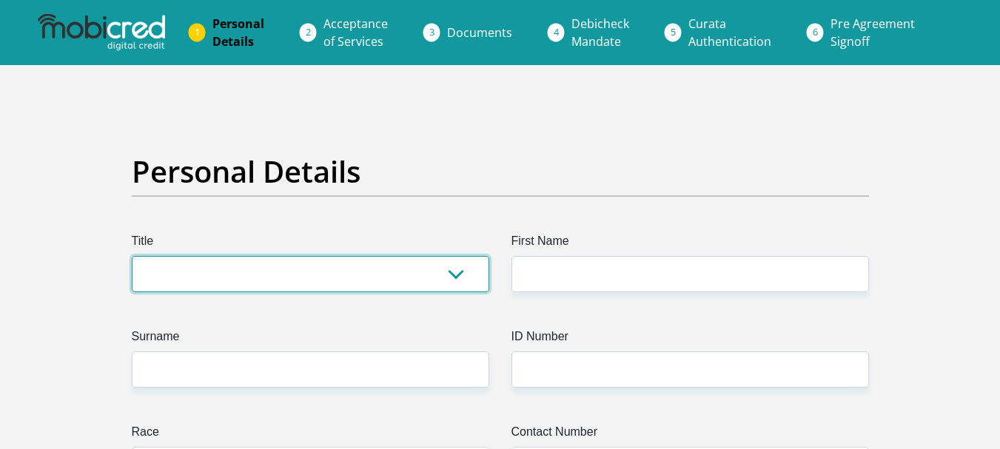
click at [192, 278] on select "Mr Ms Mrs Dr [PERSON_NAME]" at bounding box center [311, 274] width 358 height 36
select select "Mr"
click at [132, 256] on select "Mr Ms Mrs Dr Other" at bounding box center [311, 274] width 358 height 36
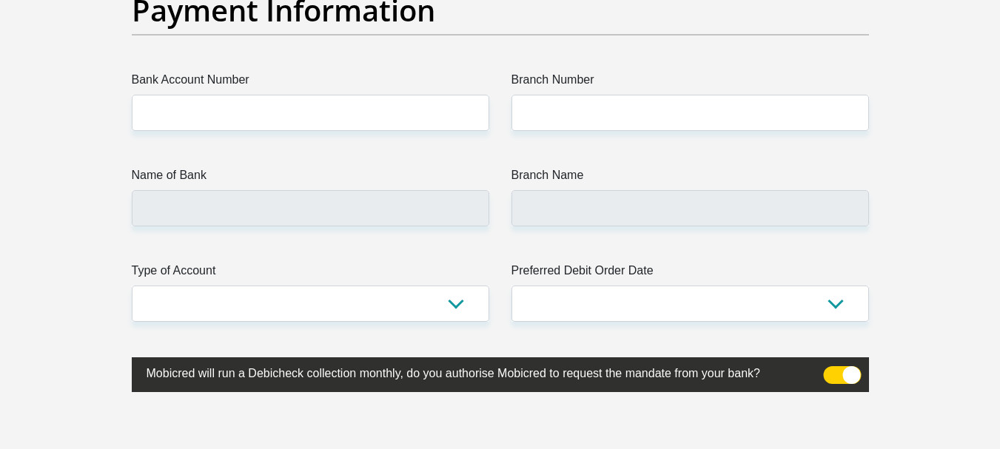
scroll to position [3442, 0]
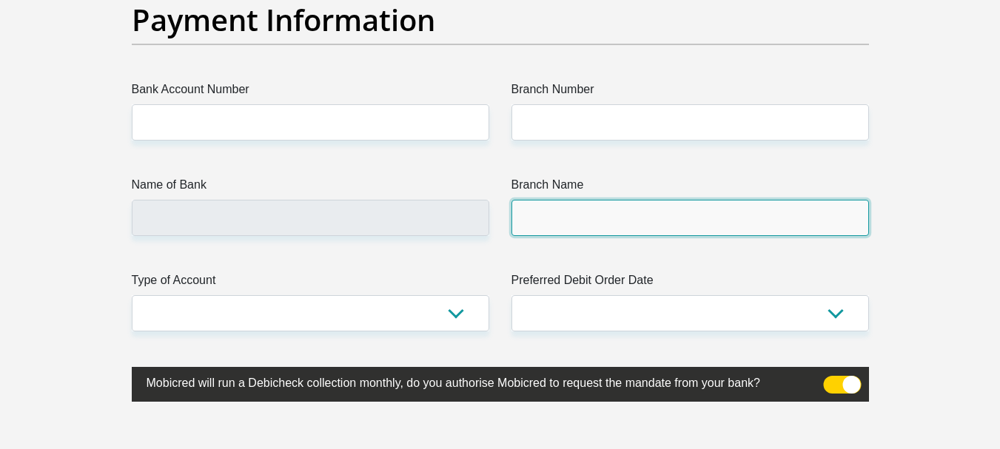
click at [693, 206] on input "Branch Name" at bounding box center [691, 218] width 358 height 36
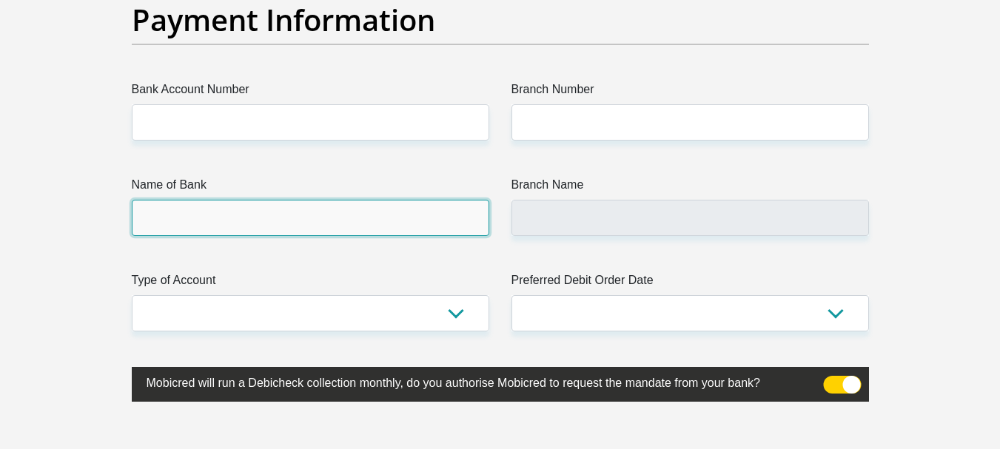
click at [381, 218] on input "Name of Bank" at bounding box center [311, 218] width 358 height 36
